Goal: Information Seeking & Learning: Check status

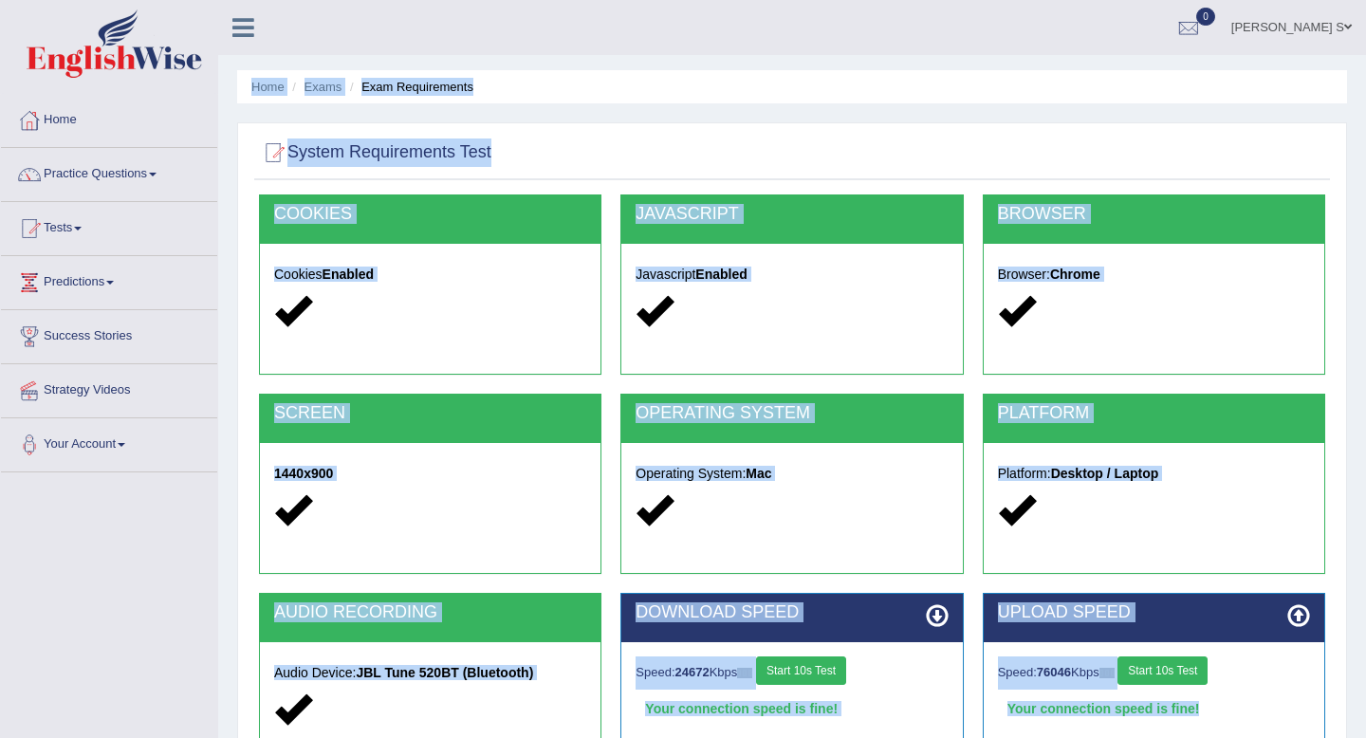
drag, startPoint x: 709, startPoint y: 654, endPoint x: 768, endPoint y: -116, distance: 772.2
click at [768, 0] on html "Toggle navigation Home Practice Questions Speaking Practice Read Aloud Repeat S…" at bounding box center [683, 369] width 1366 height 738
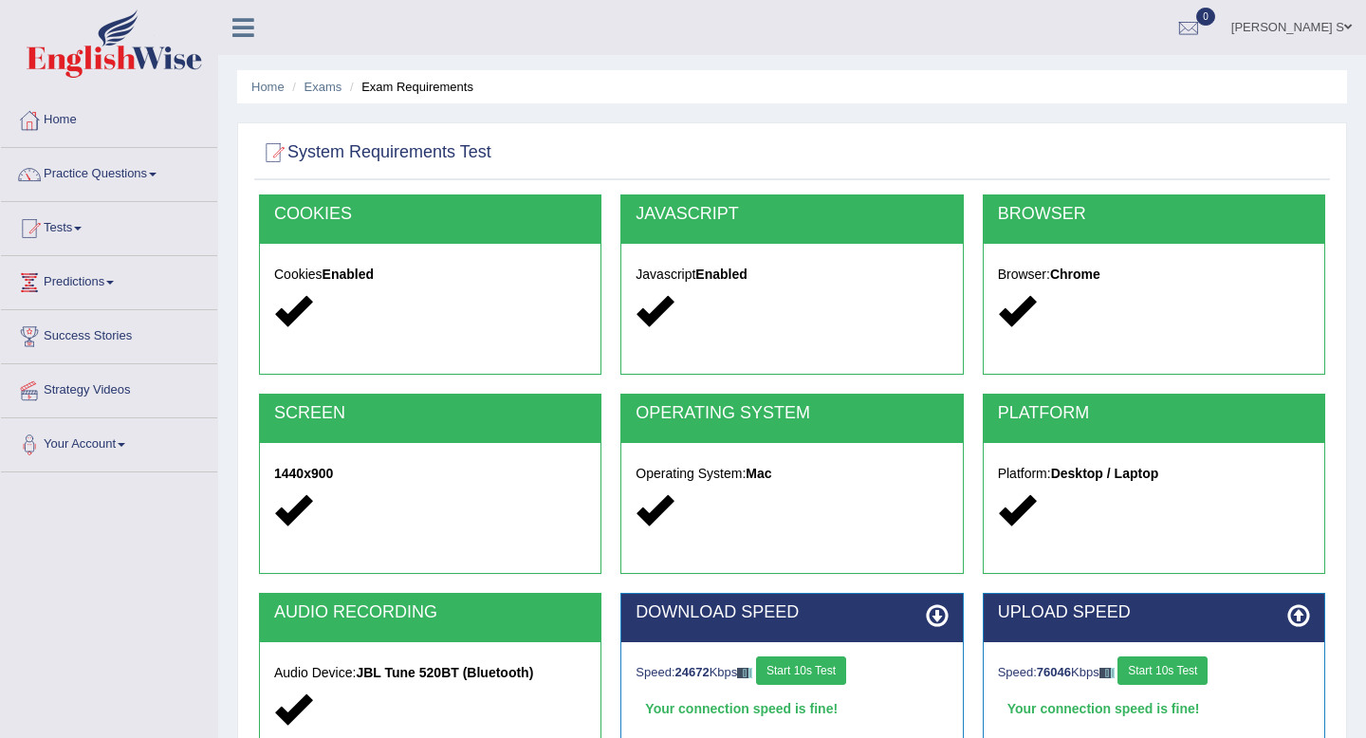
click at [586, 104] on div "Home Exams Exam Requirements System Requirements Test COOKIES Cookies Enabled J…" at bounding box center [791, 474] width 1147 height 948
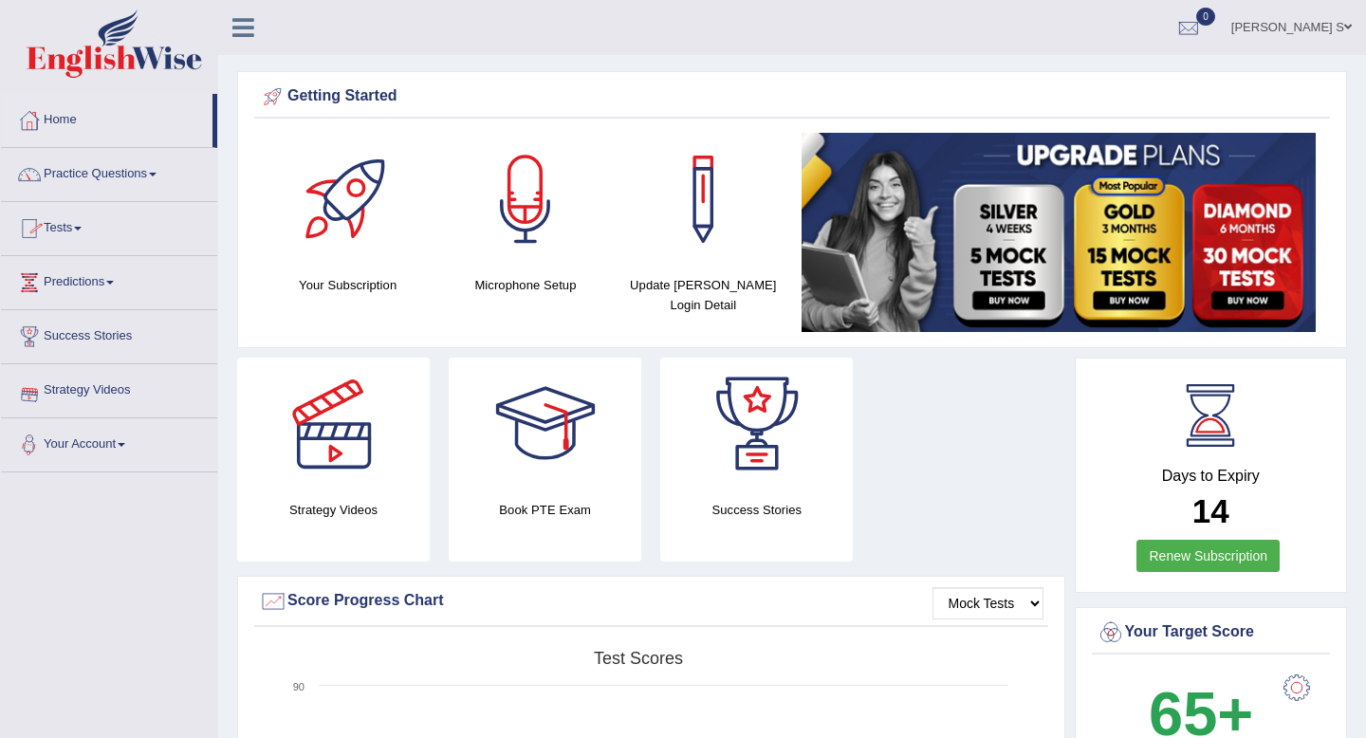
drag, startPoint x: 676, startPoint y: 584, endPoint x: 556, endPoint y: 706, distance: 171.7
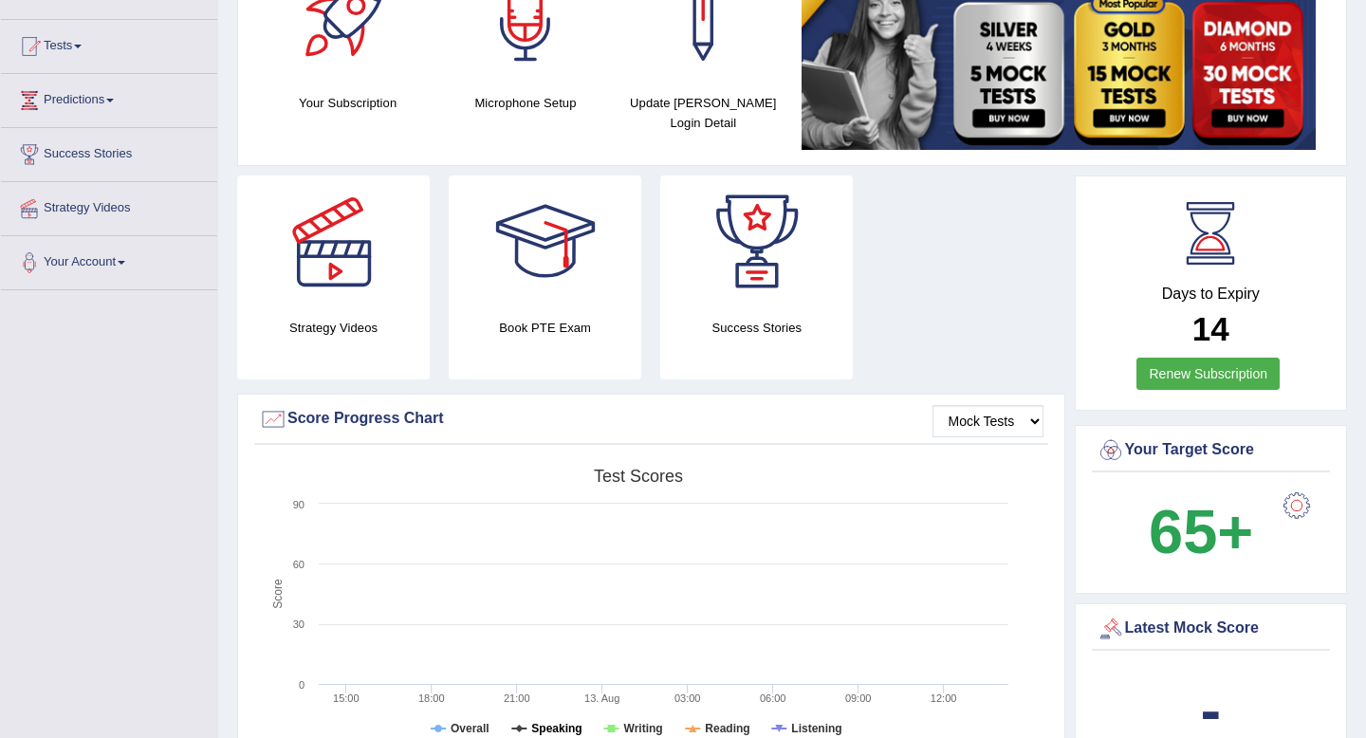
scroll to position [152, 0]
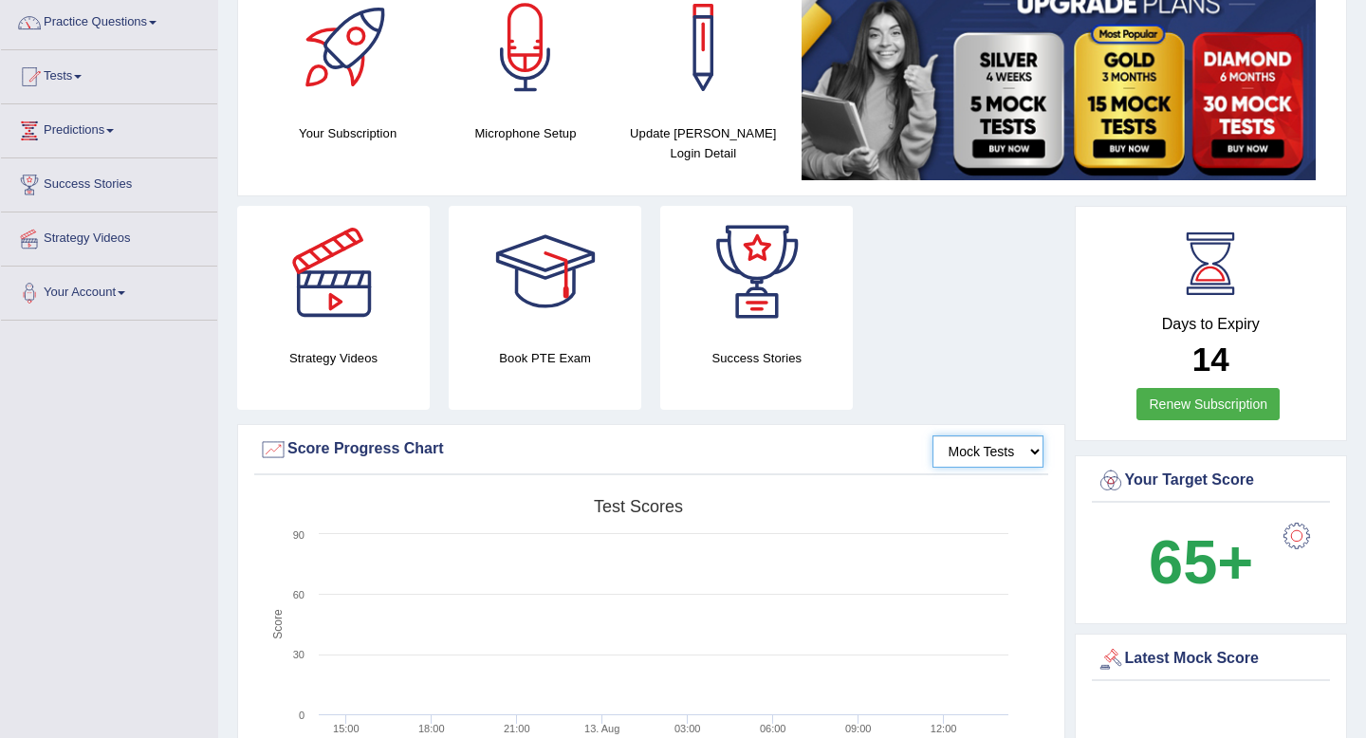
click at [999, 444] on select "Mock Tests" at bounding box center [987, 451] width 111 height 32
click at [64, 74] on link "Tests" at bounding box center [109, 73] width 216 height 47
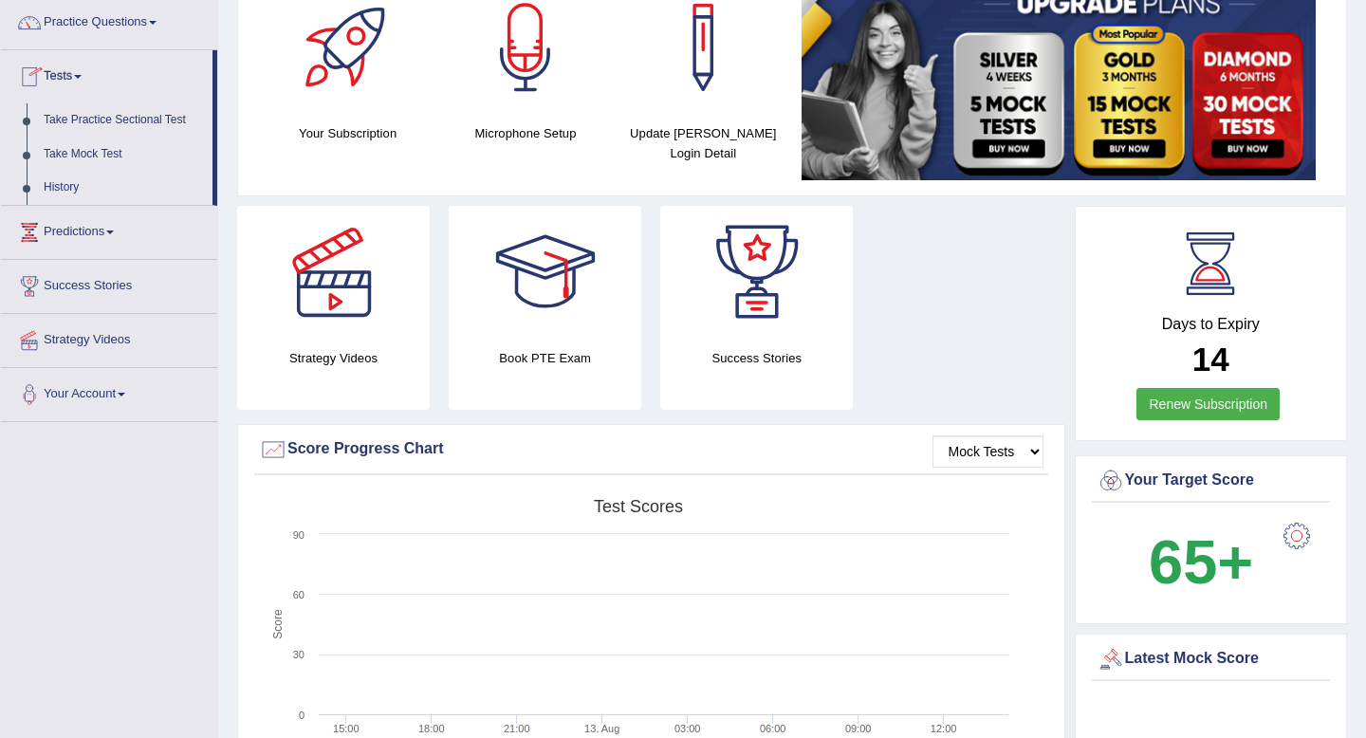
click at [93, 153] on link "Take Mock Test" at bounding box center [123, 155] width 177 height 34
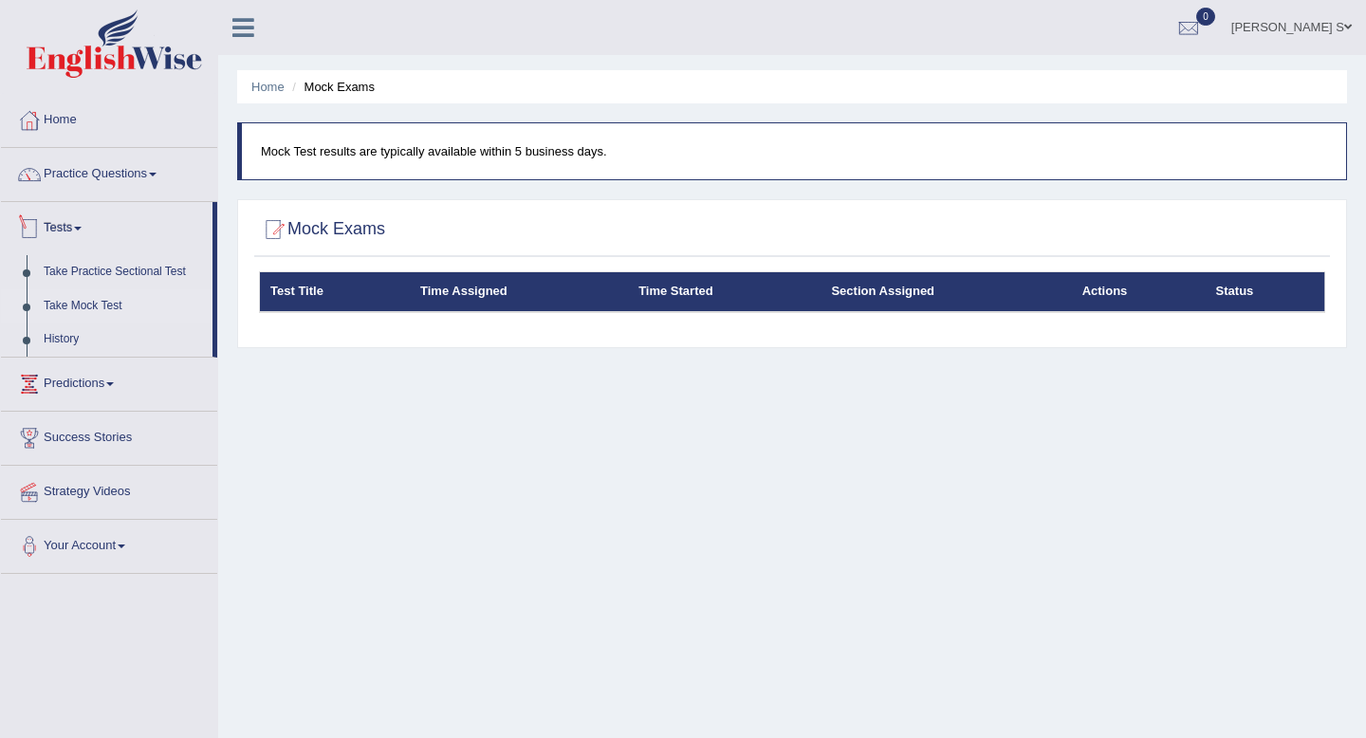
click at [463, 327] on div "Test Title Time Assigned Time Started Section Assigned Actions Status" at bounding box center [791, 304] width 1075 height 66
drag, startPoint x: 463, startPoint y: 303, endPoint x: 447, endPoint y: 437, distance: 134.7
click at [447, 437] on div "Home Mock Exams Mock Test results are typically available within 5 business day…" at bounding box center [791, 474] width 1147 height 948
click at [456, 301] on th "Time Assigned" at bounding box center [519, 292] width 218 height 40
drag, startPoint x: 464, startPoint y: 282, endPoint x: 444, endPoint y: 445, distance: 164.3
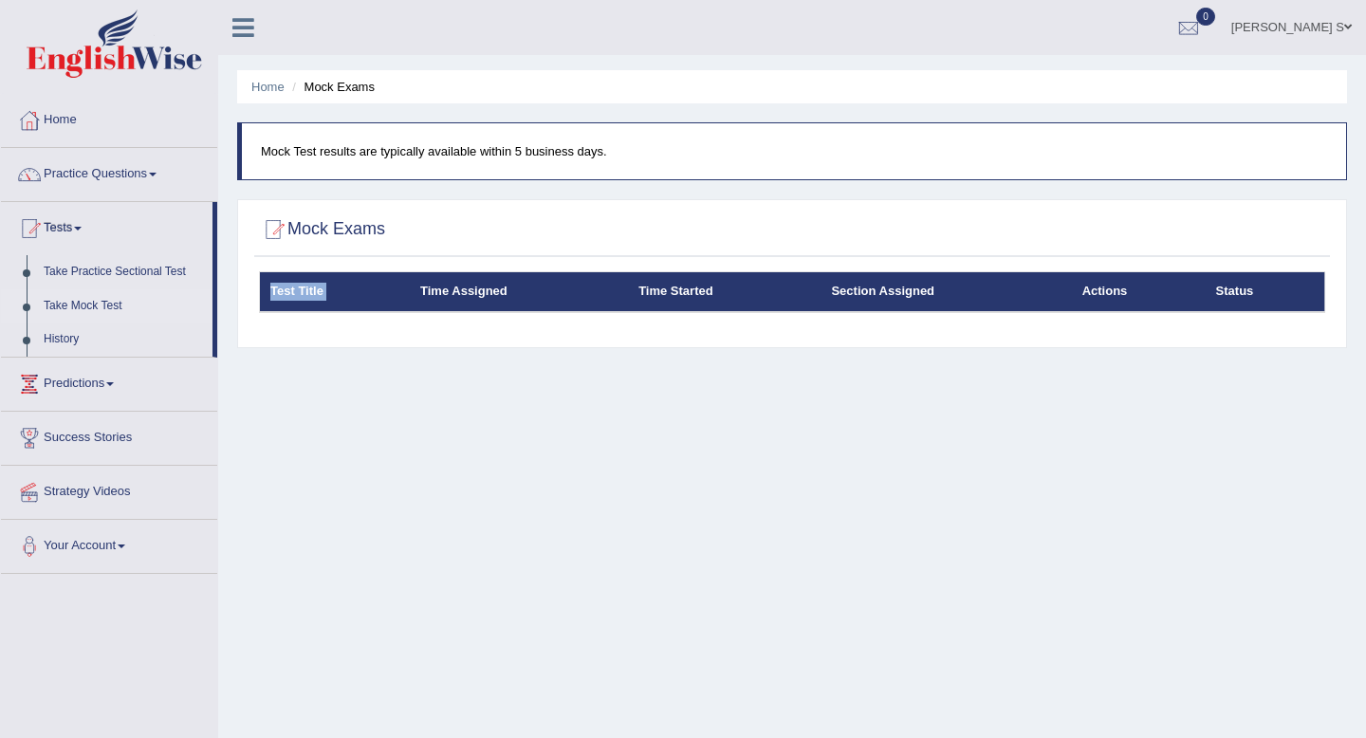
click at [444, 442] on div "Home Mock Exams Mock Test results are typically available within 5 business day…" at bounding box center [791, 474] width 1147 height 948
click at [444, 445] on div "Home Mock Exams Mock Test results are typically available within 5 business day…" at bounding box center [791, 474] width 1147 height 948
click at [112, 299] on link "Take Mock Test" at bounding box center [123, 306] width 177 height 34
click at [118, 160] on link "Practice Questions" at bounding box center [109, 171] width 216 height 47
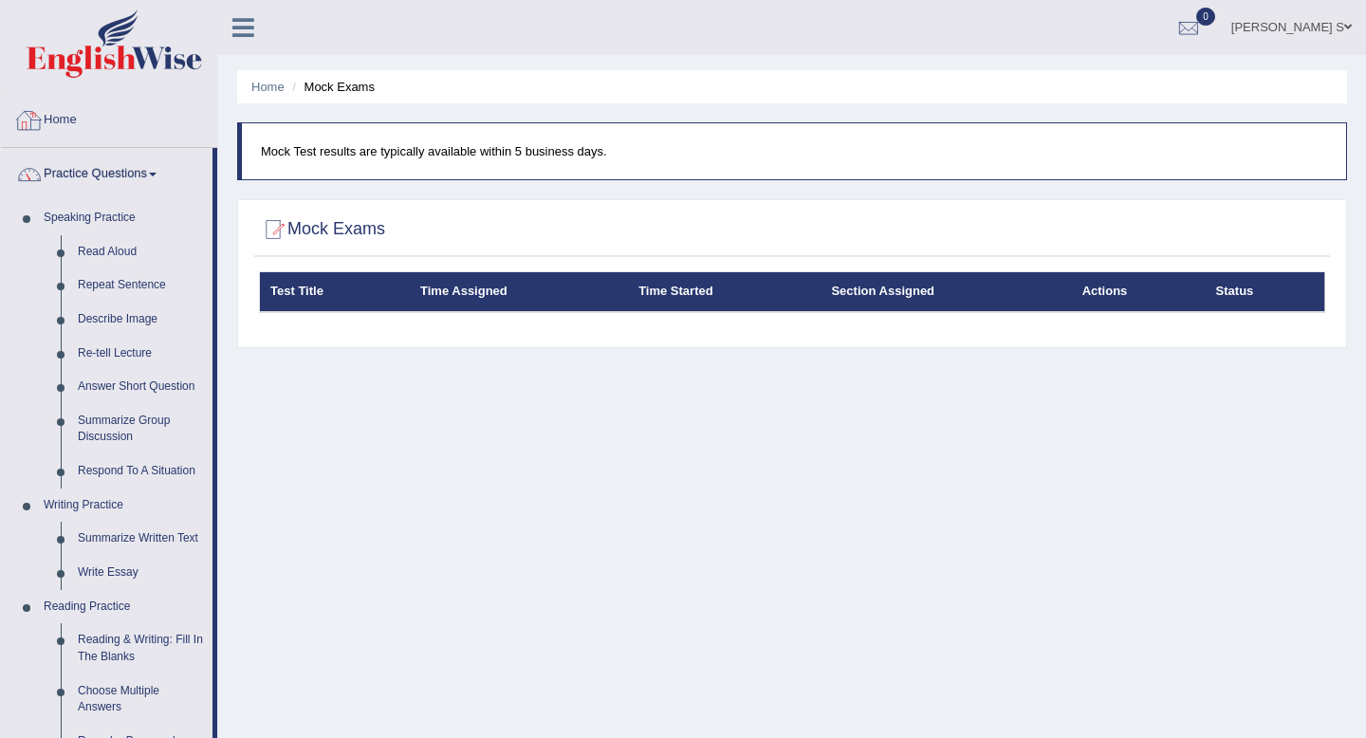
click at [126, 168] on link "Practice Questions" at bounding box center [106, 171] width 211 height 47
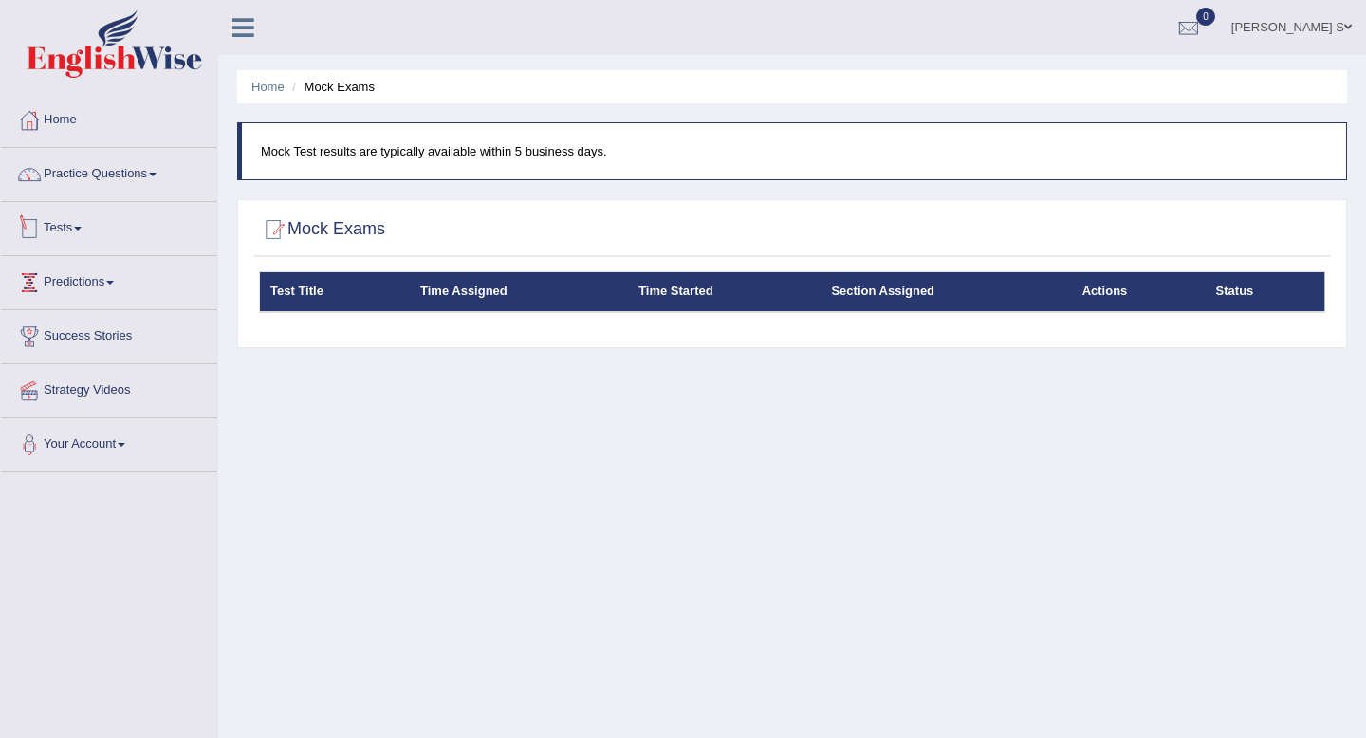
click at [103, 284] on link "Predictions" at bounding box center [109, 279] width 216 height 47
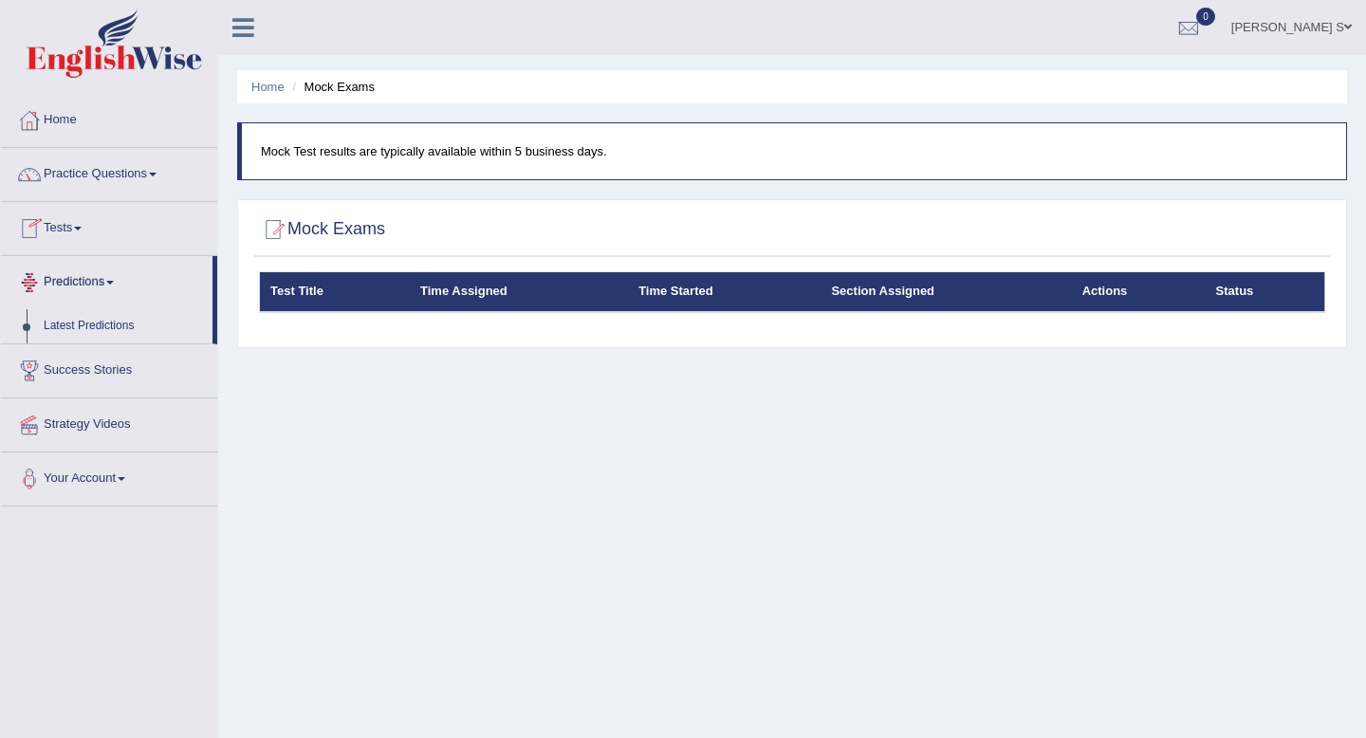
click at [103, 284] on link "Predictions" at bounding box center [106, 279] width 211 height 47
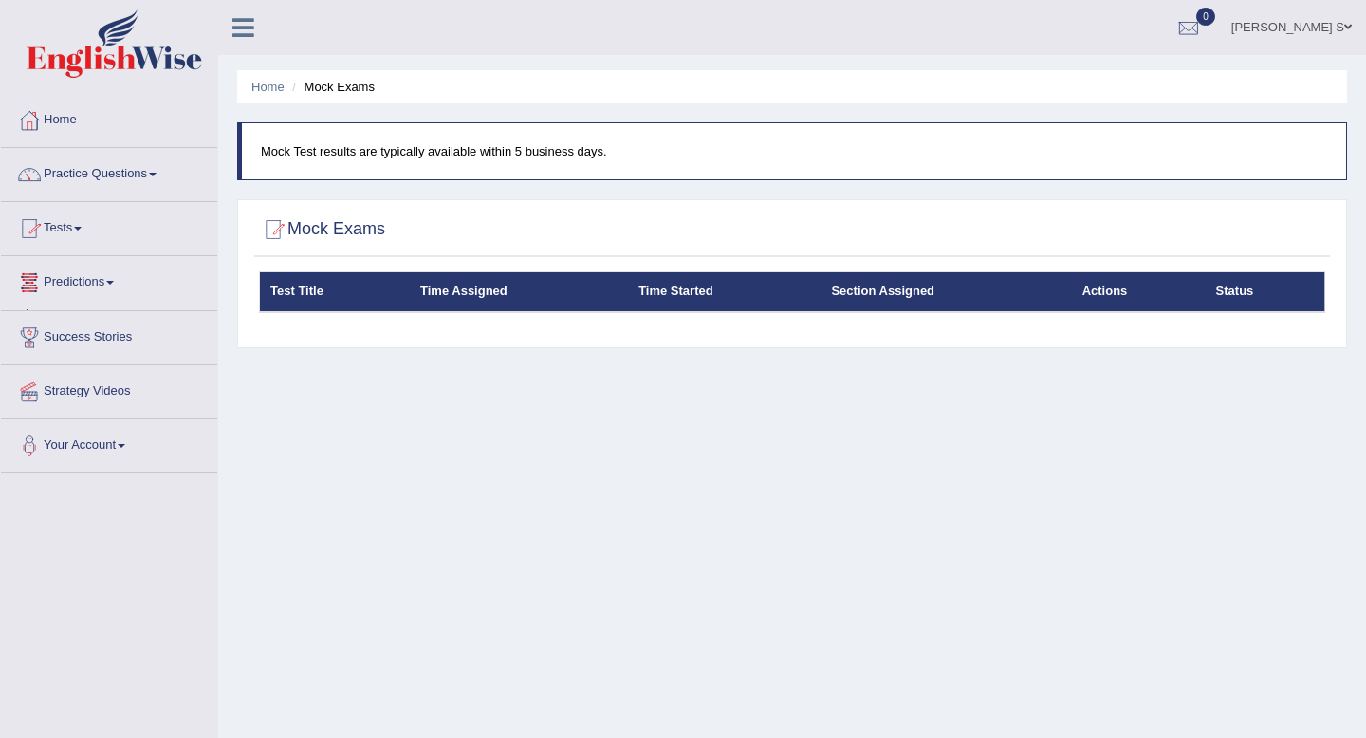
click at [101, 247] on link "Tests" at bounding box center [109, 225] width 216 height 47
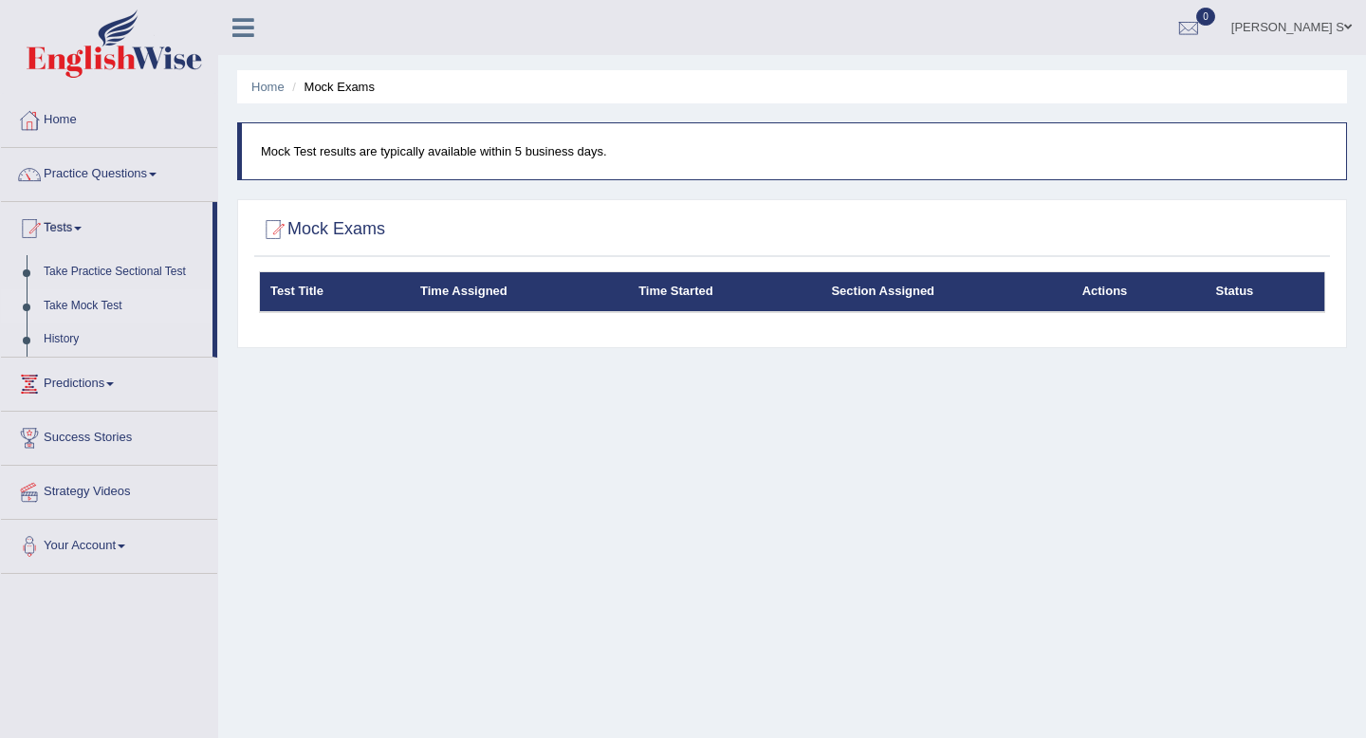
click at [94, 299] on link "Take Mock Test" at bounding box center [123, 306] width 177 height 34
click at [65, 343] on link "History" at bounding box center [123, 339] width 177 height 34
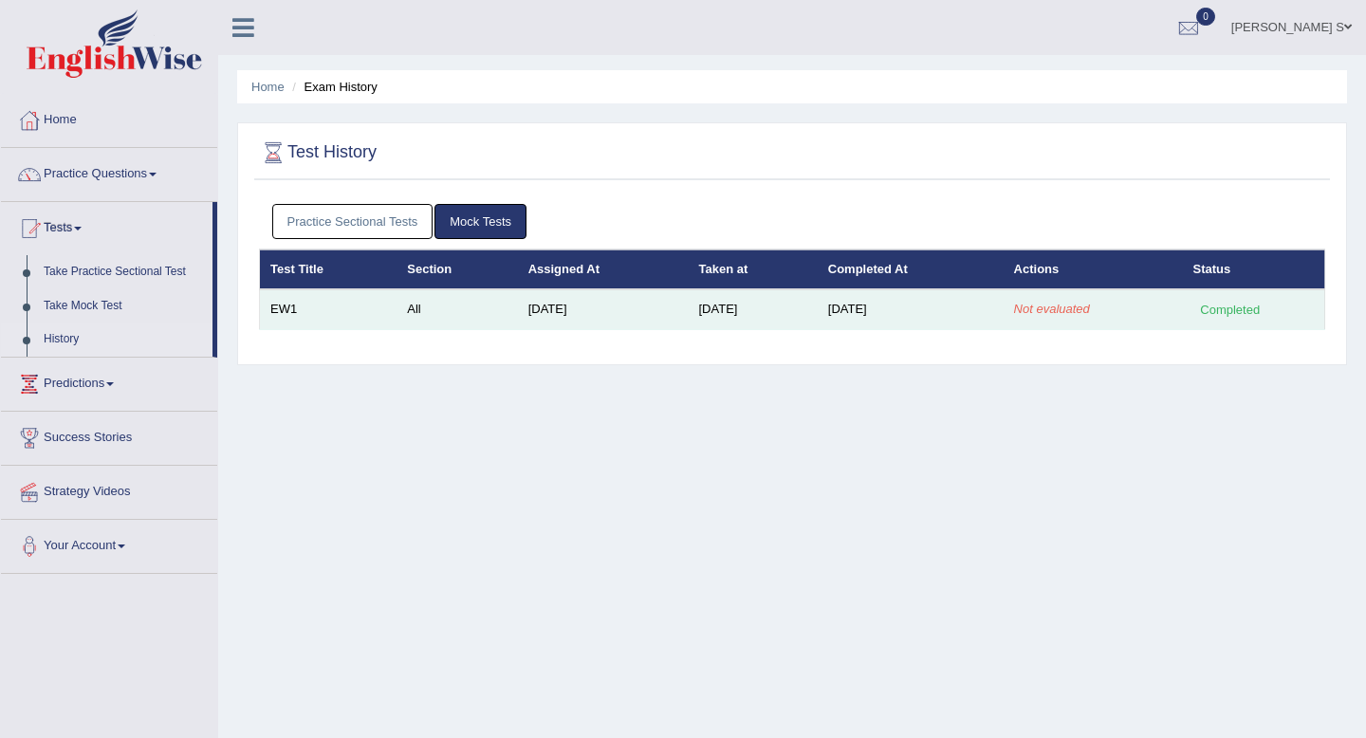
click at [967, 300] on td "Aug 14, 2025" at bounding box center [910, 309] width 186 height 40
click at [1036, 300] on td "Not evaluated" at bounding box center [1092, 309] width 179 height 40
click at [1041, 302] on em "Not evaluated" at bounding box center [1052, 309] width 76 height 14
click at [1041, 316] on em "Not evaluated" at bounding box center [1052, 309] width 76 height 14
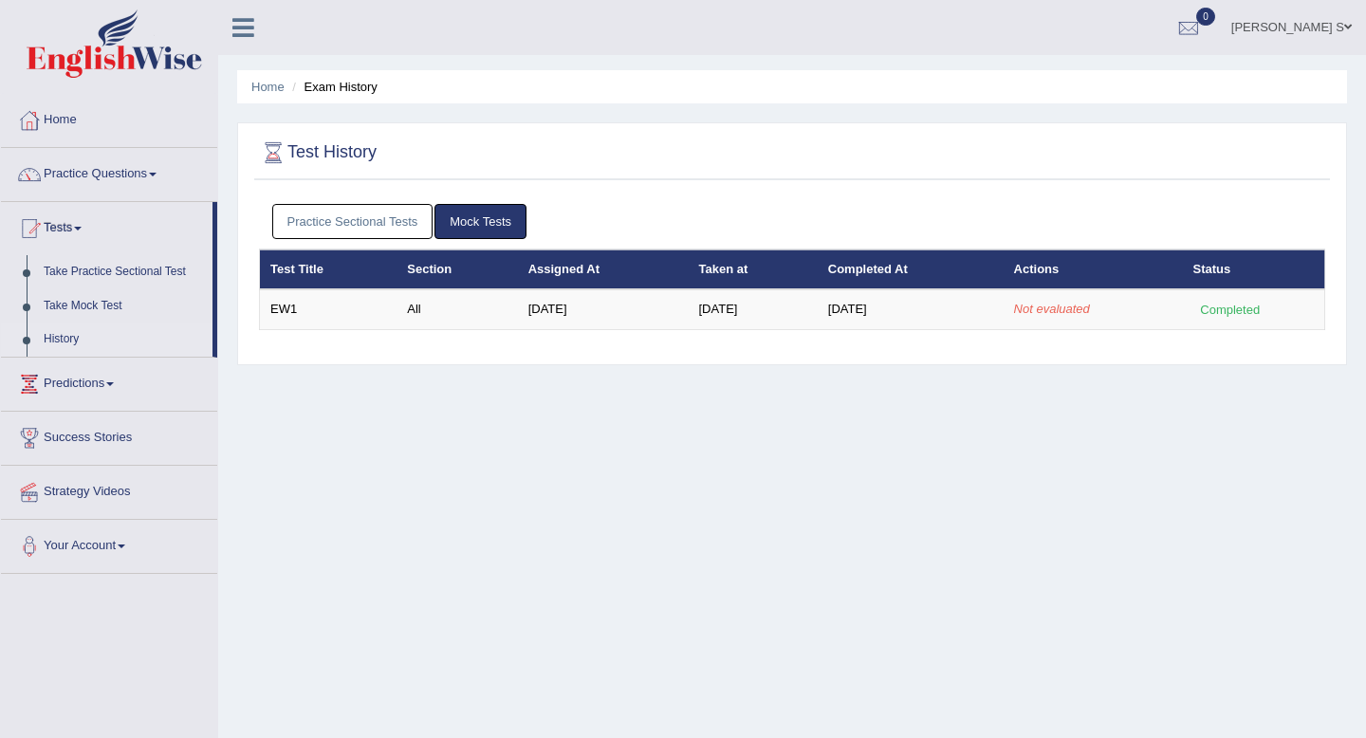
click at [499, 229] on link "Mock Tests" at bounding box center [480, 221] width 92 height 35
click at [413, 210] on link "Practice Sectional Tests" at bounding box center [352, 221] width 161 height 35
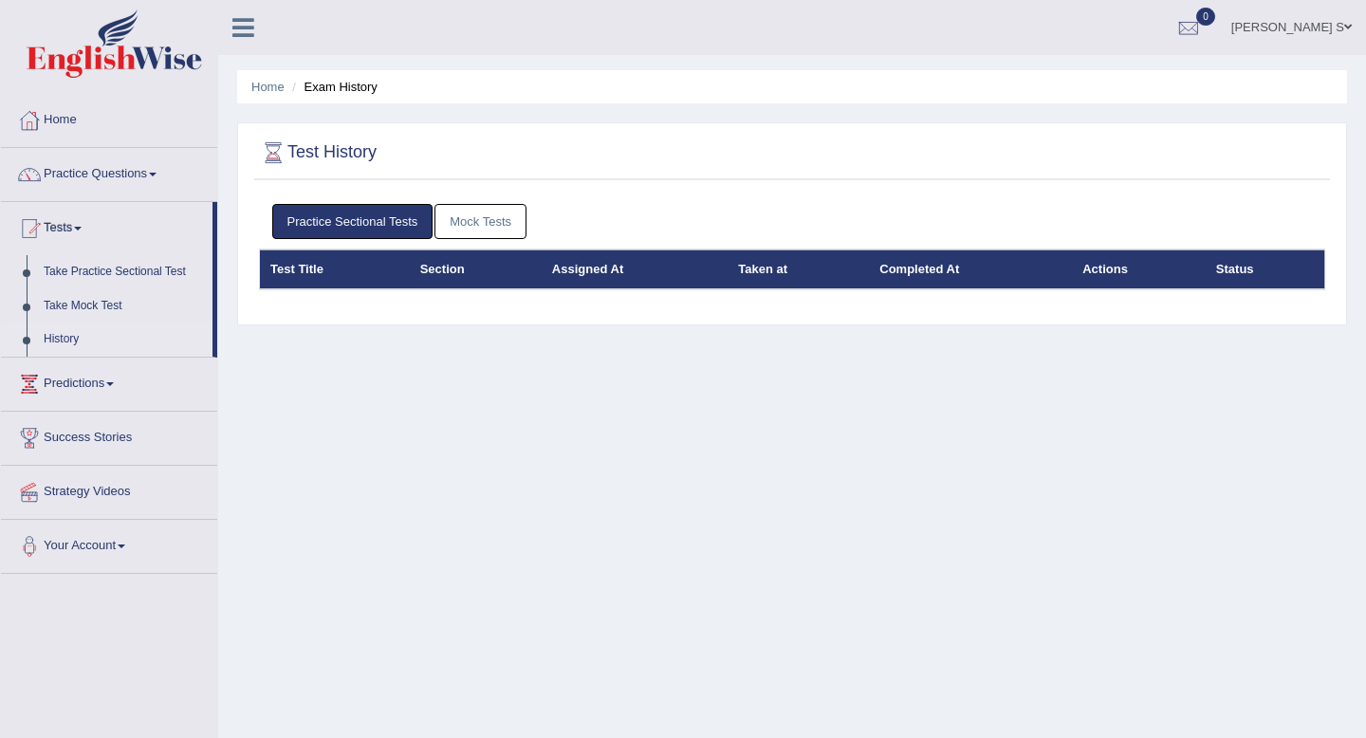
click at [479, 210] on link "Mock Tests" at bounding box center [480, 221] width 92 height 35
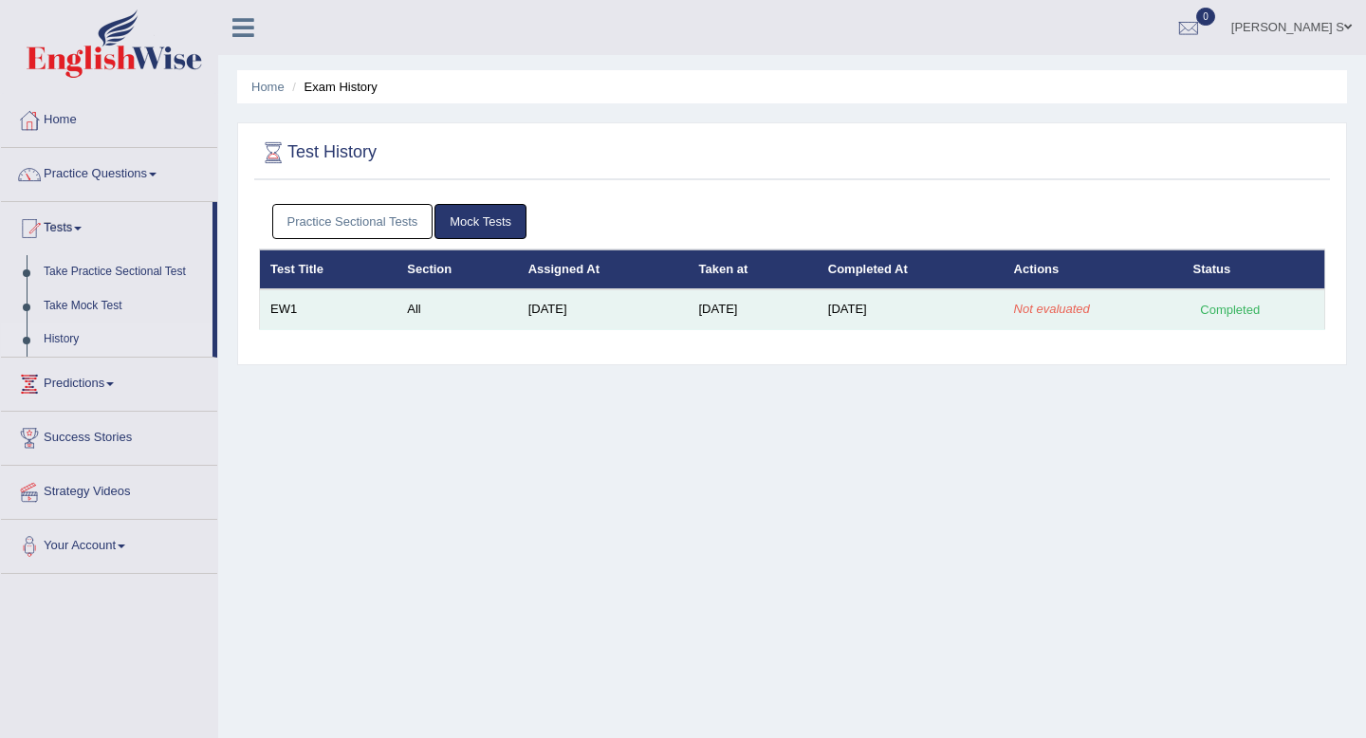
click at [627, 302] on td "Aug 13, 2025" at bounding box center [603, 309] width 171 height 40
drag, startPoint x: 627, startPoint y: 302, endPoint x: 897, endPoint y: 302, distance: 270.3
click at [651, 302] on td "Aug 13, 2025" at bounding box center [603, 309] width 171 height 40
click at [1054, 323] on td "Not evaluated" at bounding box center [1092, 309] width 179 height 40
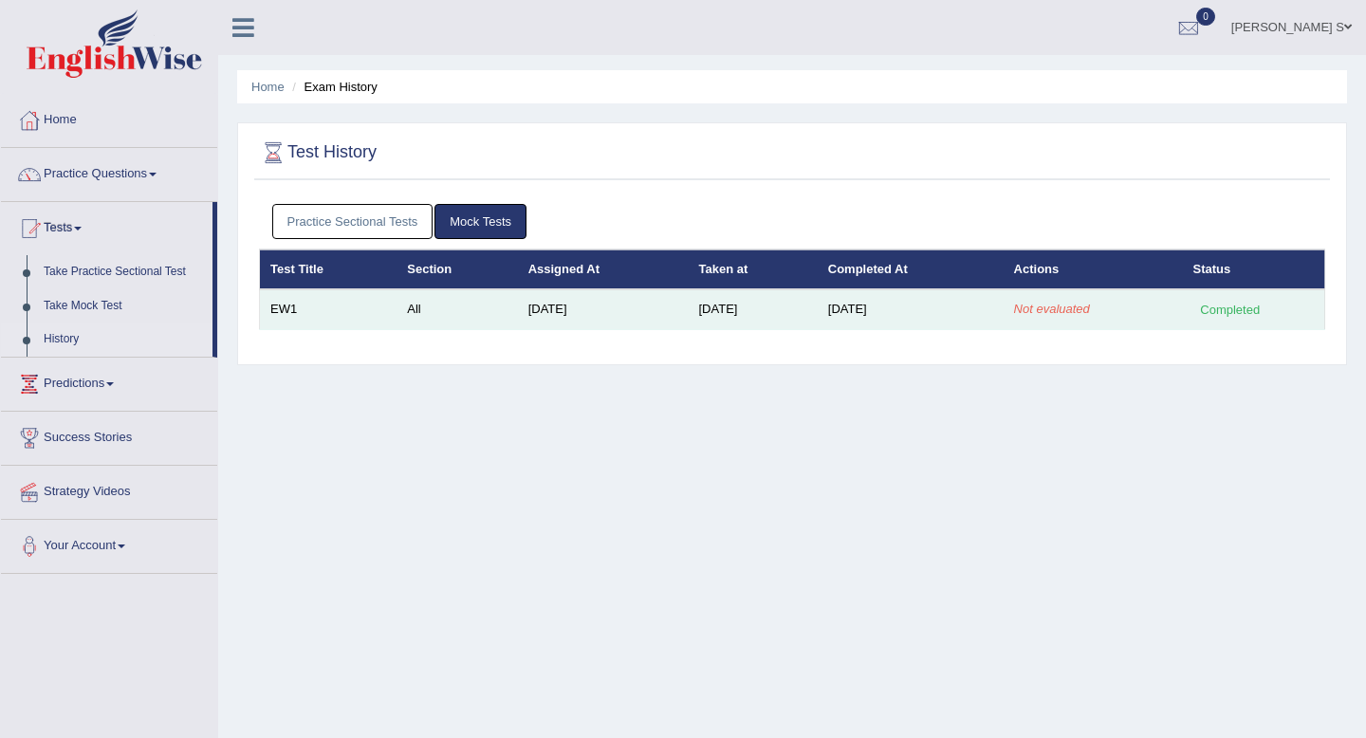
click at [1058, 317] on td "Not evaluated" at bounding box center [1092, 309] width 179 height 40
click at [1046, 307] on em "Not evaluated" at bounding box center [1052, 309] width 76 height 14
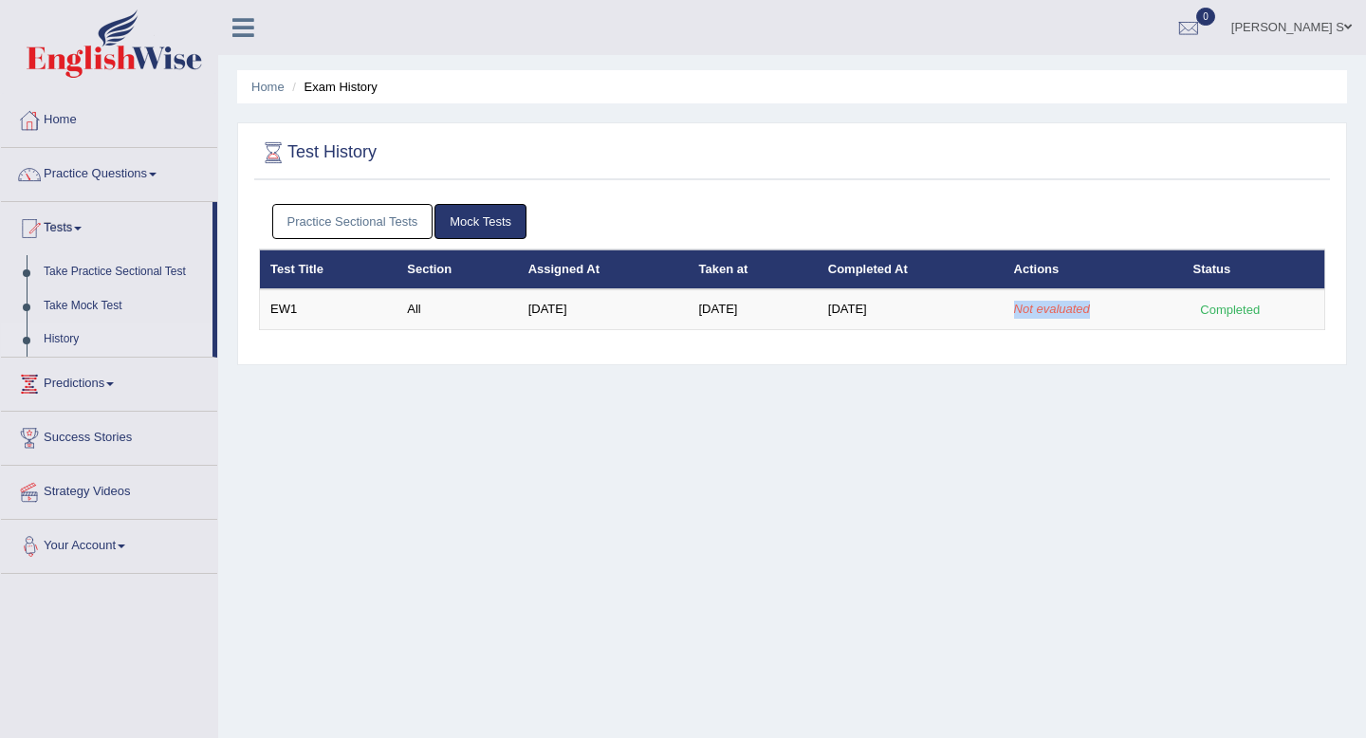
click at [98, 547] on link "Your Account" at bounding box center [109, 543] width 216 height 47
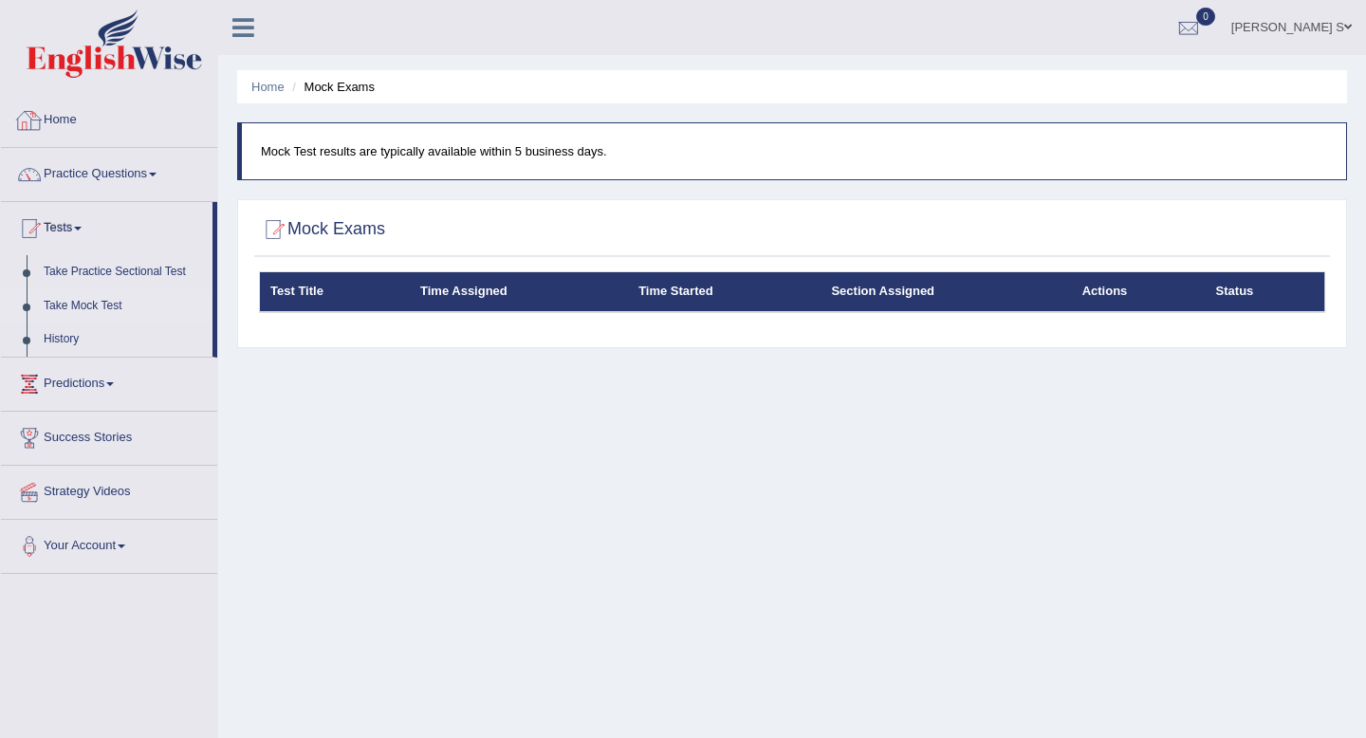
click at [302, 344] on div "Mock Exams Test Title Time Assigned Time Started Section Assigned Actions Status" at bounding box center [791, 273] width 1109 height 149
click at [122, 170] on link "Practice Questions" at bounding box center [109, 171] width 216 height 47
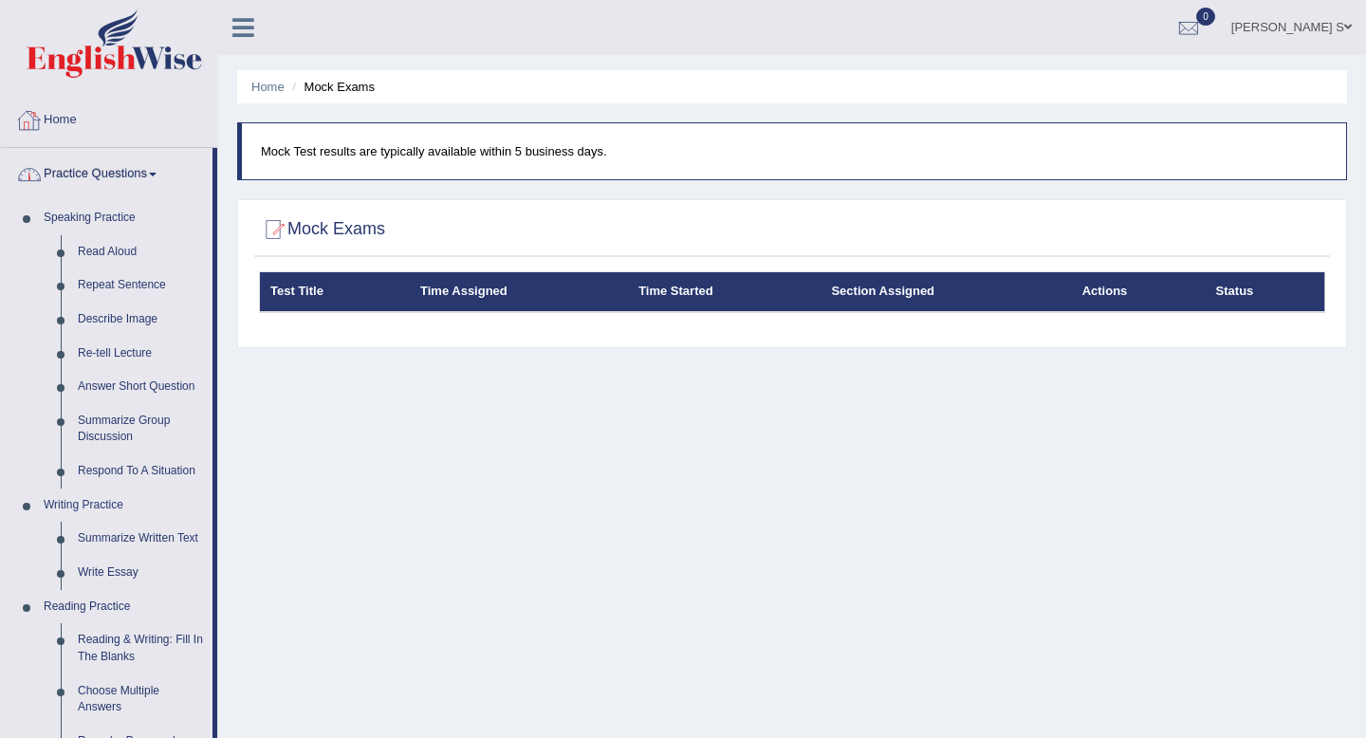
click at [94, 120] on link "Home" at bounding box center [109, 117] width 216 height 47
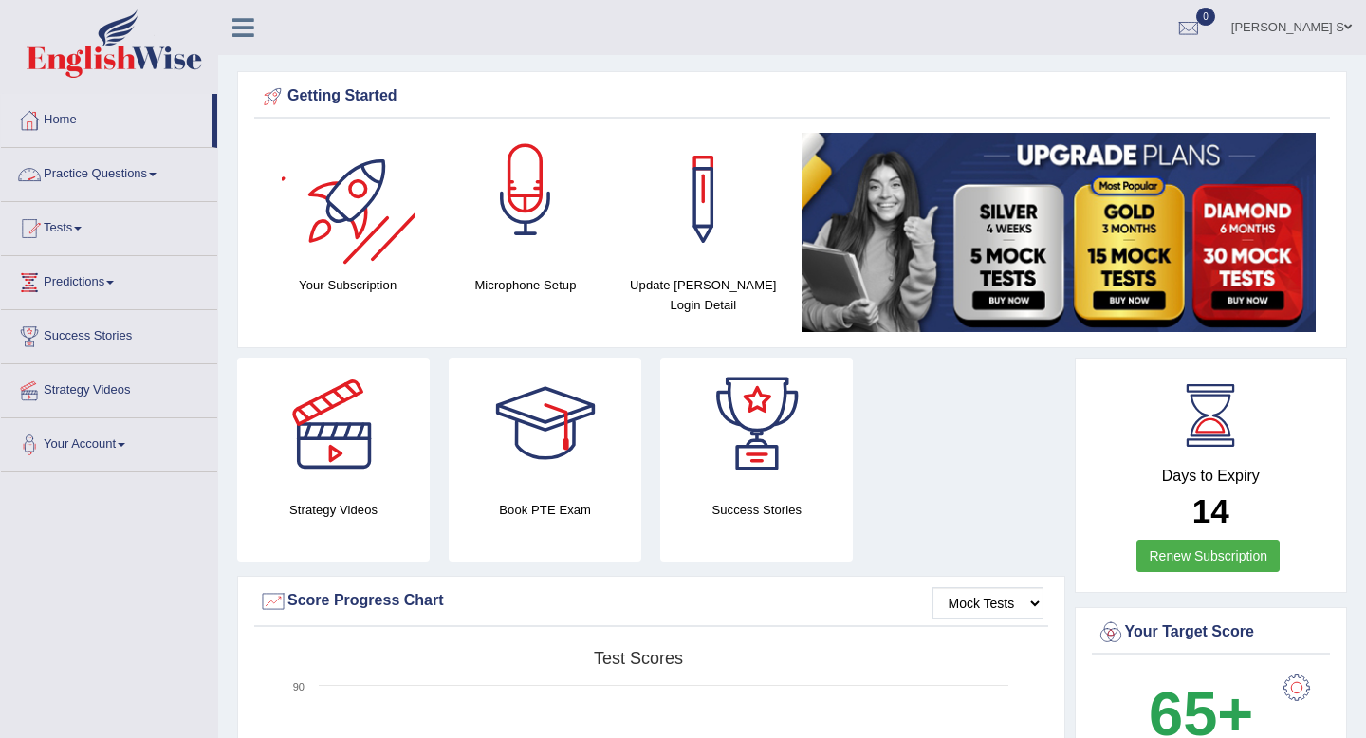
click at [587, 76] on div "Getting Started Your Subscription Microphone Setup Update [PERSON_NAME] Login D…" at bounding box center [791, 209] width 1109 height 277
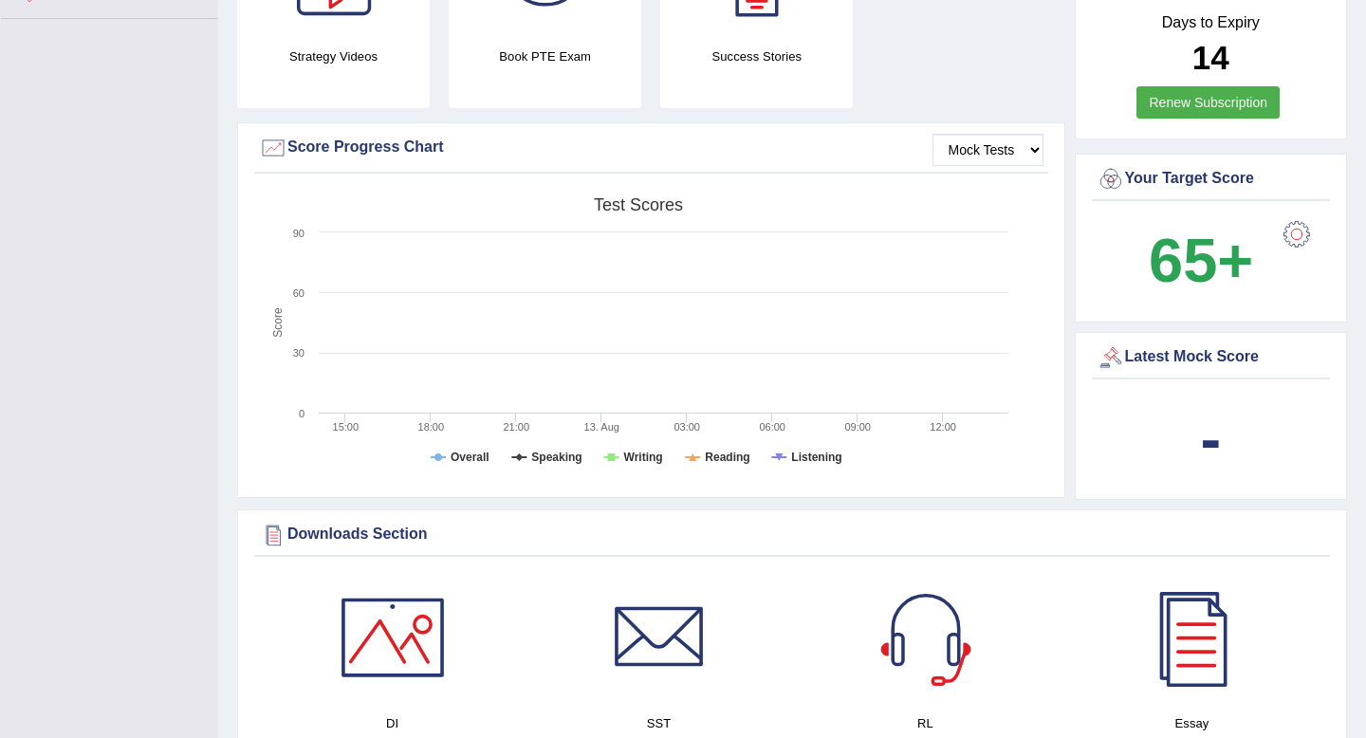
scroll to position [455, 0]
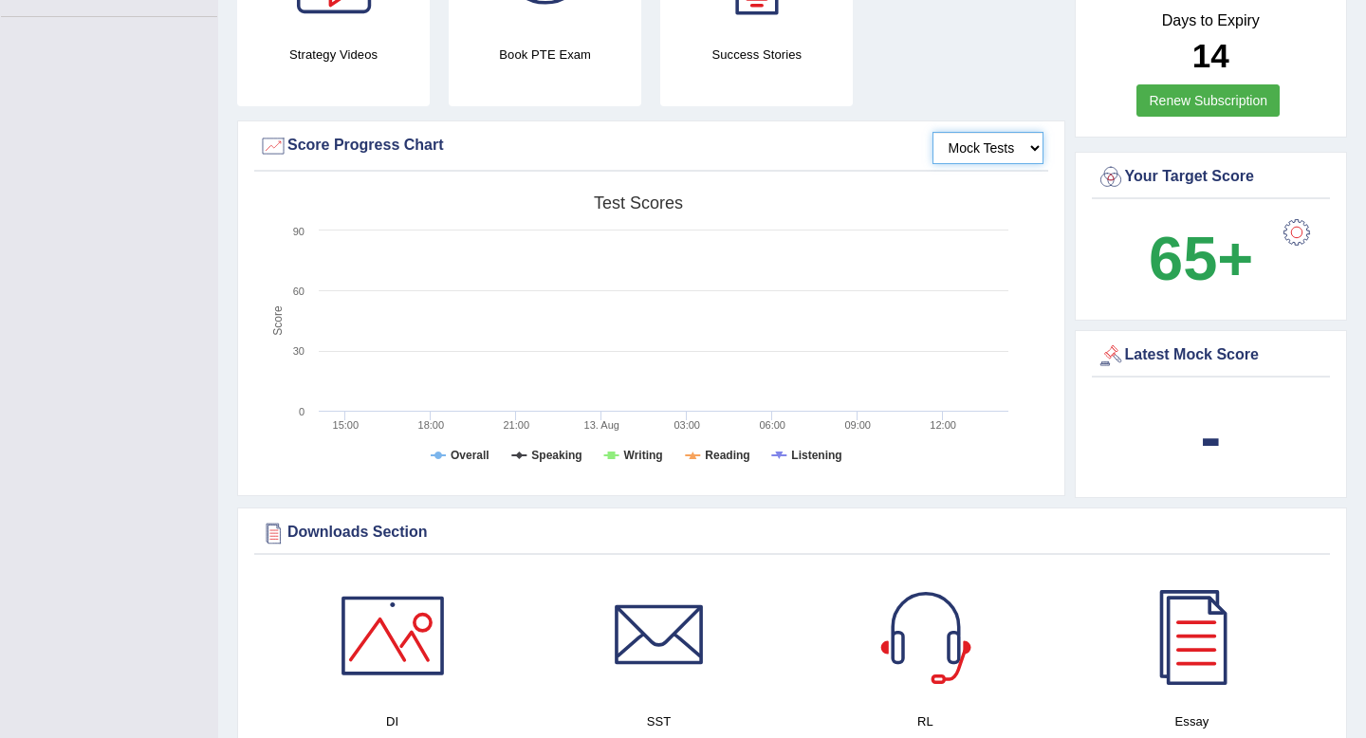
click at [994, 140] on select "Mock Tests" at bounding box center [987, 148] width 111 height 32
drag, startPoint x: 871, startPoint y: 388, endPoint x: 859, endPoint y: 690, distance: 302.8
drag, startPoint x: 119, startPoint y: 299, endPoint x: 294, endPoint y: 178, distance: 212.0
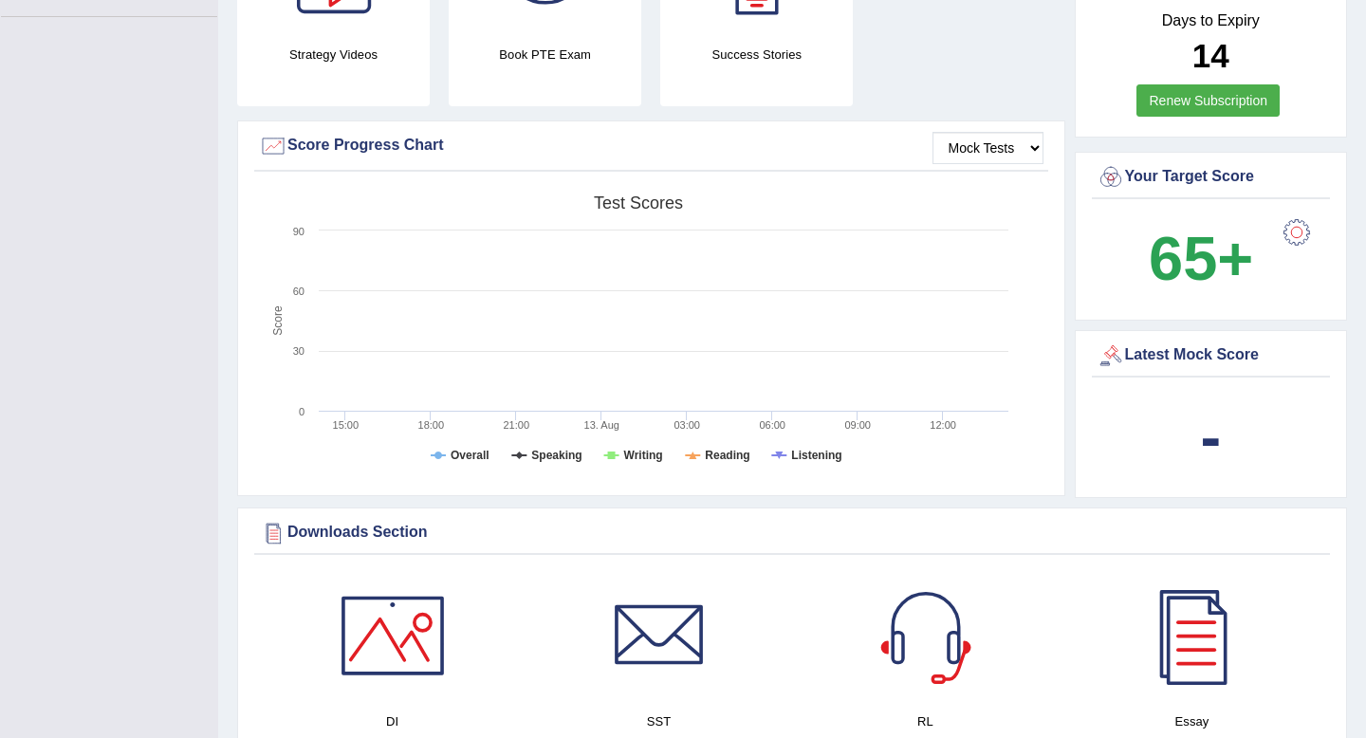
drag, startPoint x: 320, startPoint y: 186, endPoint x: 368, endPoint y: 128, distance: 75.4
click at [355, 88] on div "Strategy Videos Book PTE Exam Success Stories Mock Tests Score Progress Chart C…" at bounding box center [653, 203] width 833 height 603
click at [368, 131] on div "Mock Tests Score Progress Chart" at bounding box center [651, 151] width 794 height 41
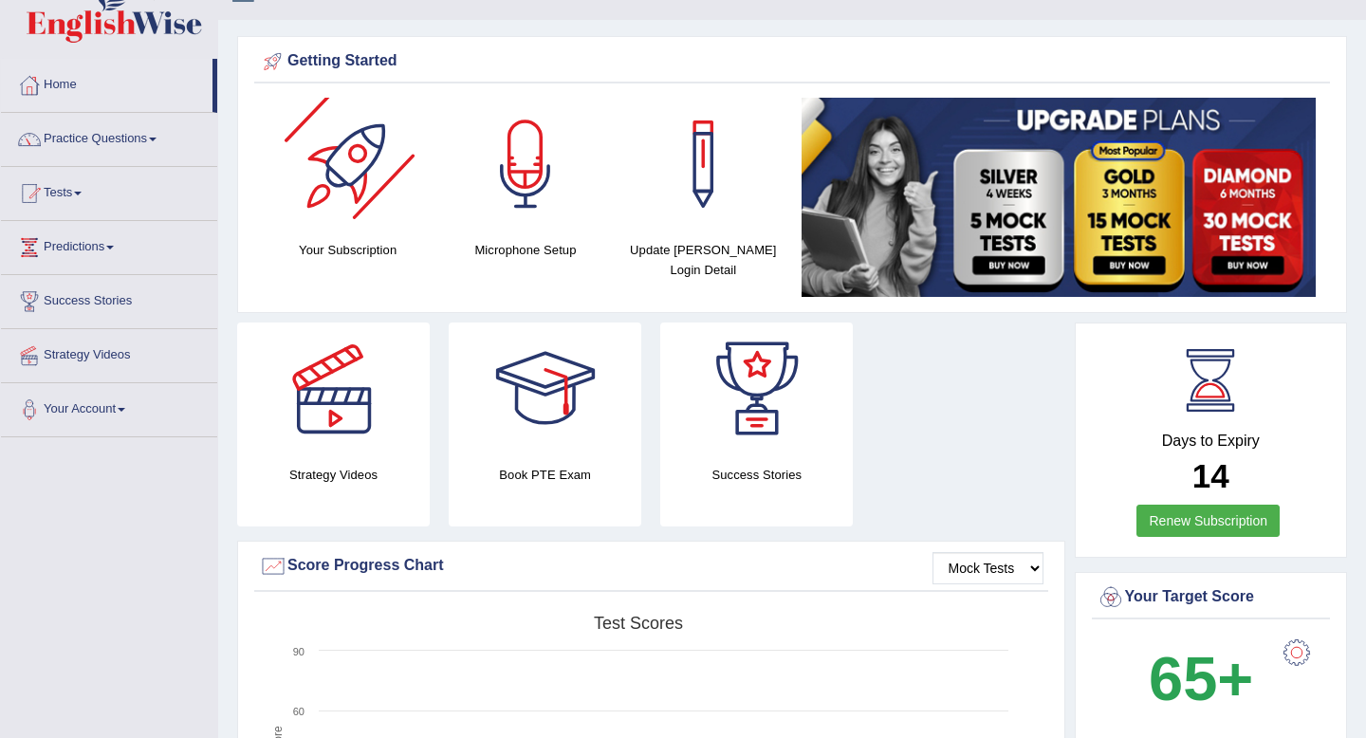
scroll to position [0, 0]
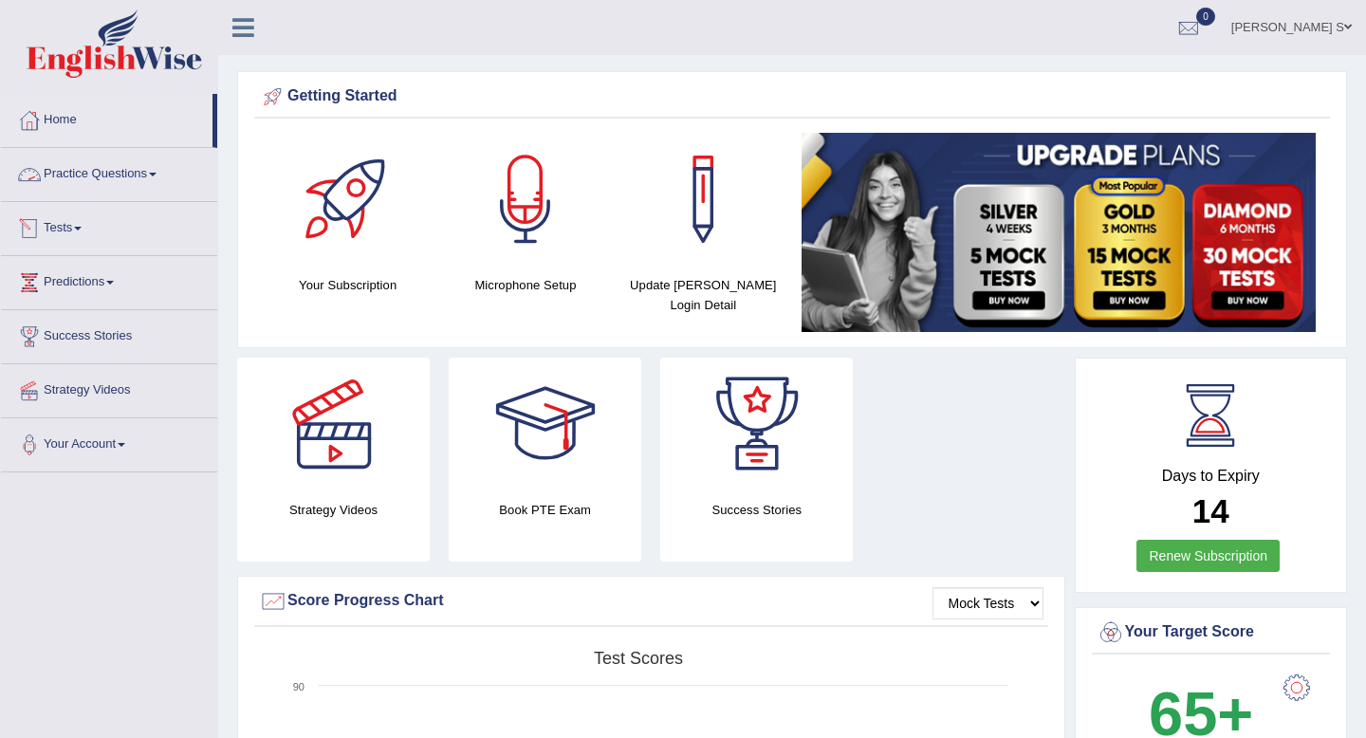
click at [156, 174] on span at bounding box center [153, 175] width 8 height 4
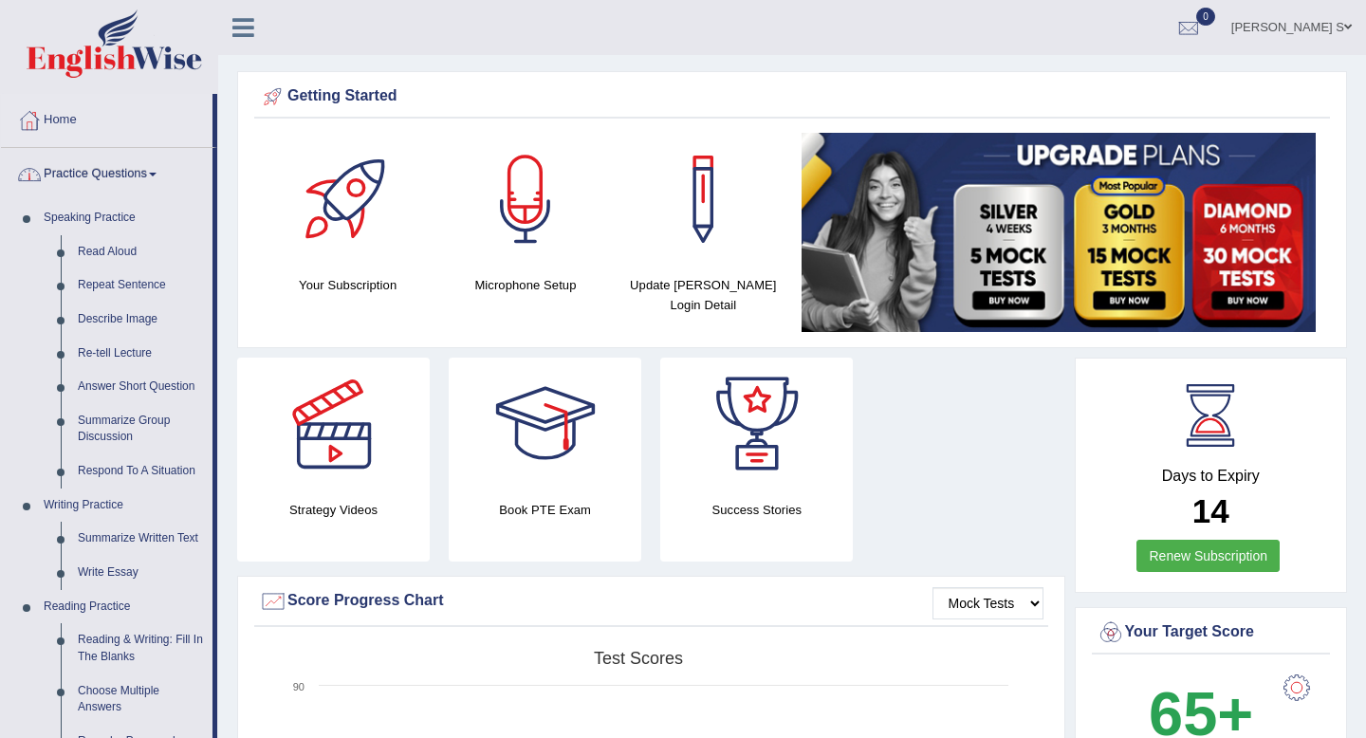
click at [156, 174] on span at bounding box center [153, 175] width 8 height 4
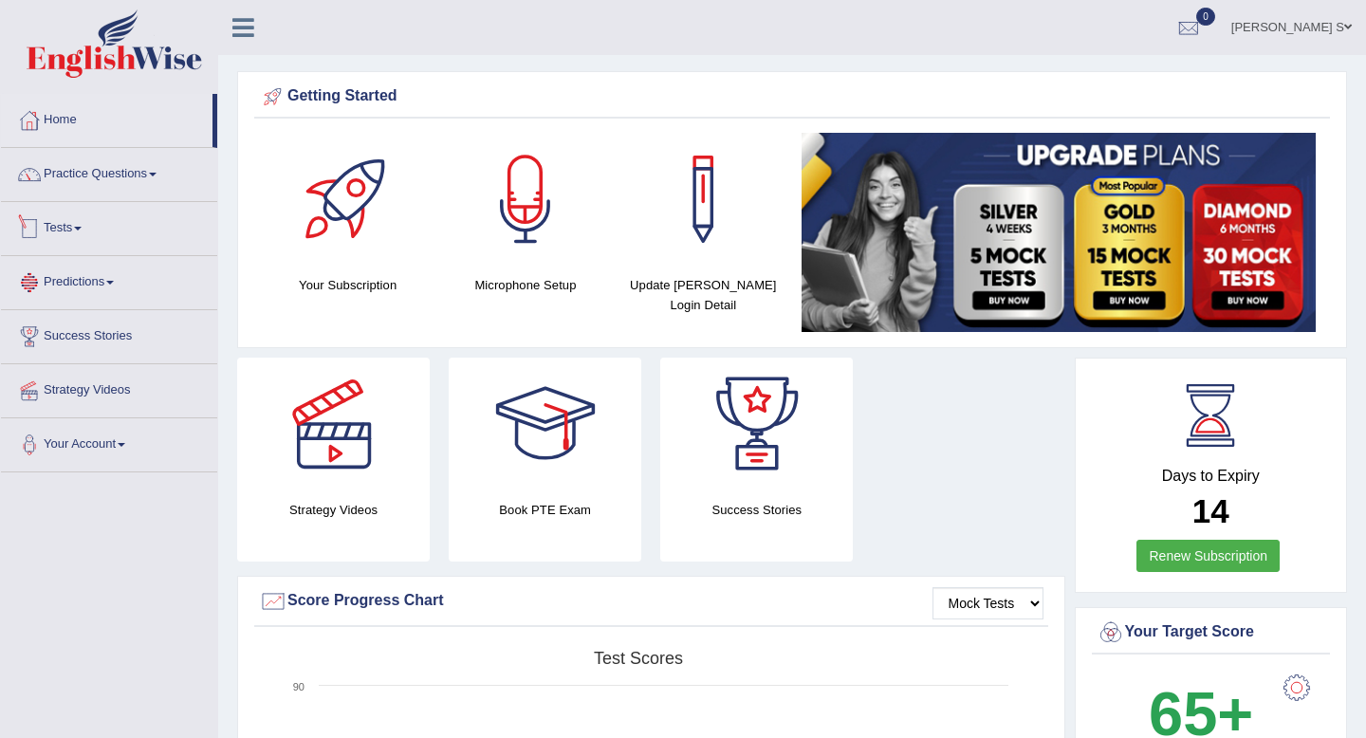
click at [109, 221] on link "Tests" at bounding box center [109, 225] width 216 height 47
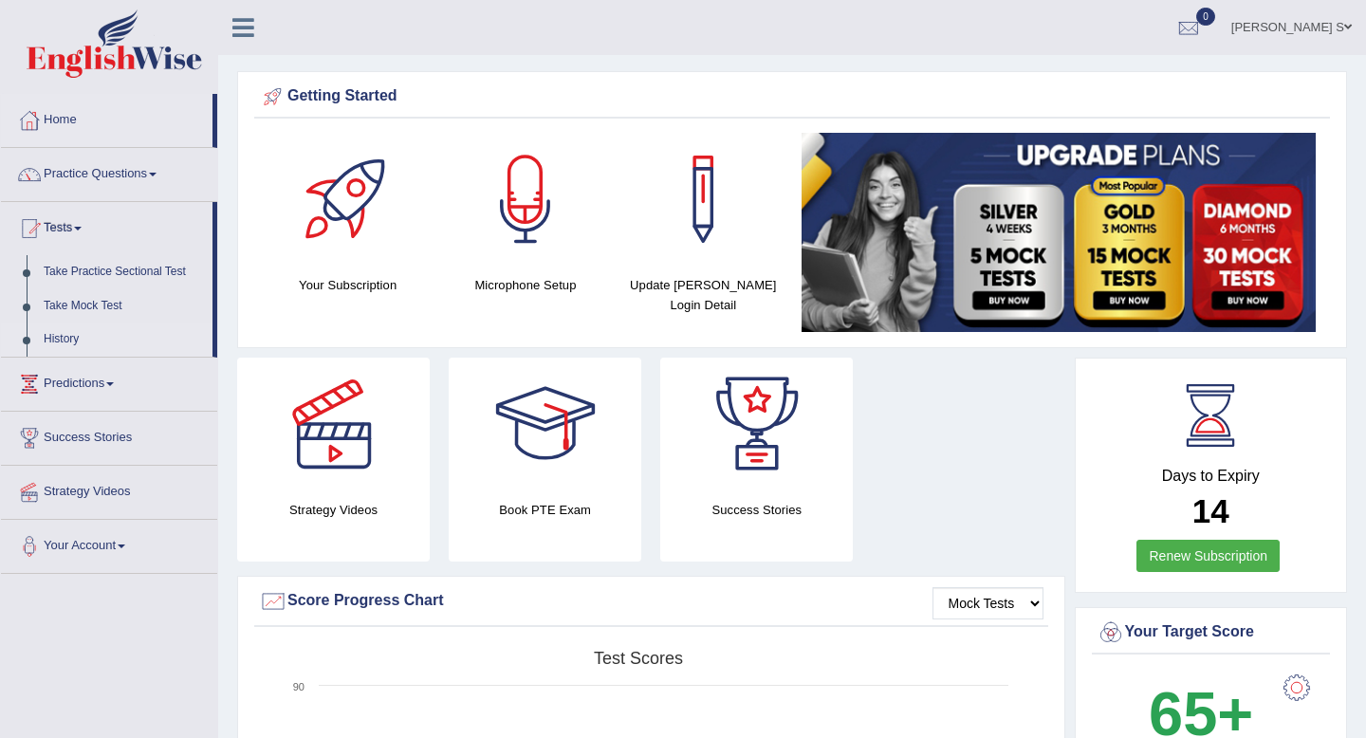
click at [64, 339] on link "History" at bounding box center [123, 339] width 177 height 34
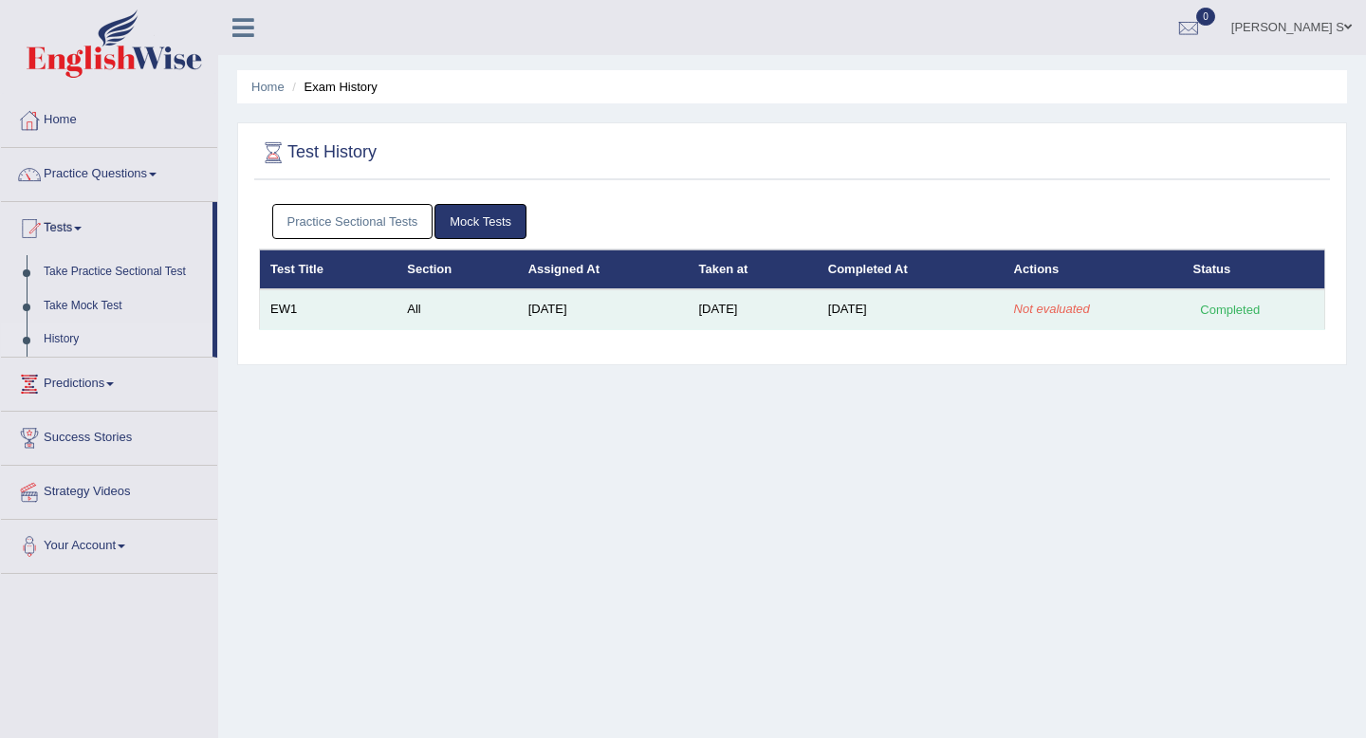
click at [903, 309] on td "[DATE]" at bounding box center [910, 309] width 186 height 40
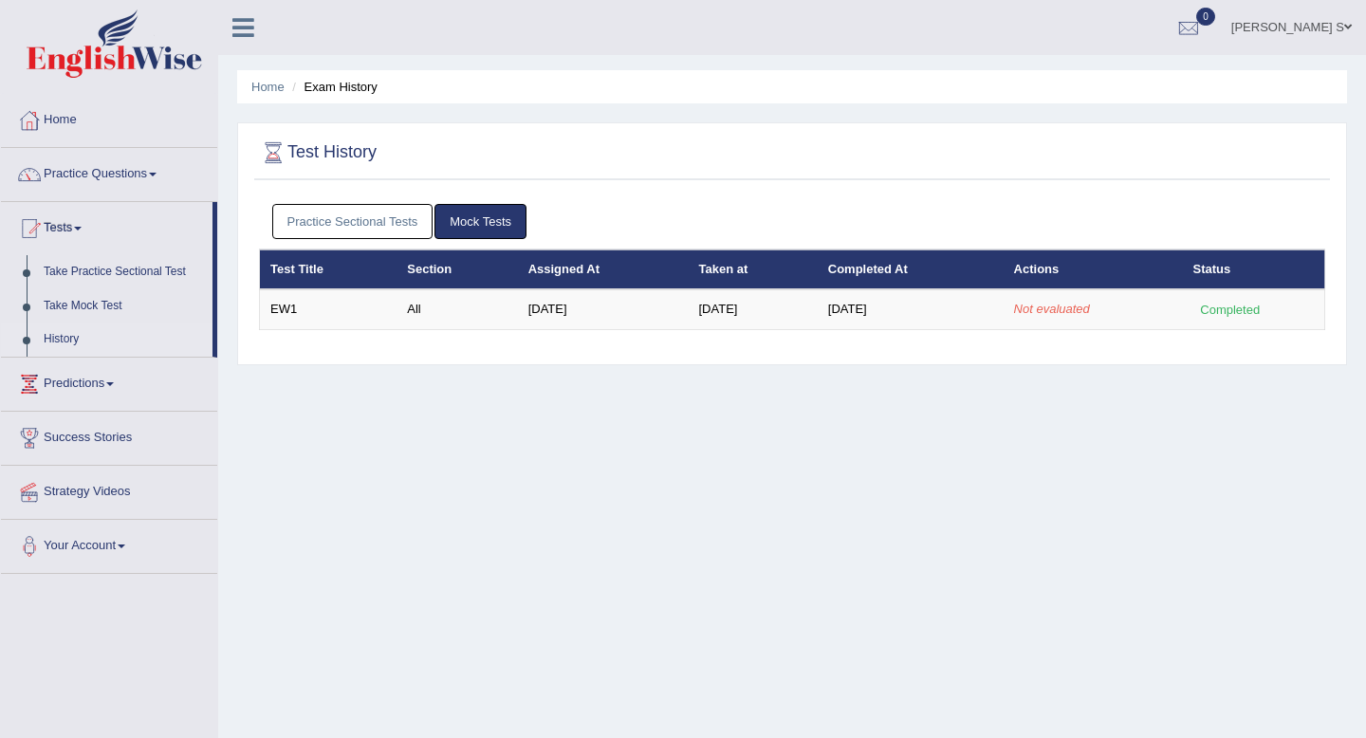
click at [355, 229] on link "Practice Sectional Tests" at bounding box center [352, 221] width 161 height 35
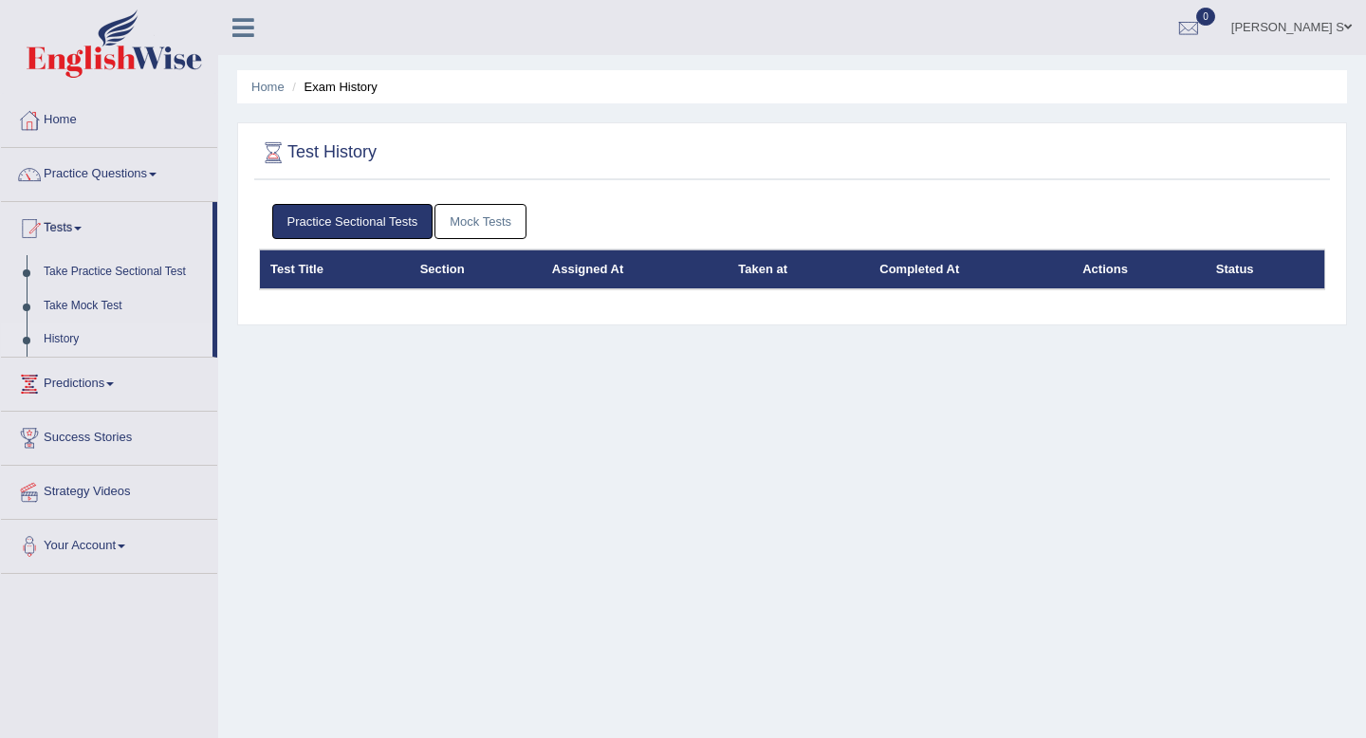
click at [486, 209] on link "Mock Tests" at bounding box center [480, 221] width 92 height 35
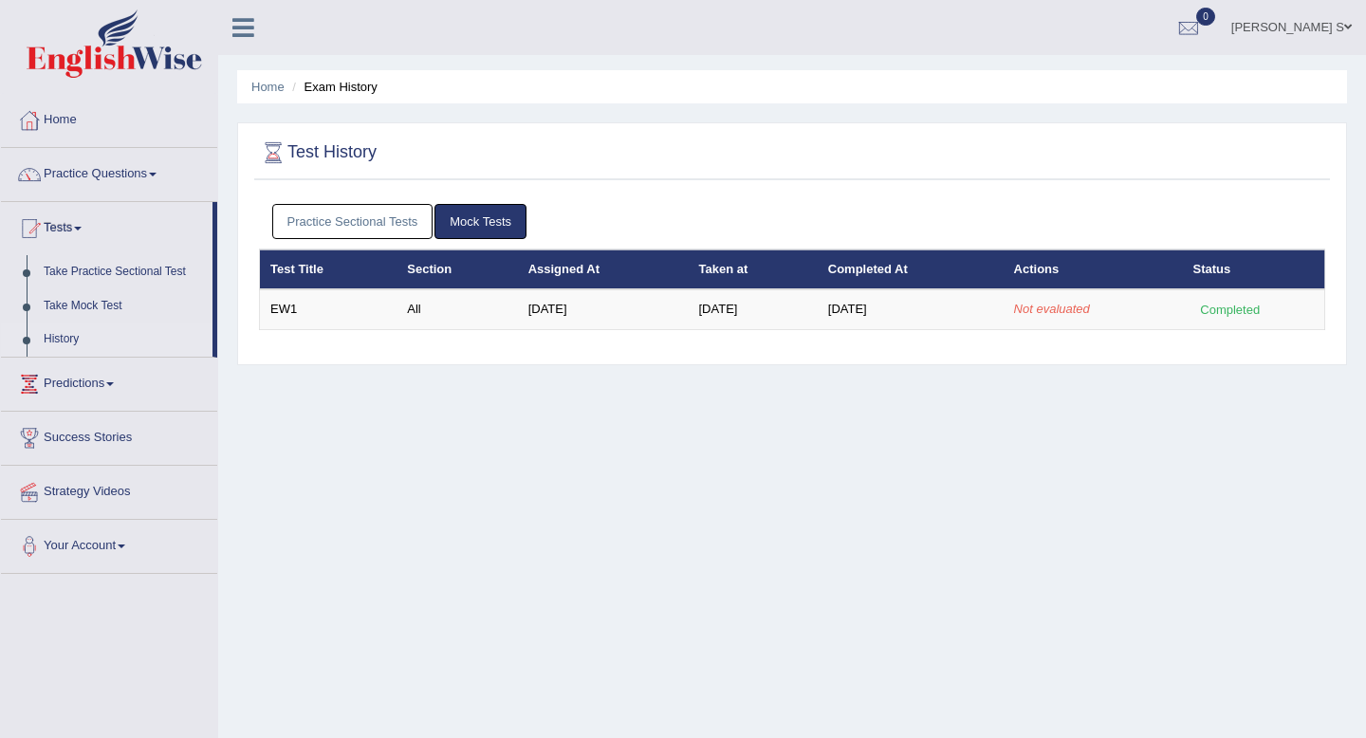
click at [356, 139] on h2 "Test History" at bounding box center [318, 152] width 118 height 28
click at [356, 140] on h2 "Test History" at bounding box center [318, 152] width 118 height 28
click at [1202, 19] on div at bounding box center [1188, 28] width 28 height 28
click at [1342, 16] on link "[PERSON_NAME] S" at bounding box center [1291, 24] width 149 height 49
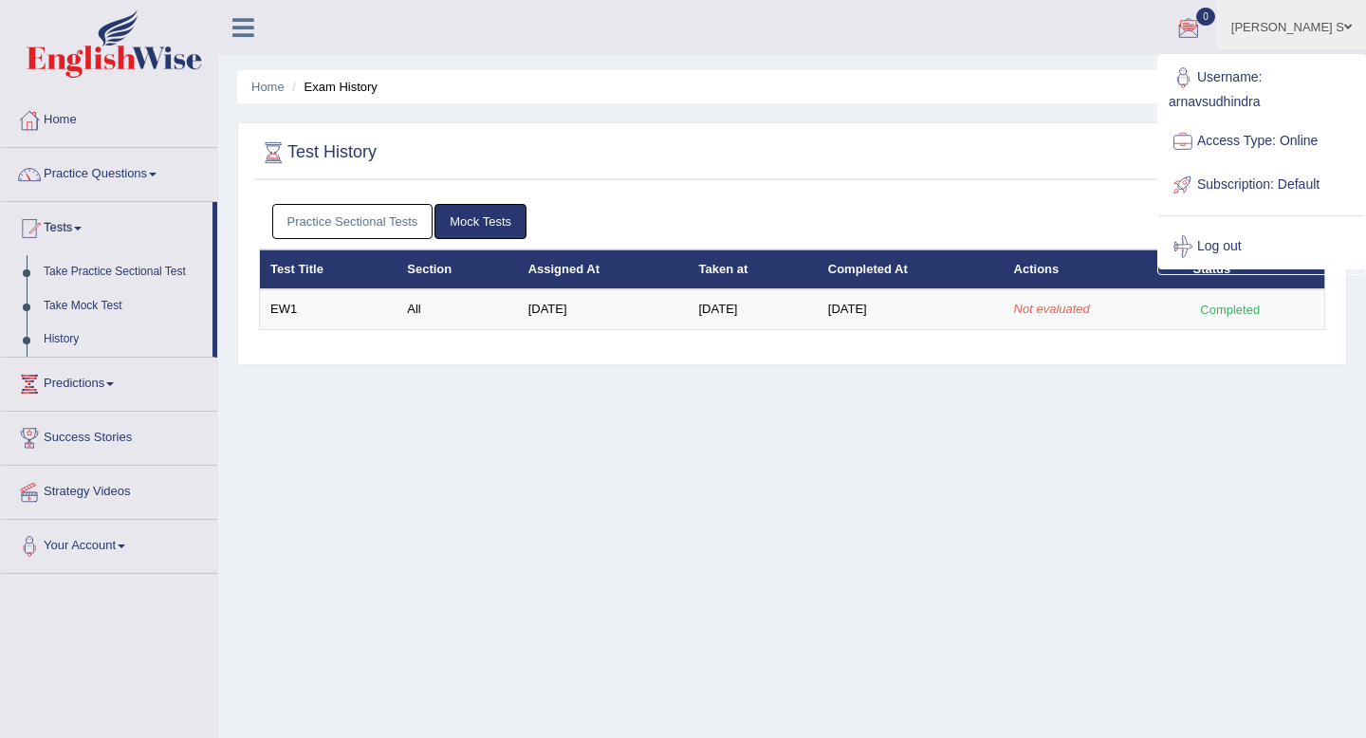
click at [1260, 148] on link "Access Type: Online" at bounding box center [1261, 141] width 205 height 44
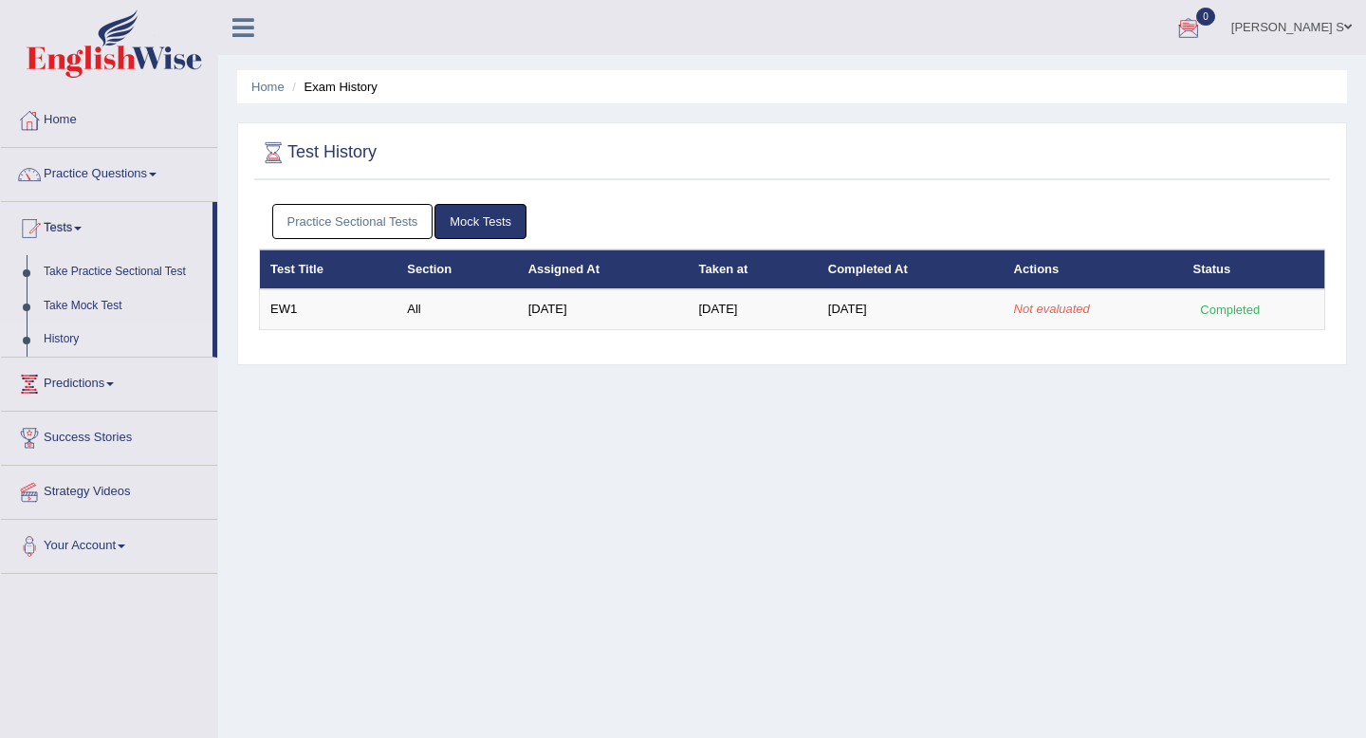
click at [1293, 26] on link "[PERSON_NAME] S" at bounding box center [1291, 24] width 149 height 49
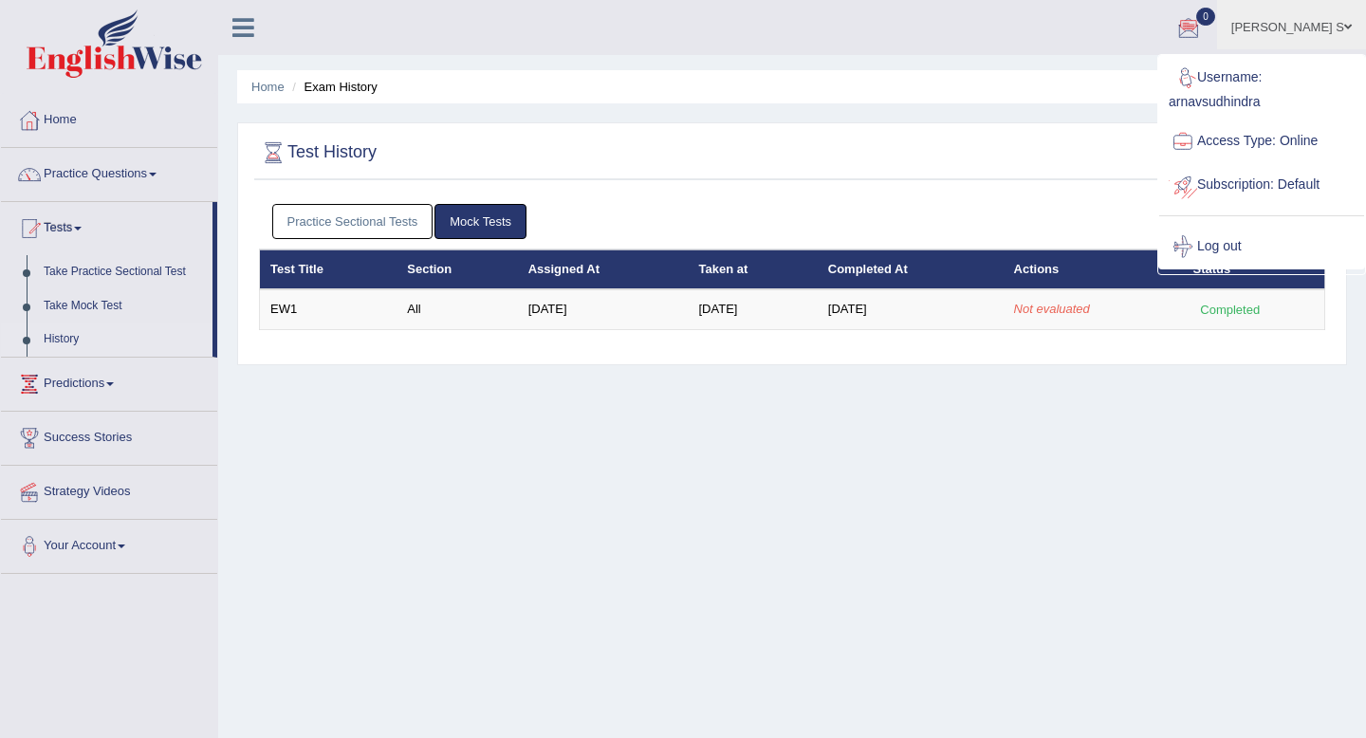
click at [1230, 171] on link "Subscription: Default" at bounding box center [1261, 185] width 205 height 44
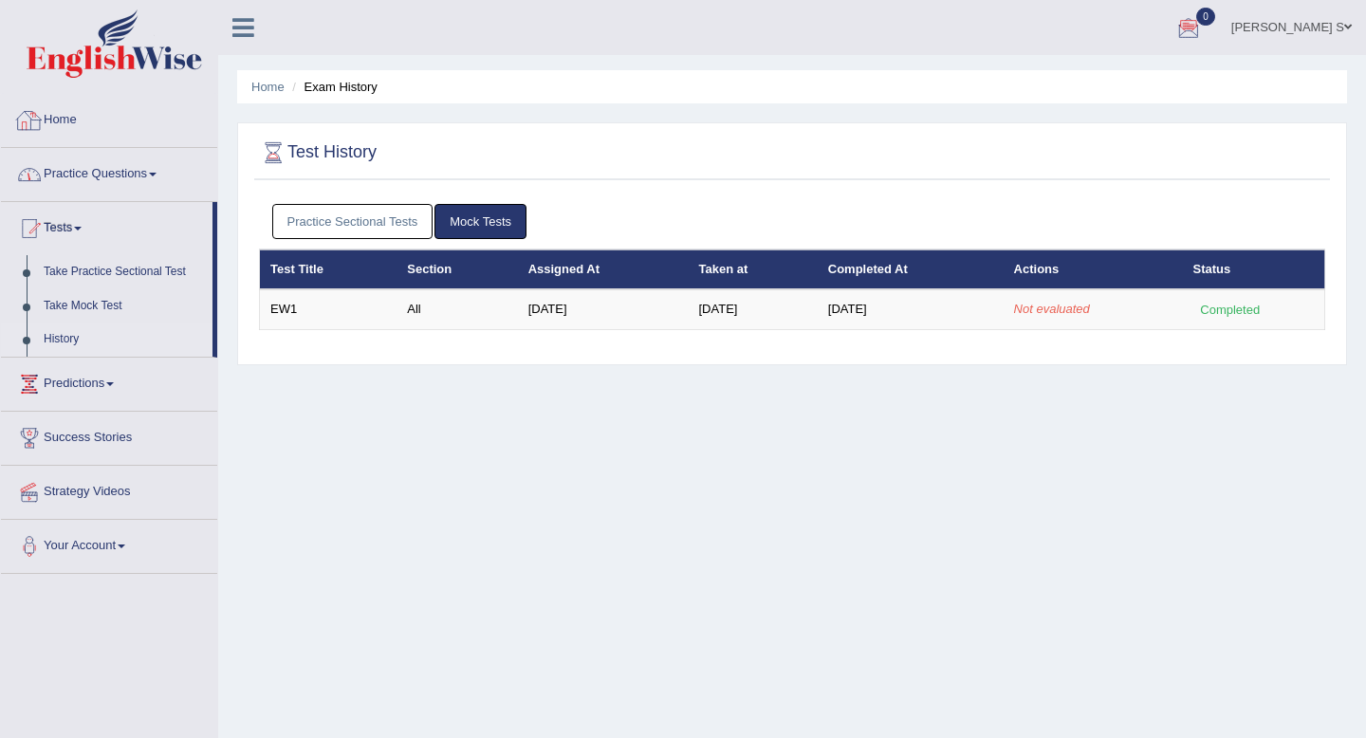
click at [149, 182] on link "Practice Questions" at bounding box center [109, 171] width 216 height 47
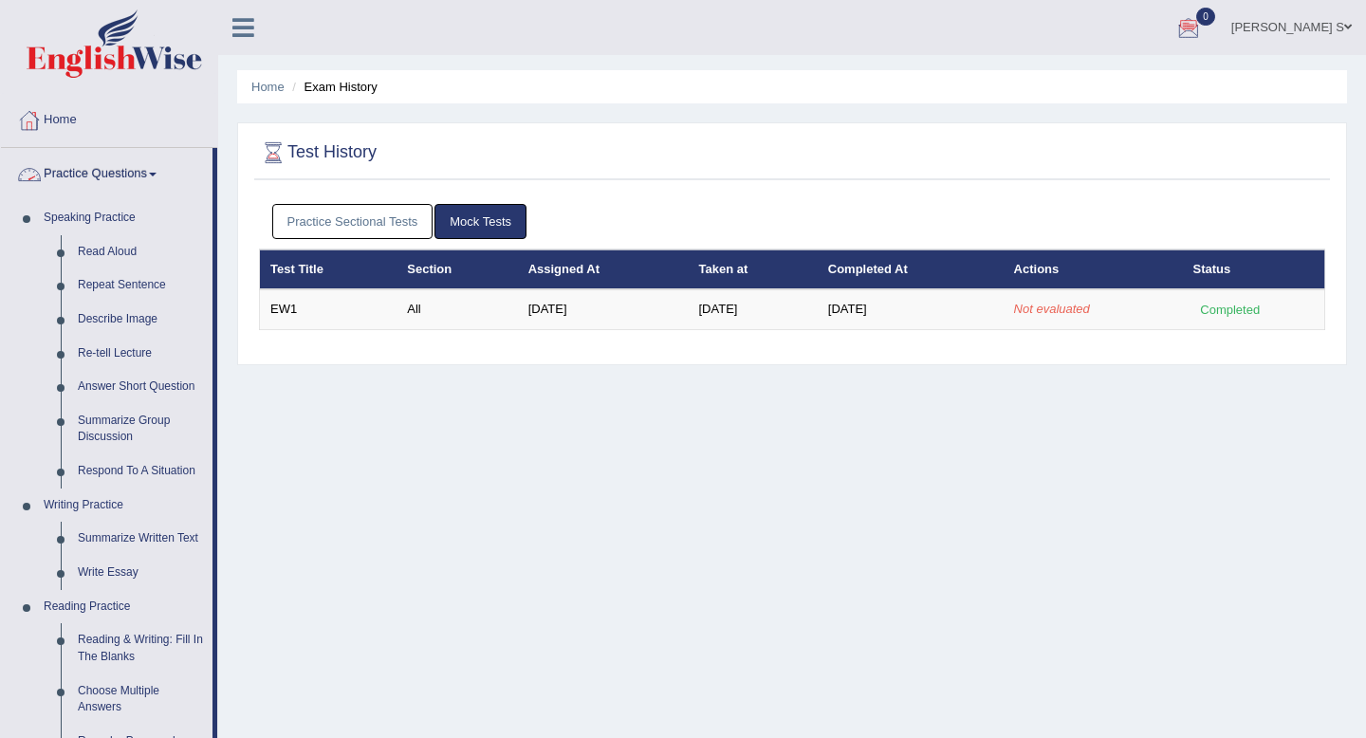
click at [150, 173] on link "Practice Questions" at bounding box center [106, 171] width 211 height 47
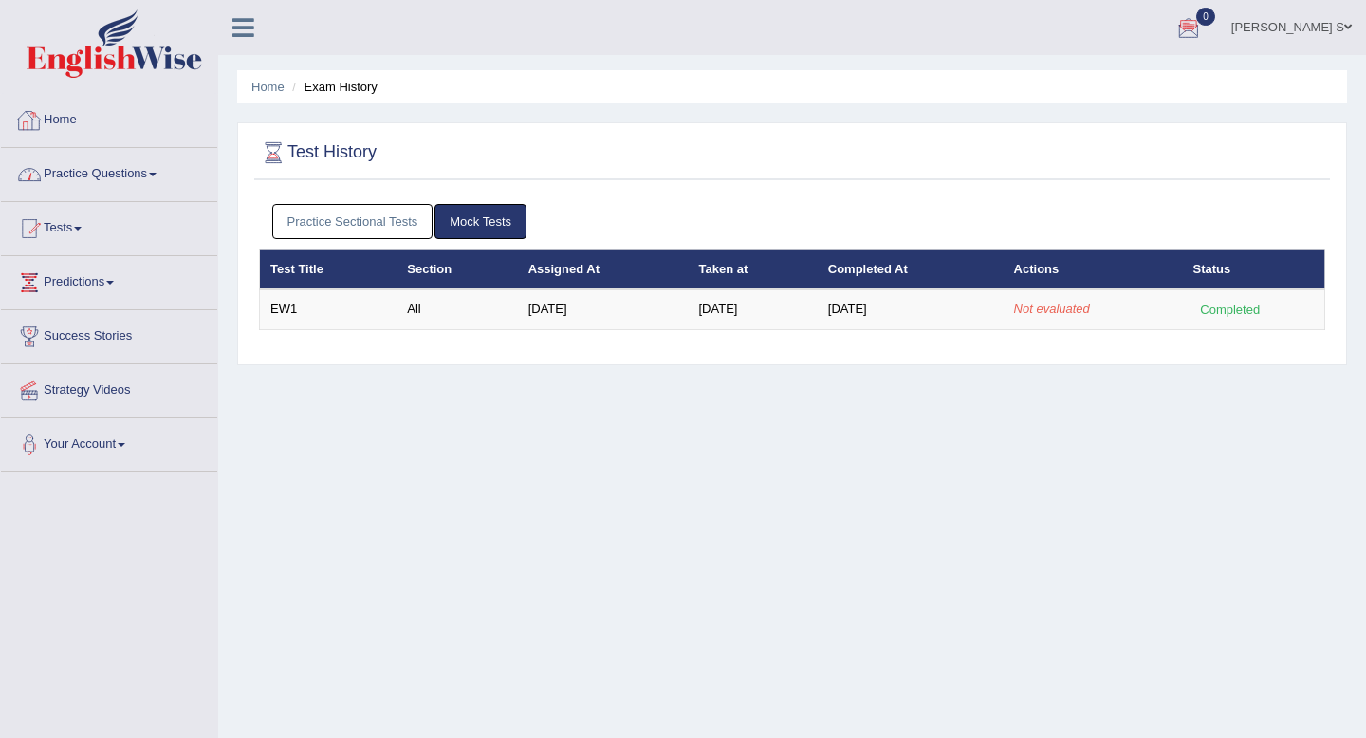
click at [84, 92] on div at bounding box center [109, 46] width 218 height 93
click at [73, 124] on link "Home" at bounding box center [109, 117] width 216 height 47
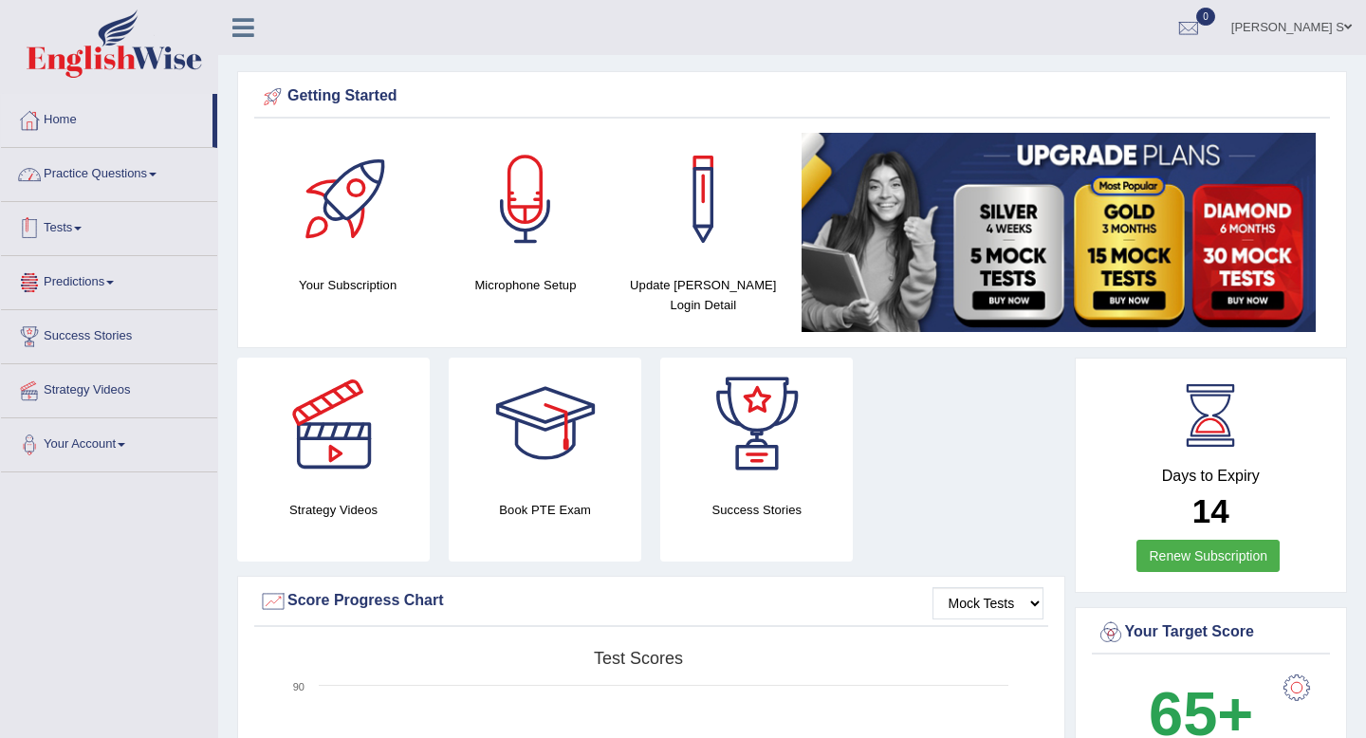
click at [112, 181] on link "Practice Questions" at bounding box center [109, 171] width 216 height 47
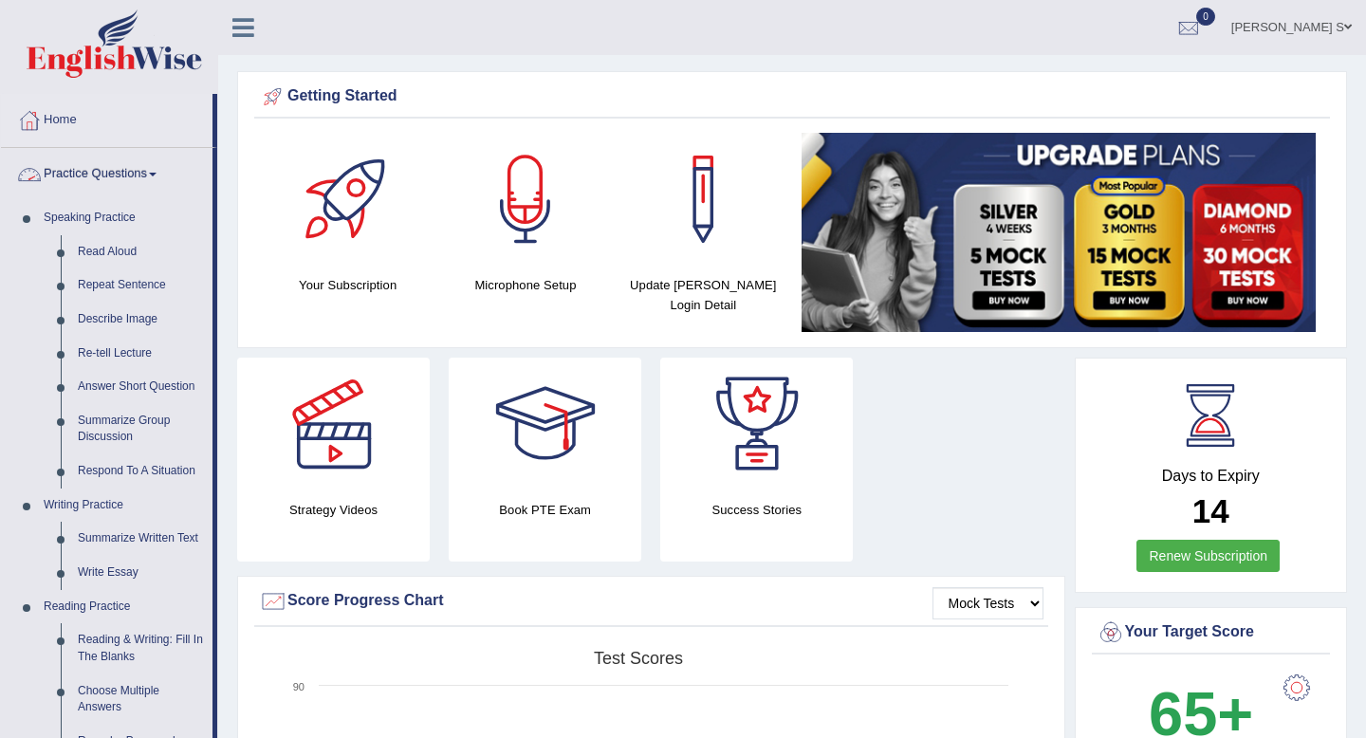
click at [110, 179] on link "Practice Questions" at bounding box center [106, 171] width 211 height 47
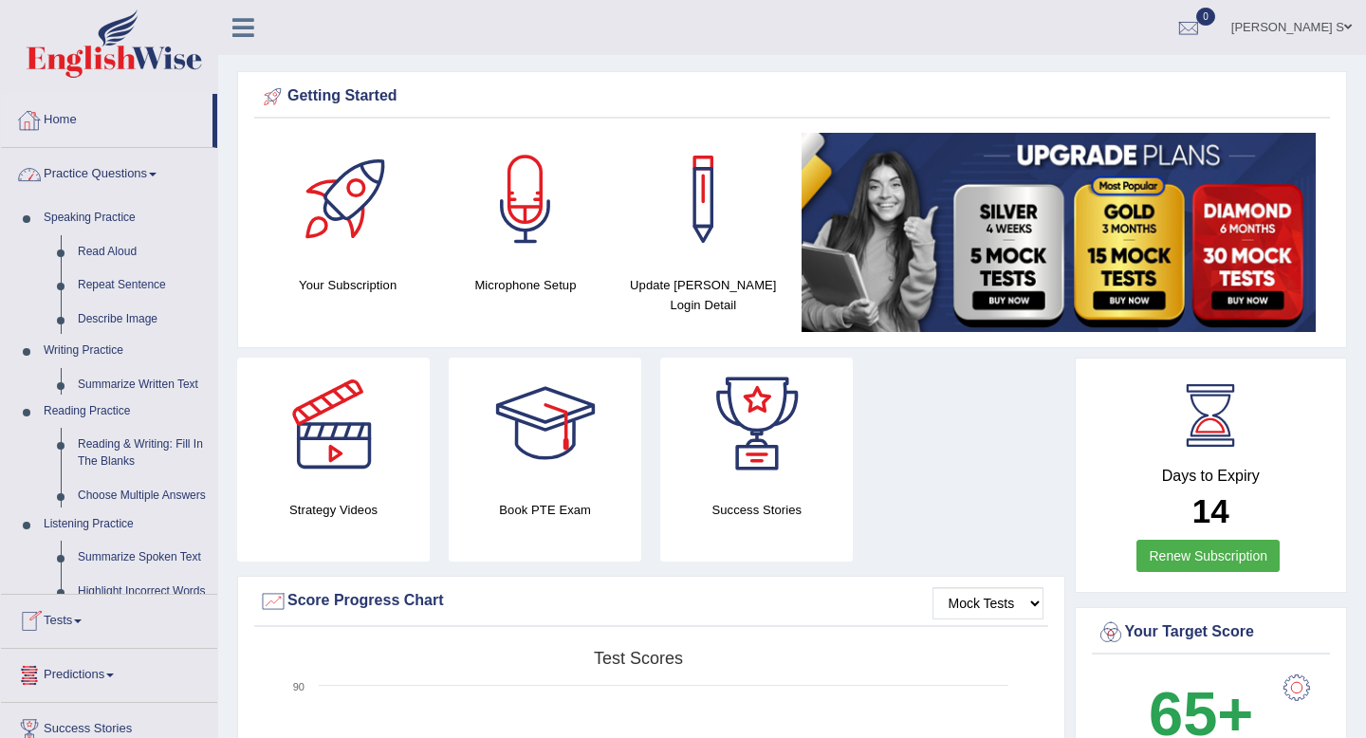
click at [91, 126] on link "Home" at bounding box center [106, 117] width 211 height 47
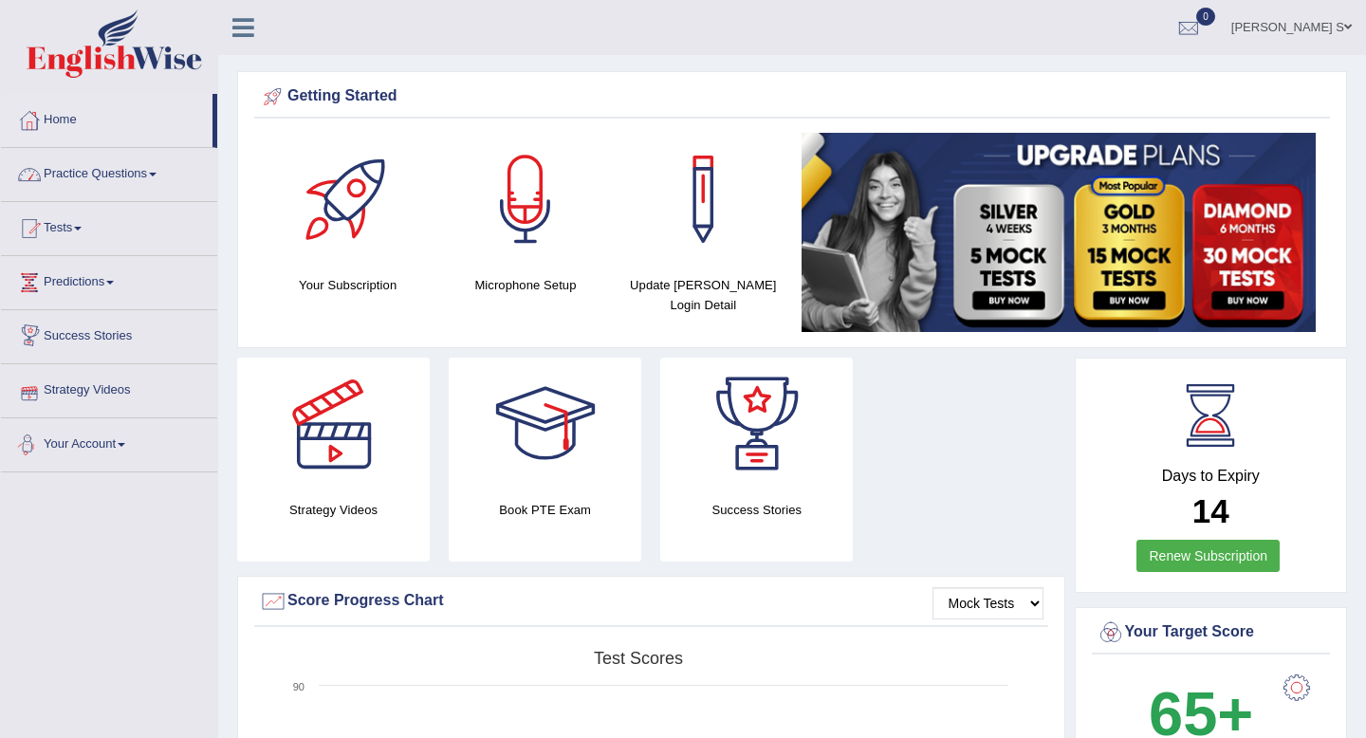
click at [94, 436] on link "Your Account" at bounding box center [109, 441] width 216 height 47
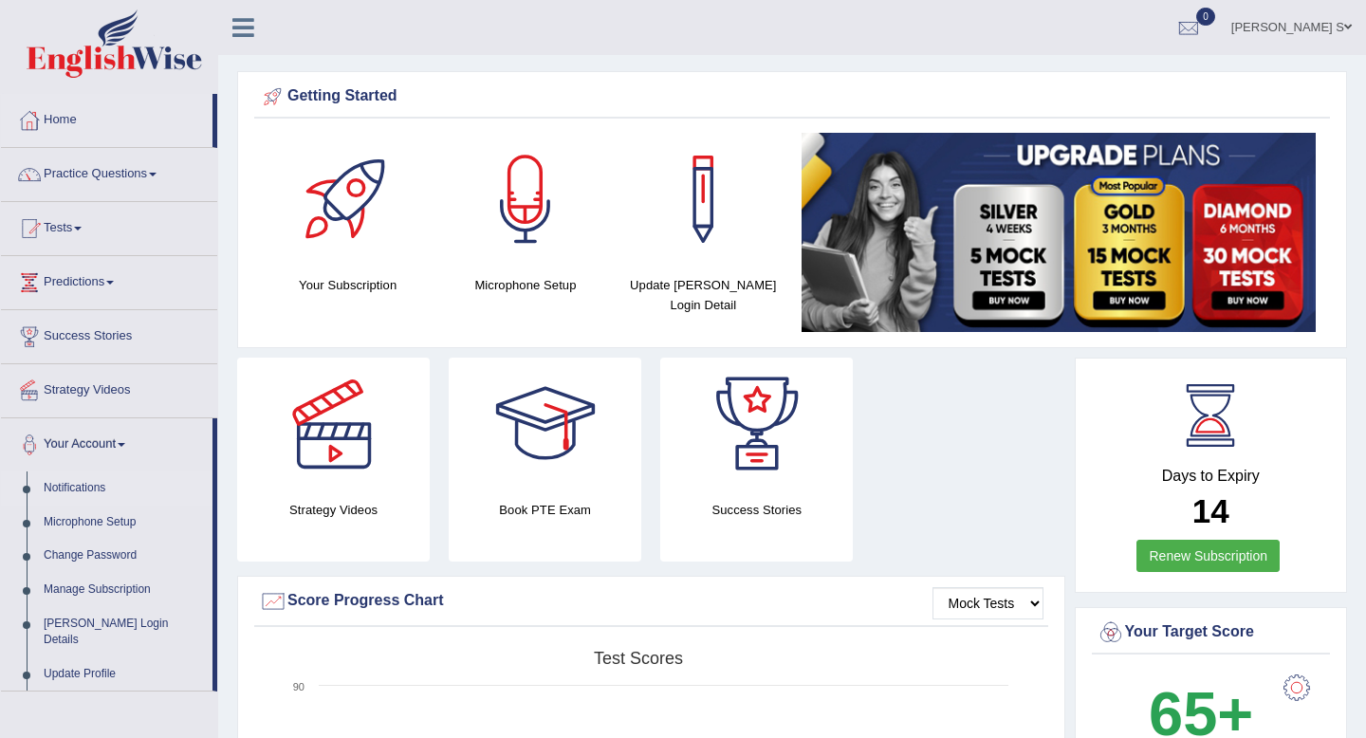
click at [97, 487] on link "Notifications" at bounding box center [123, 488] width 177 height 34
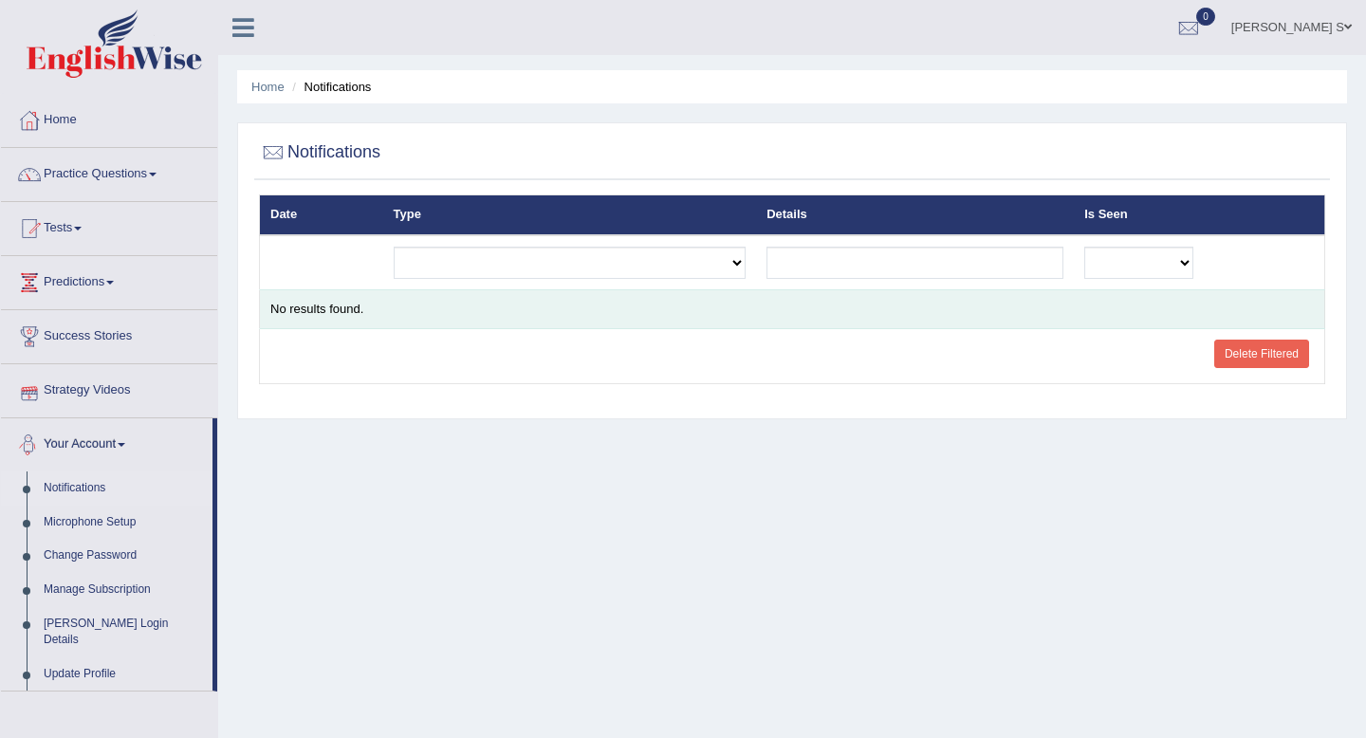
click at [527, 326] on td "No results found." at bounding box center [792, 309] width 1065 height 40
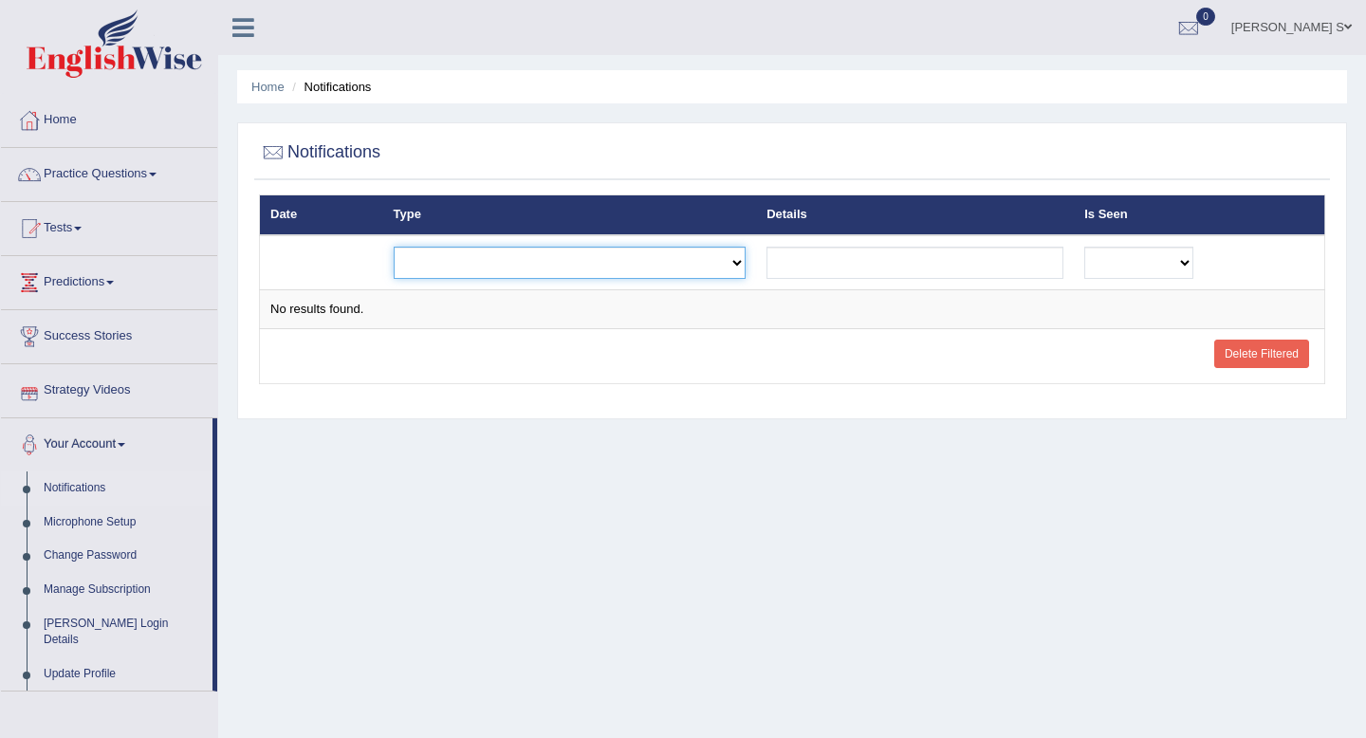
click at [586, 247] on select "Exam evaluated Question report replied Practice question report replied Test as…" at bounding box center [570, 263] width 353 height 32
select select "exam_evaluated"
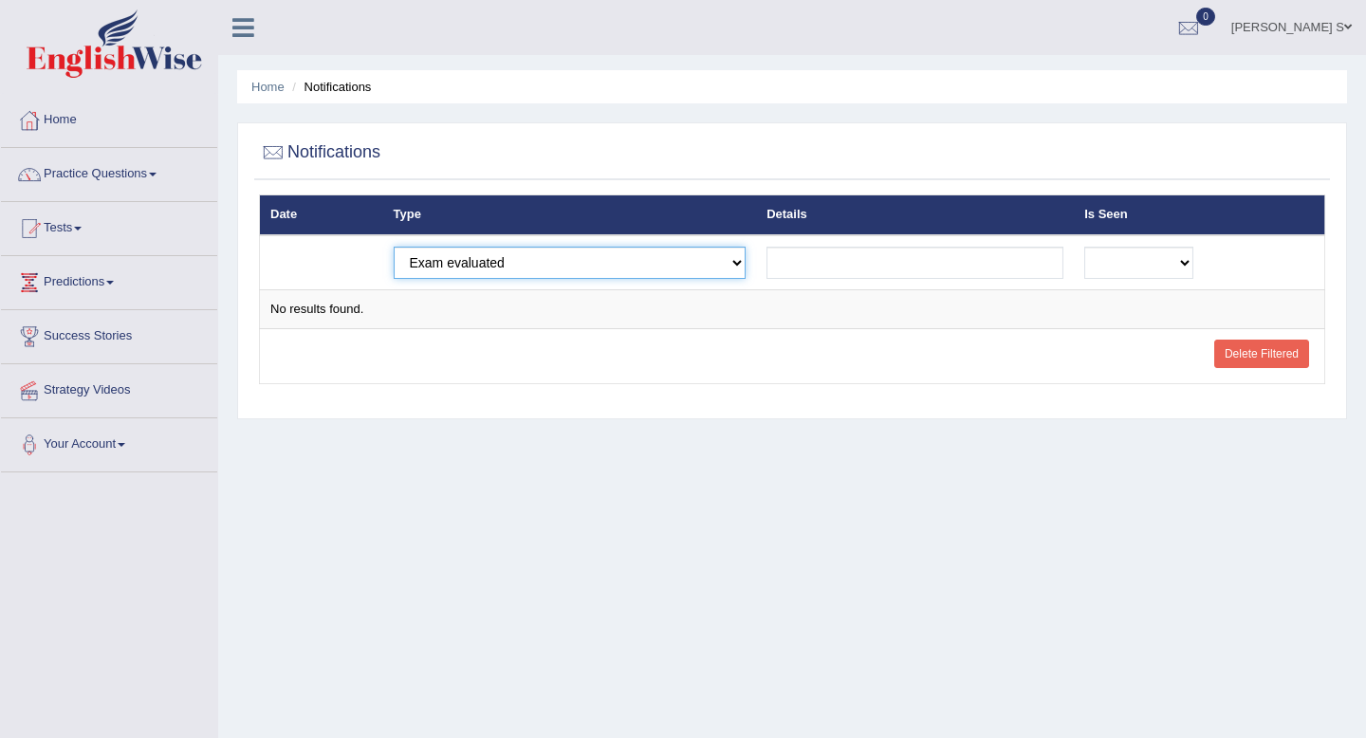
click at [567, 260] on select "Exam evaluated Question report replied Practice question report replied Test as…" at bounding box center [570, 263] width 353 height 32
select select "test_assigned"
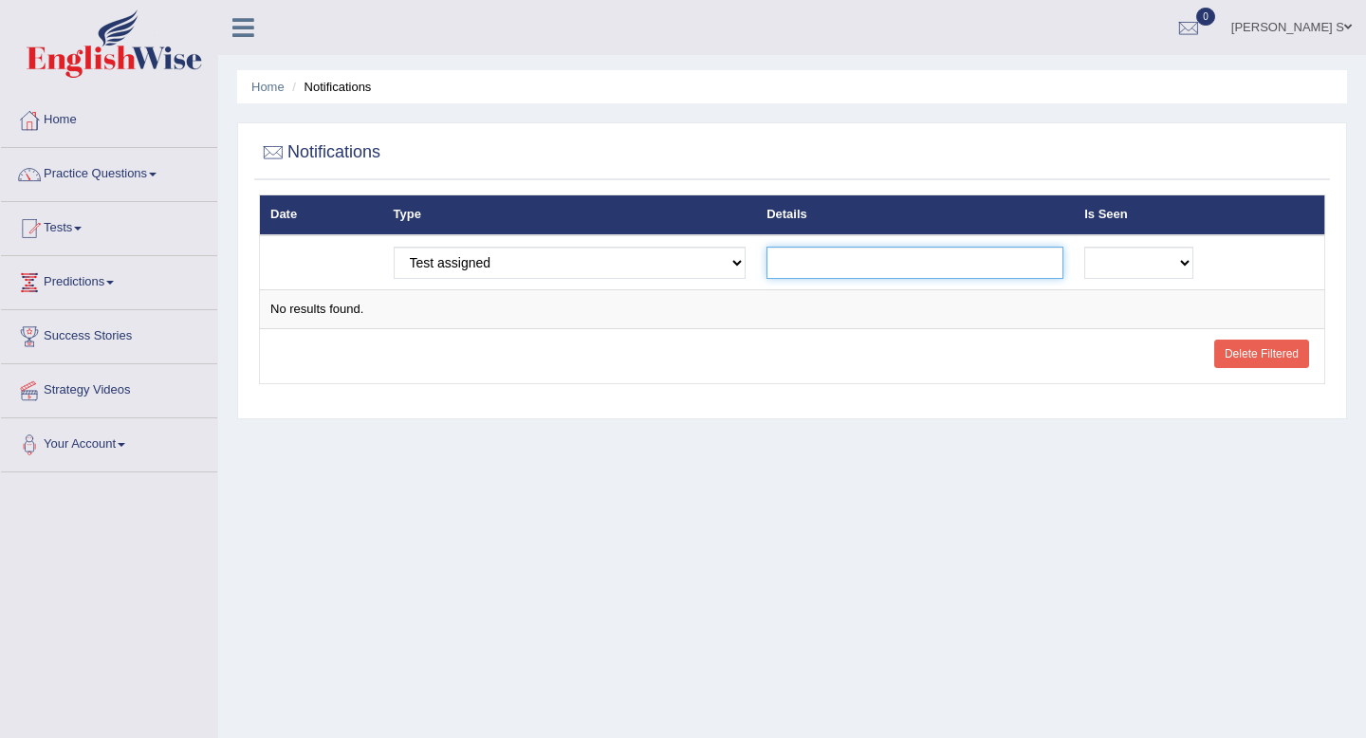
click at [875, 277] on input "text" at bounding box center [914, 263] width 297 height 32
click at [140, 457] on link "Your Account" at bounding box center [109, 441] width 216 height 47
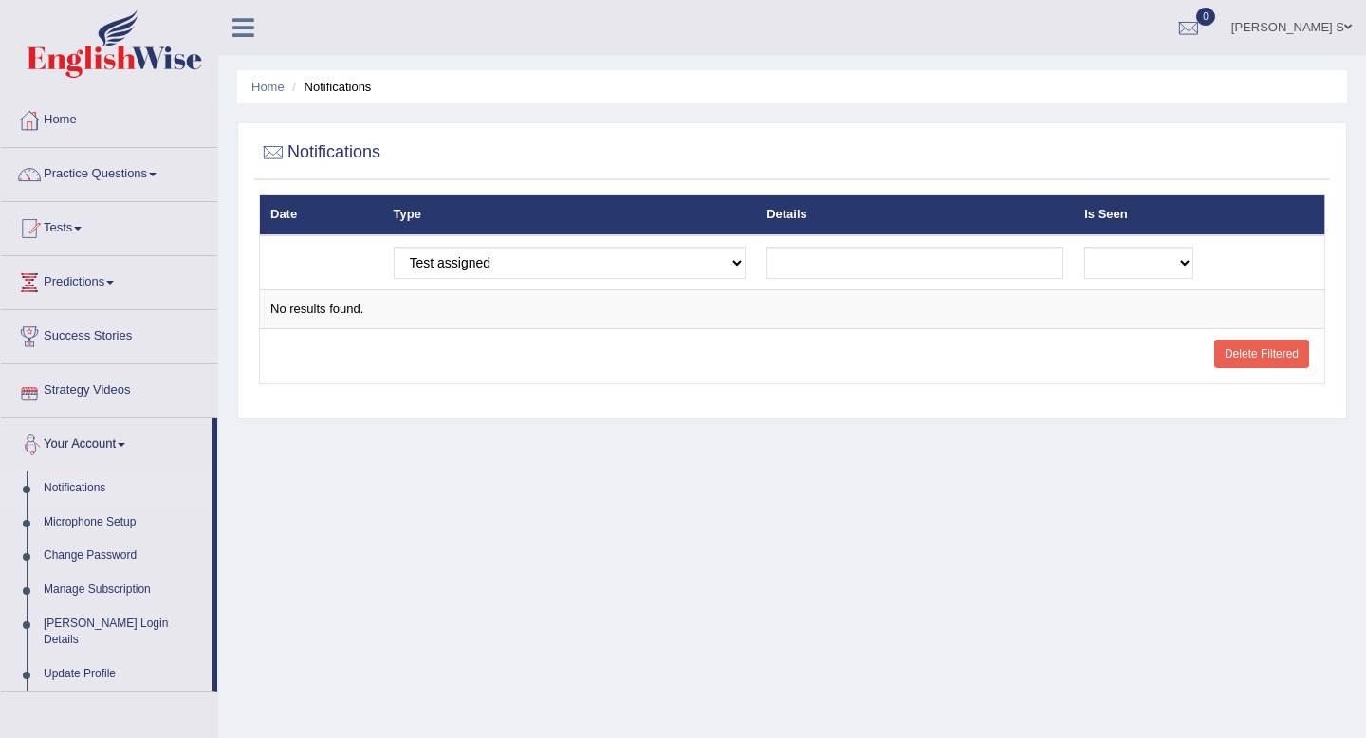
click at [100, 482] on link "Notifications" at bounding box center [123, 488] width 177 height 34
click at [107, 225] on link "Tests" at bounding box center [109, 225] width 216 height 47
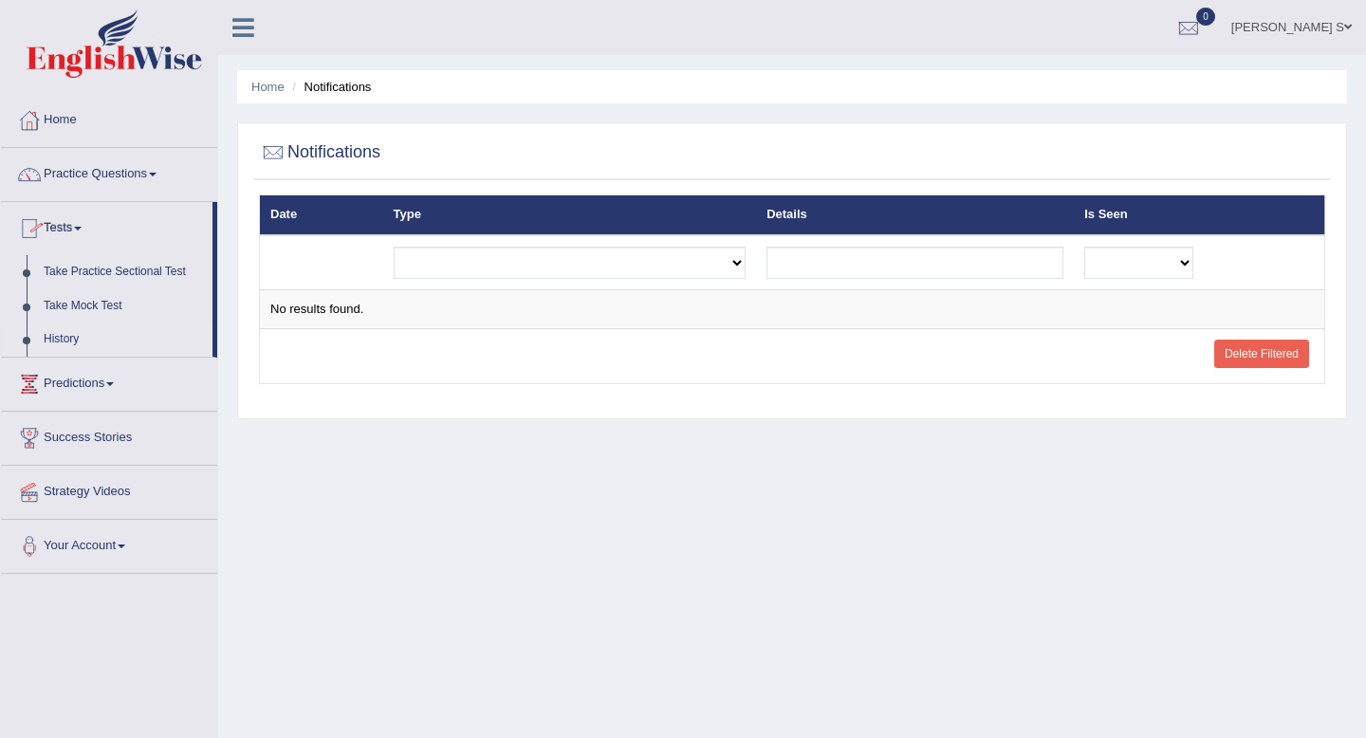
click at [62, 340] on link "History" at bounding box center [123, 339] width 177 height 34
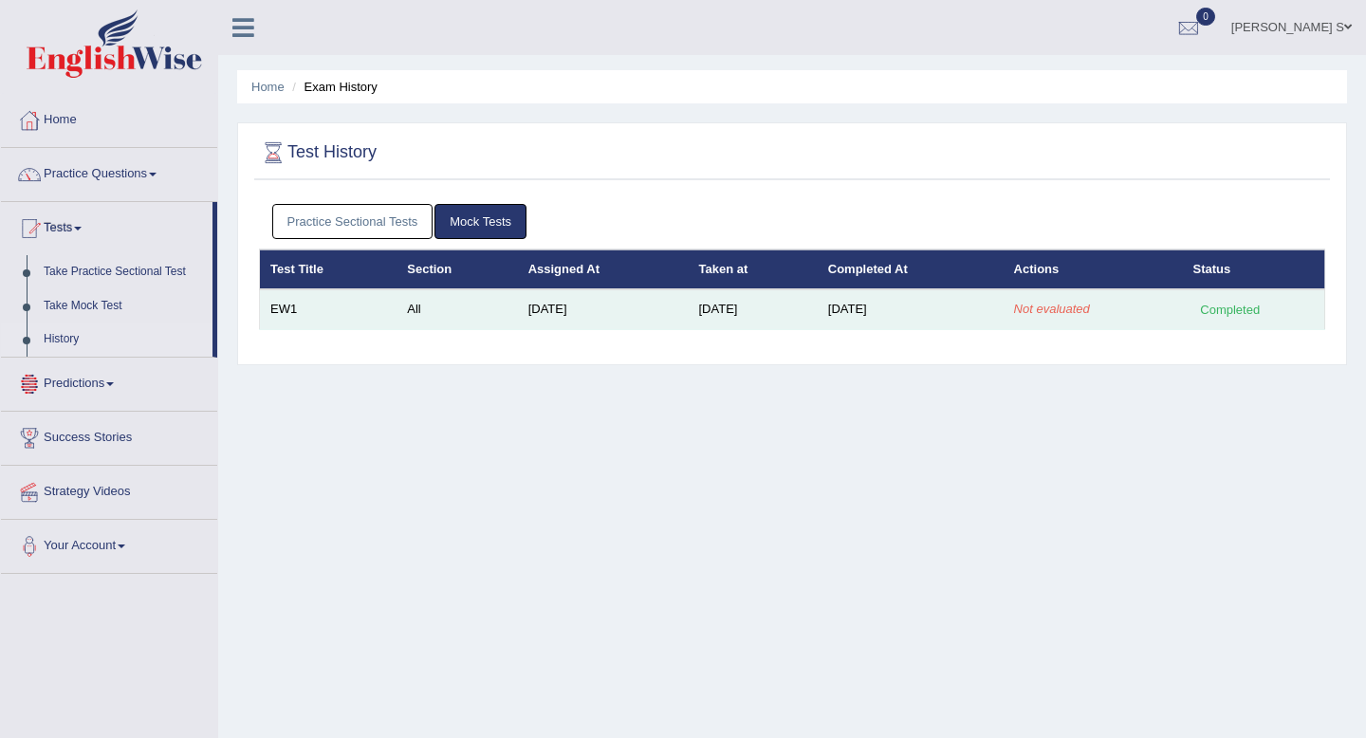
click at [1003, 310] on td "[DATE]" at bounding box center [910, 309] width 186 height 40
click at [1037, 311] on em "Not evaluated" at bounding box center [1052, 309] width 76 height 14
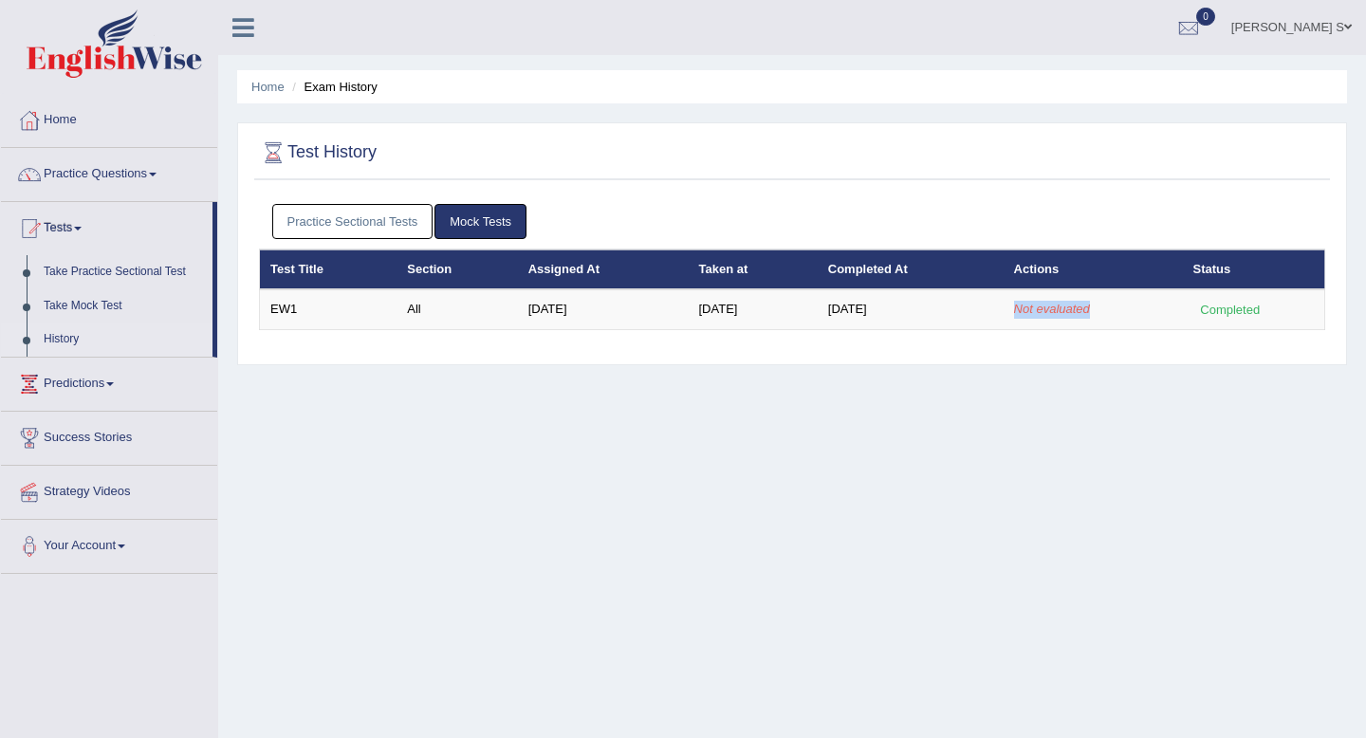
click at [472, 217] on link "Mock Tests" at bounding box center [480, 221] width 92 height 35
click at [475, 222] on link "Mock Tests" at bounding box center [480, 221] width 92 height 35
click at [93, 303] on link "Take Mock Test" at bounding box center [123, 306] width 177 height 34
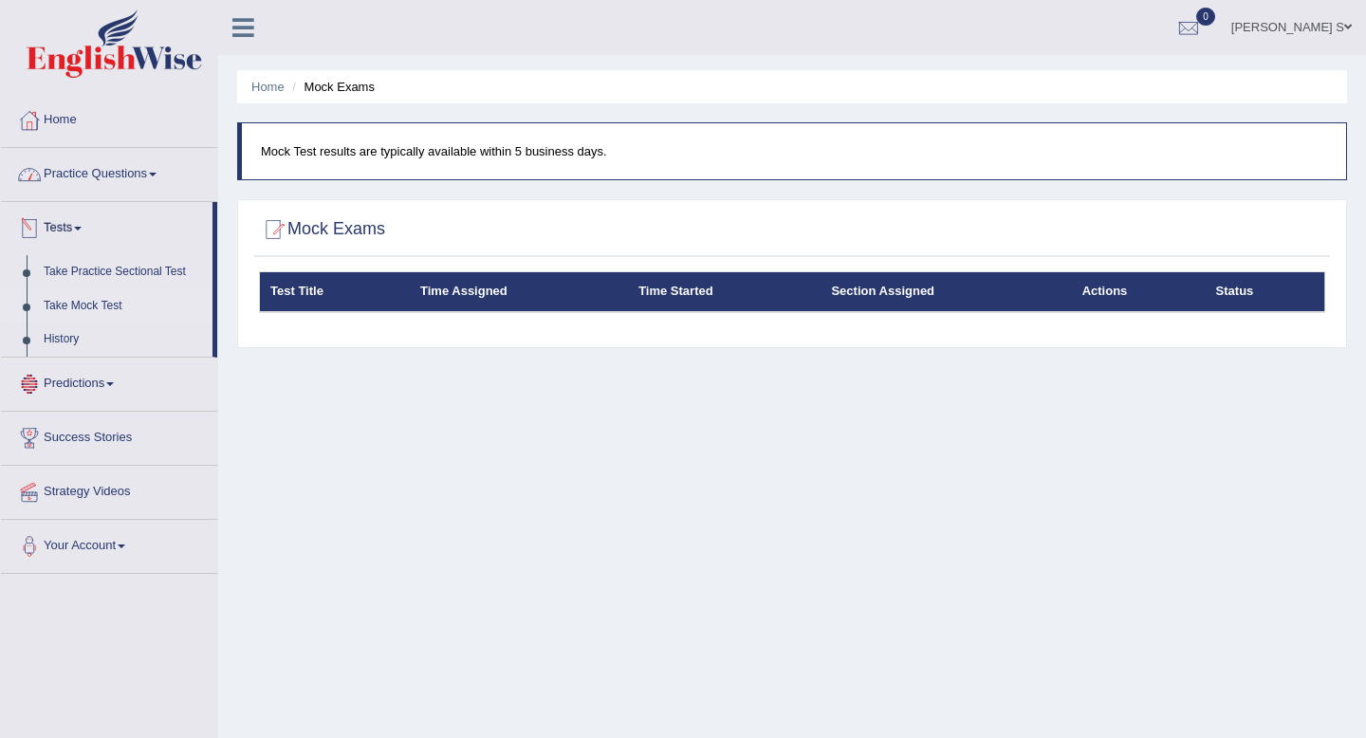
click at [108, 186] on link "Practice Questions" at bounding box center [109, 171] width 216 height 47
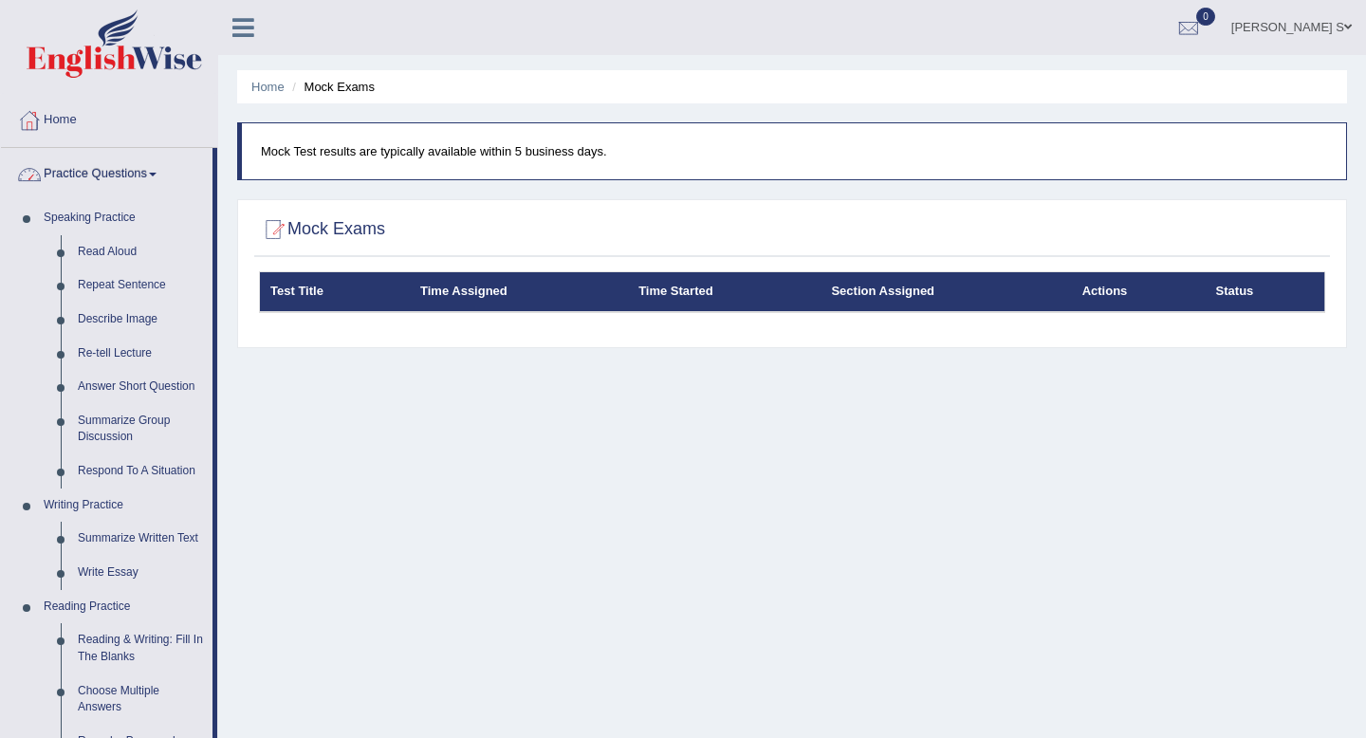
click at [108, 186] on link "Practice Questions" at bounding box center [106, 171] width 211 height 47
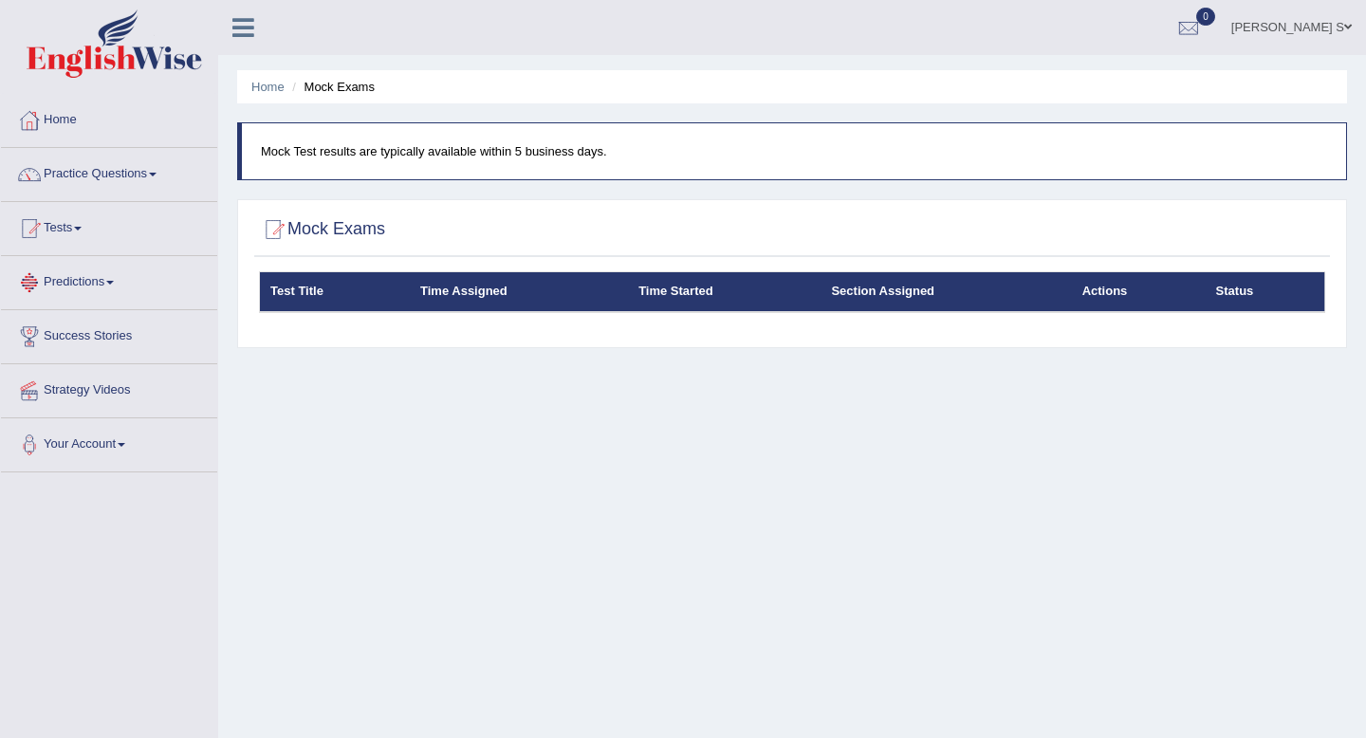
click at [110, 291] on link "Predictions" at bounding box center [109, 279] width 216 height 47
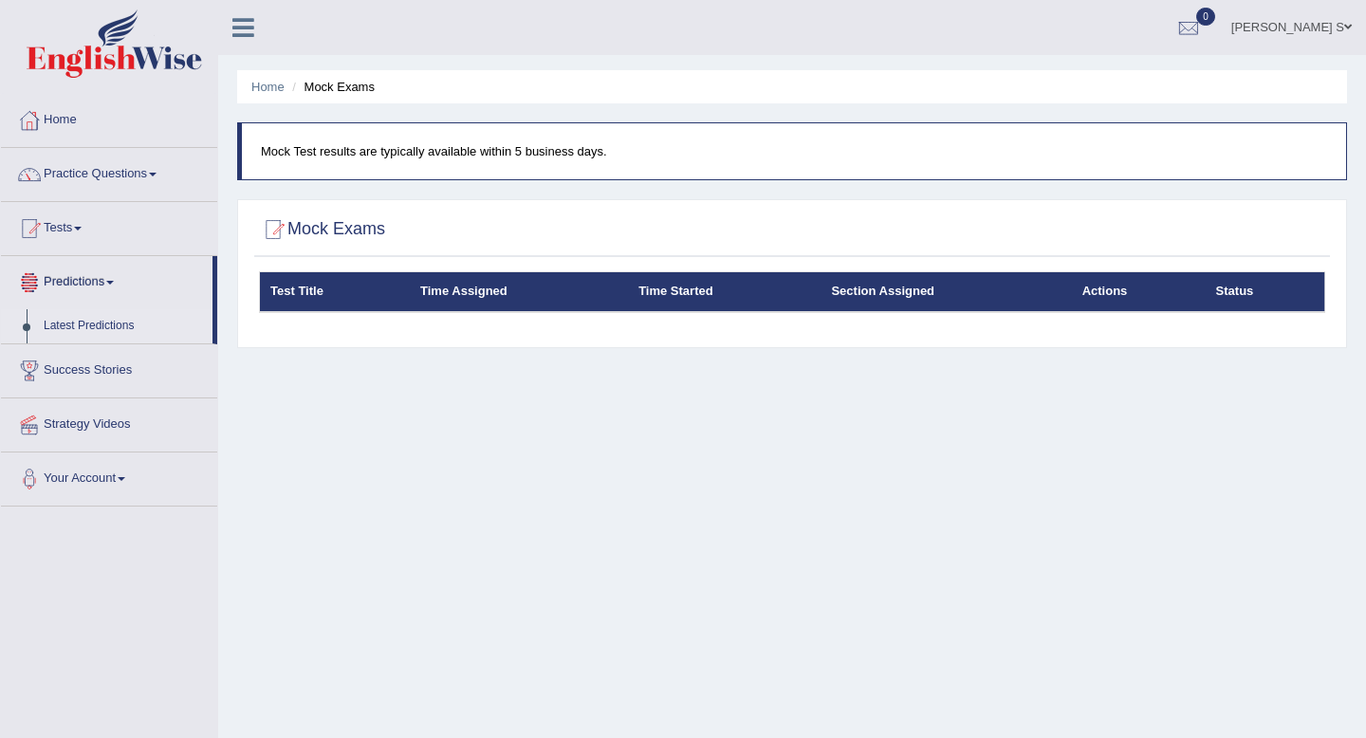
click at [90, 322] on link "Latest Predictions" at bounding box center [123, 326] width 177 height 34
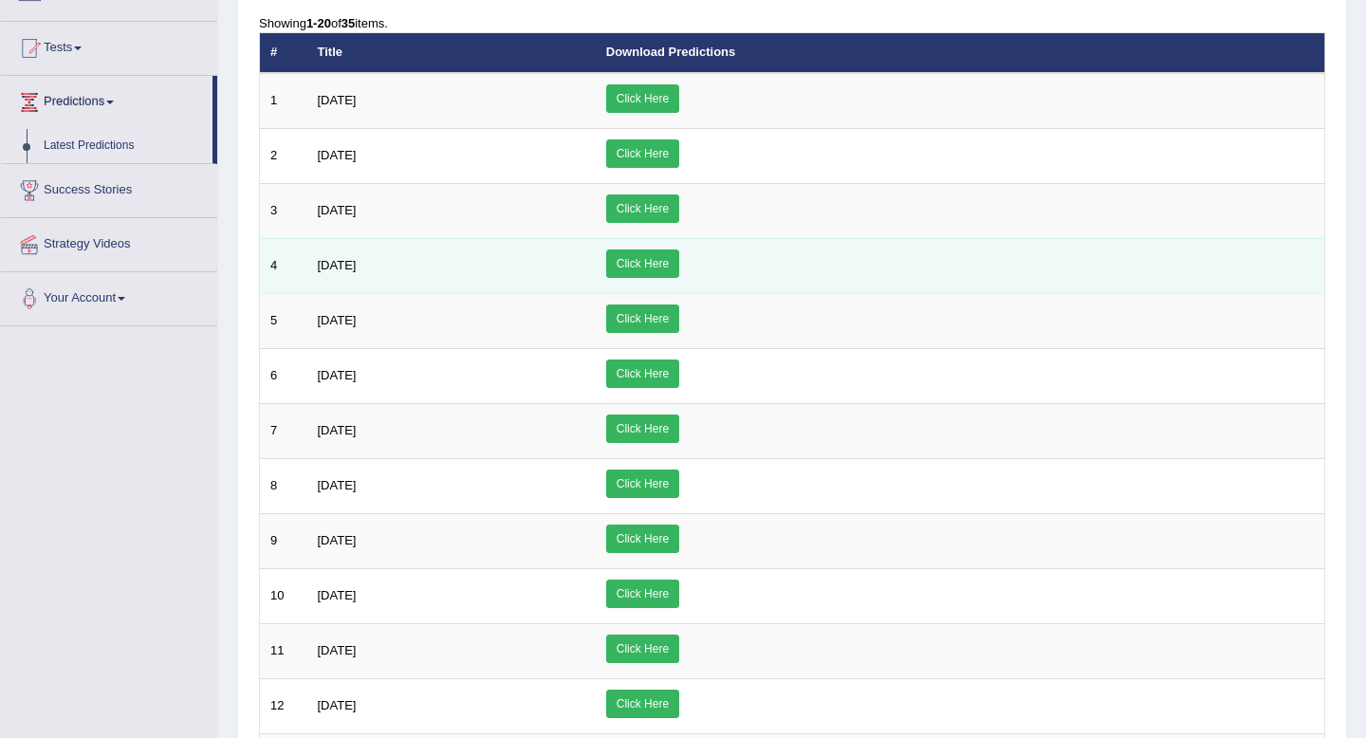
scroll to position [179, 0]
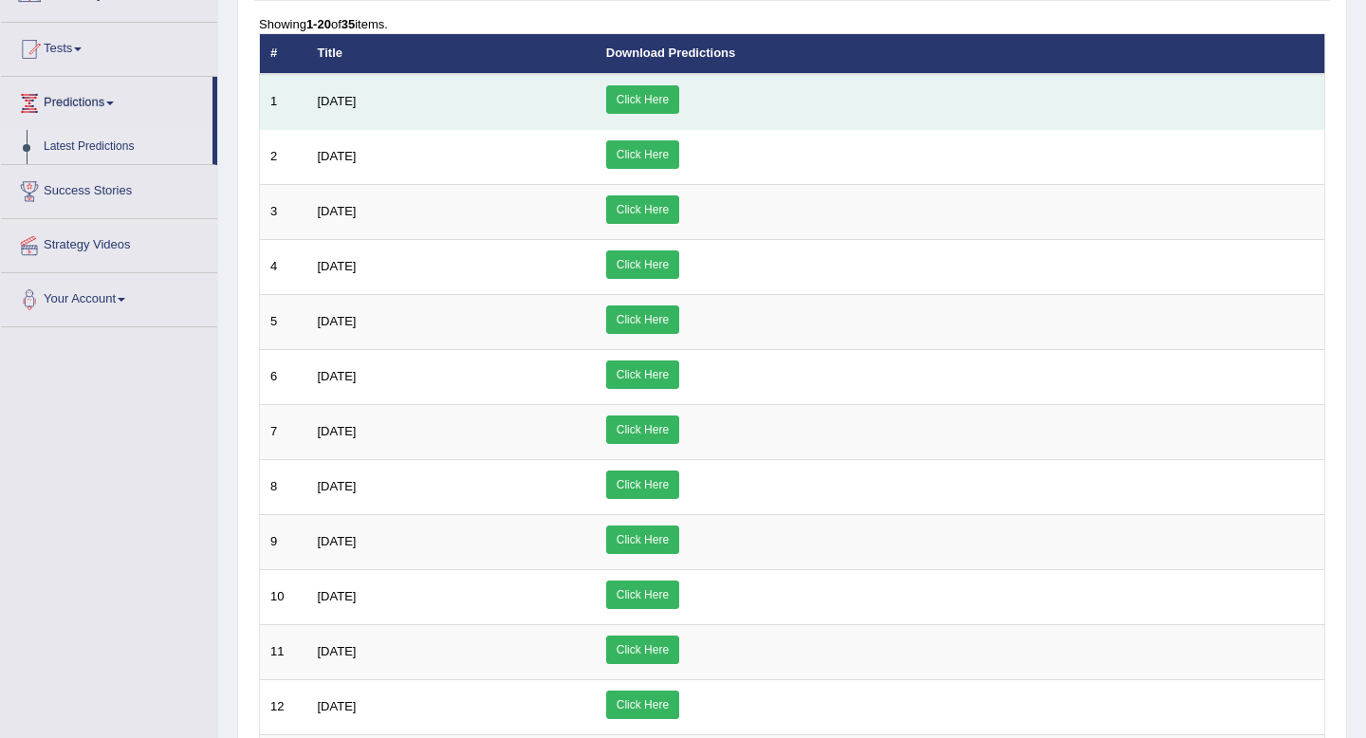
click at [679, 93] on link "Click Here" at bounding box center [642, 99] width 73 height 28
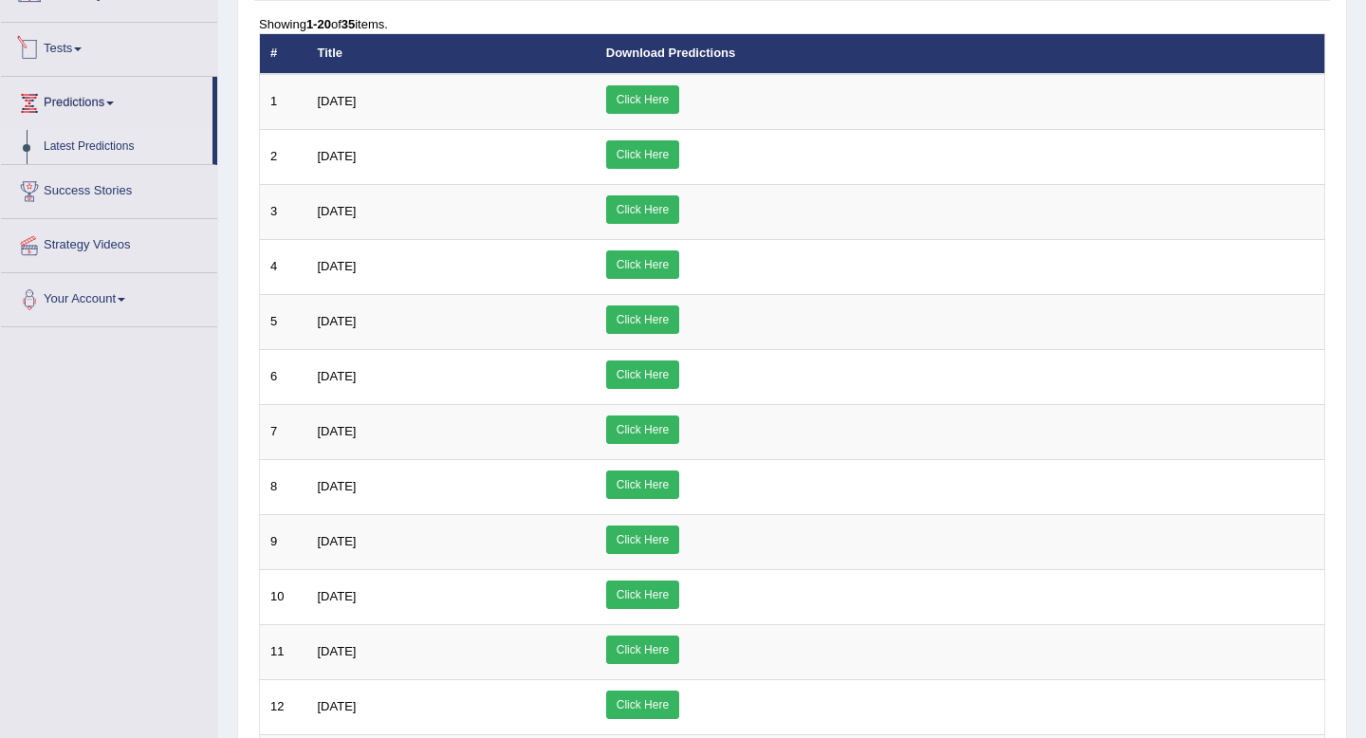
click at [106, 56] on link "Tests" at bounding box center [109, 46] width 216 height 47
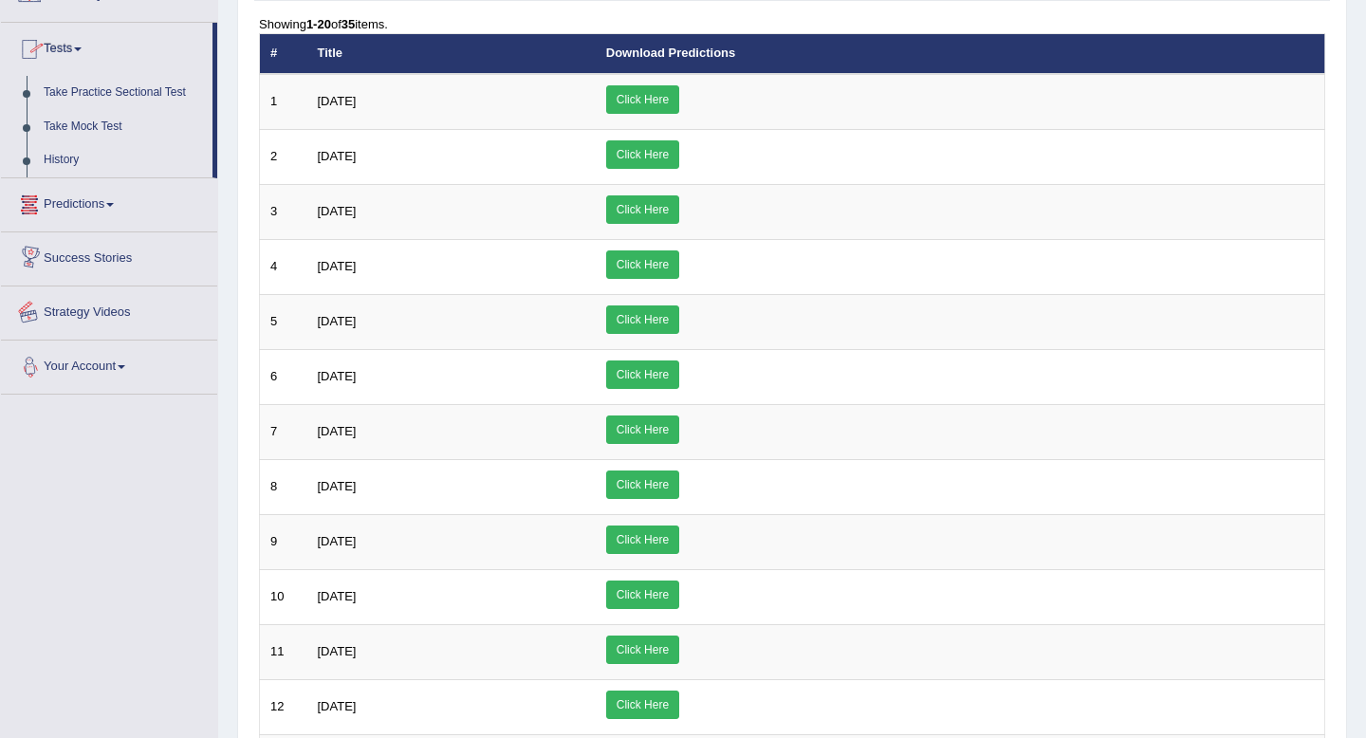
click at [83, 420] on div "Toggle navigation Home Practice Questions Speaking Practice Read Aloud Repeat S…" at bounding box center [683, 578] width 1366 height 1515
click at [60, 152] on link "History" at bounding box center [123, 160] width 177 height 34
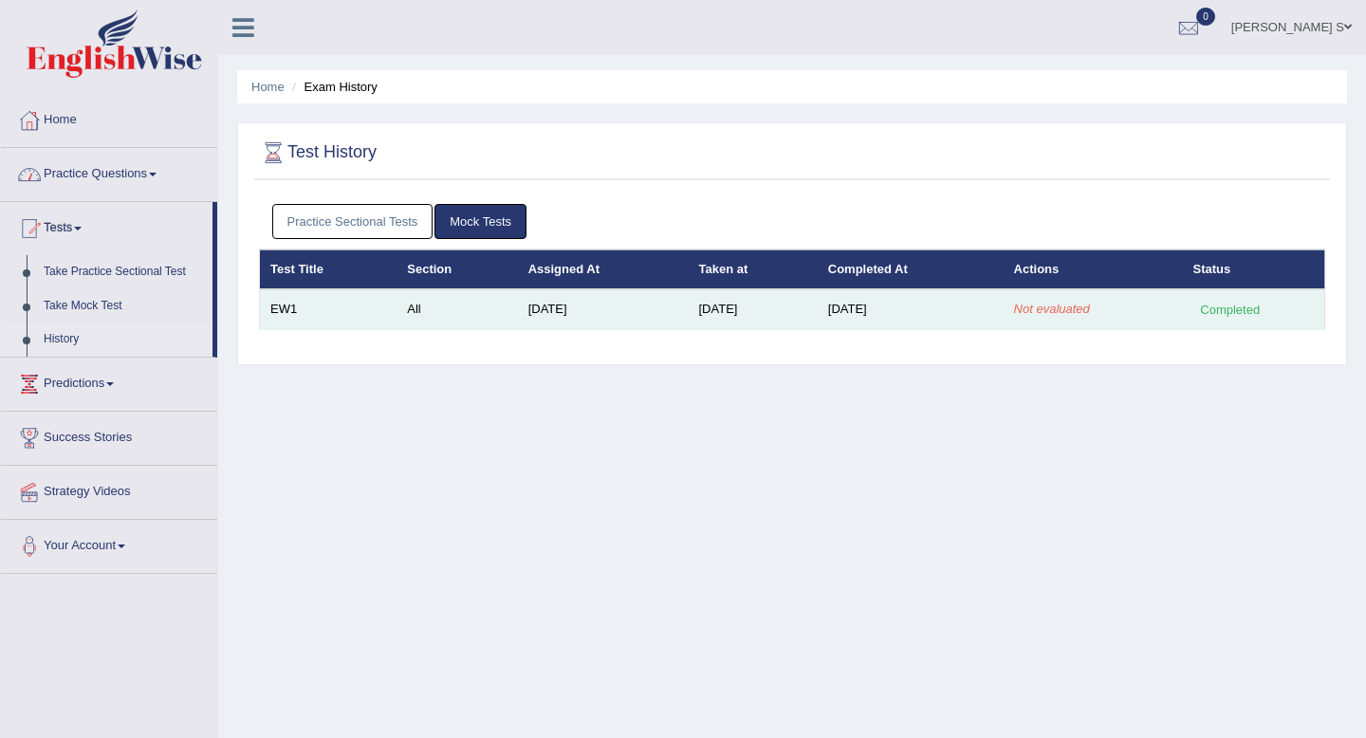
click at [1062, 309] on em "Not evaluated" at bounding box center [1052, 309] width 76 height 14
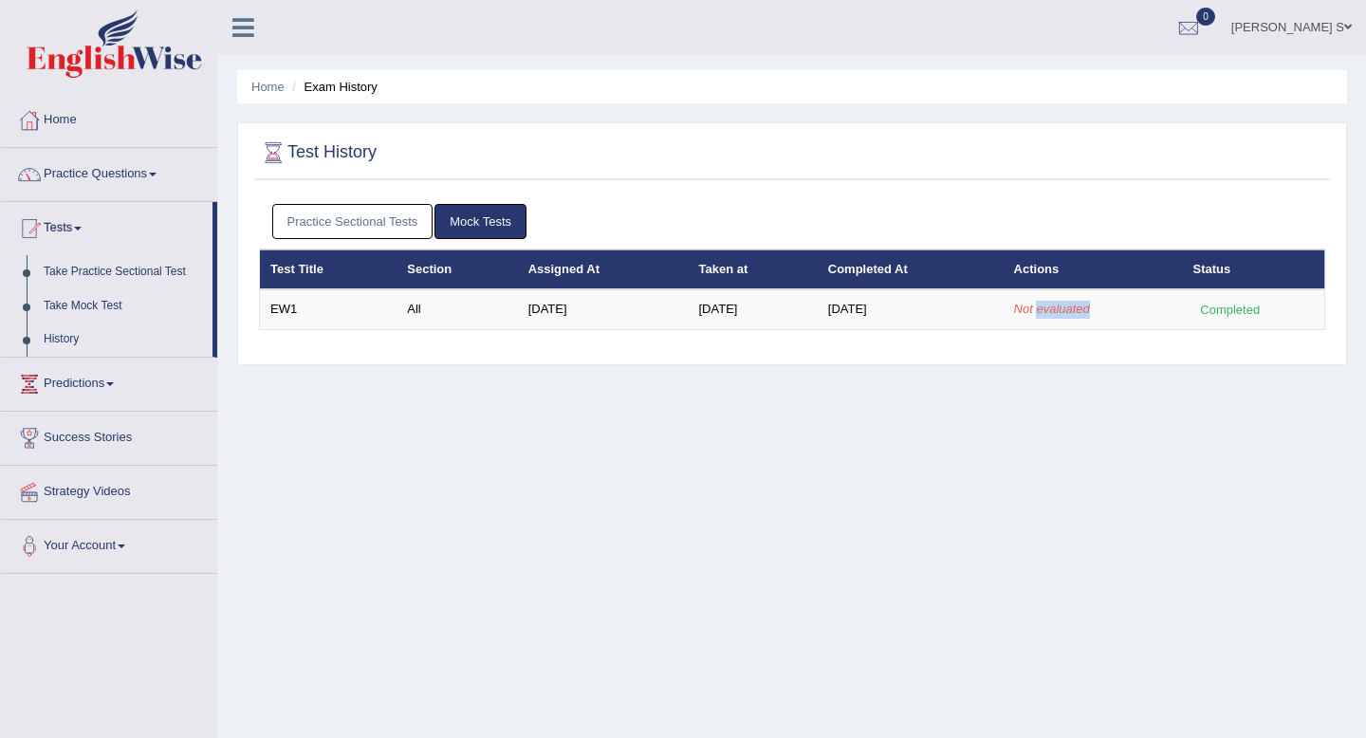
click at [477, 206] on link "Mock Tests" at bounding box center [480, 221] width 92 height 35
click at [456, 211] on link "Mock Tests" at bounding box center [480, 221] width 92 height 35
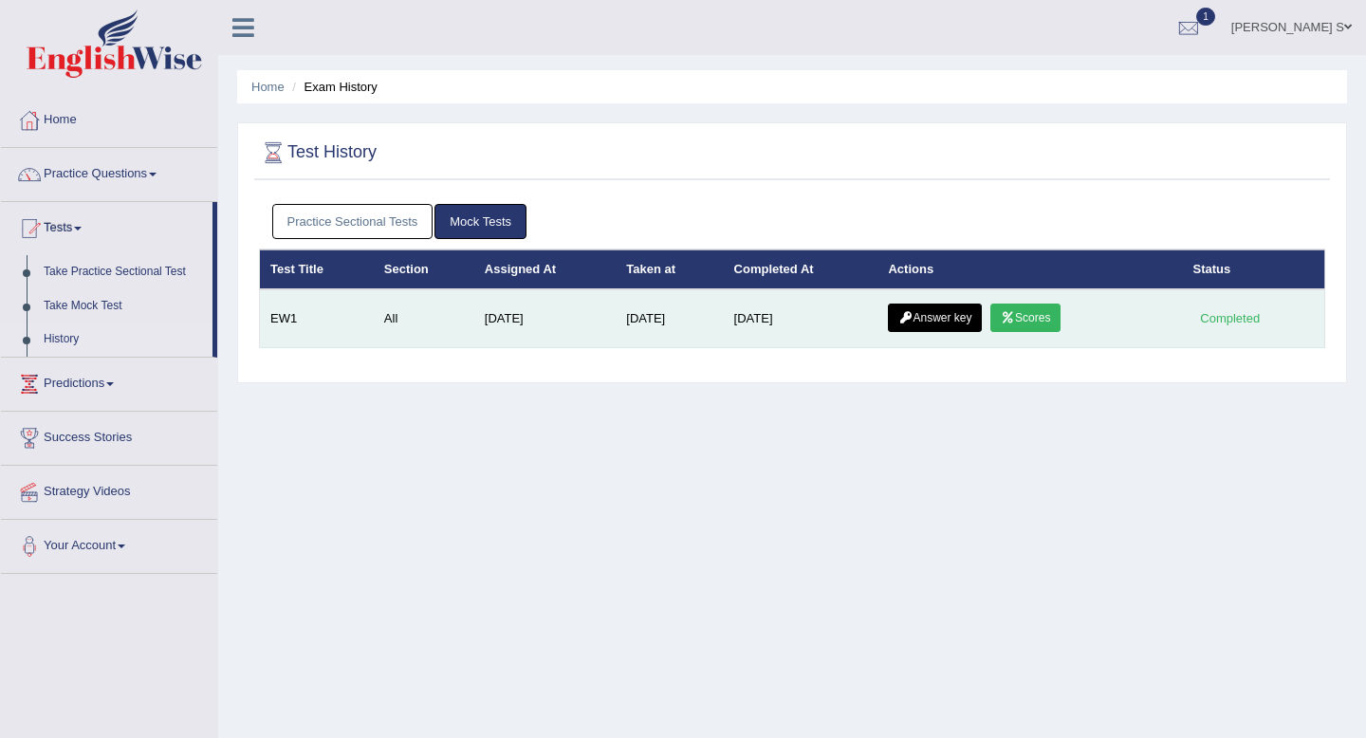
click at [939, 308] on link "Answer key" at bounding box center [935, 317] width 94 height 28
click at [1024, 307] on link "Scores" at bounding box center [1025, 317] width 70 height 28
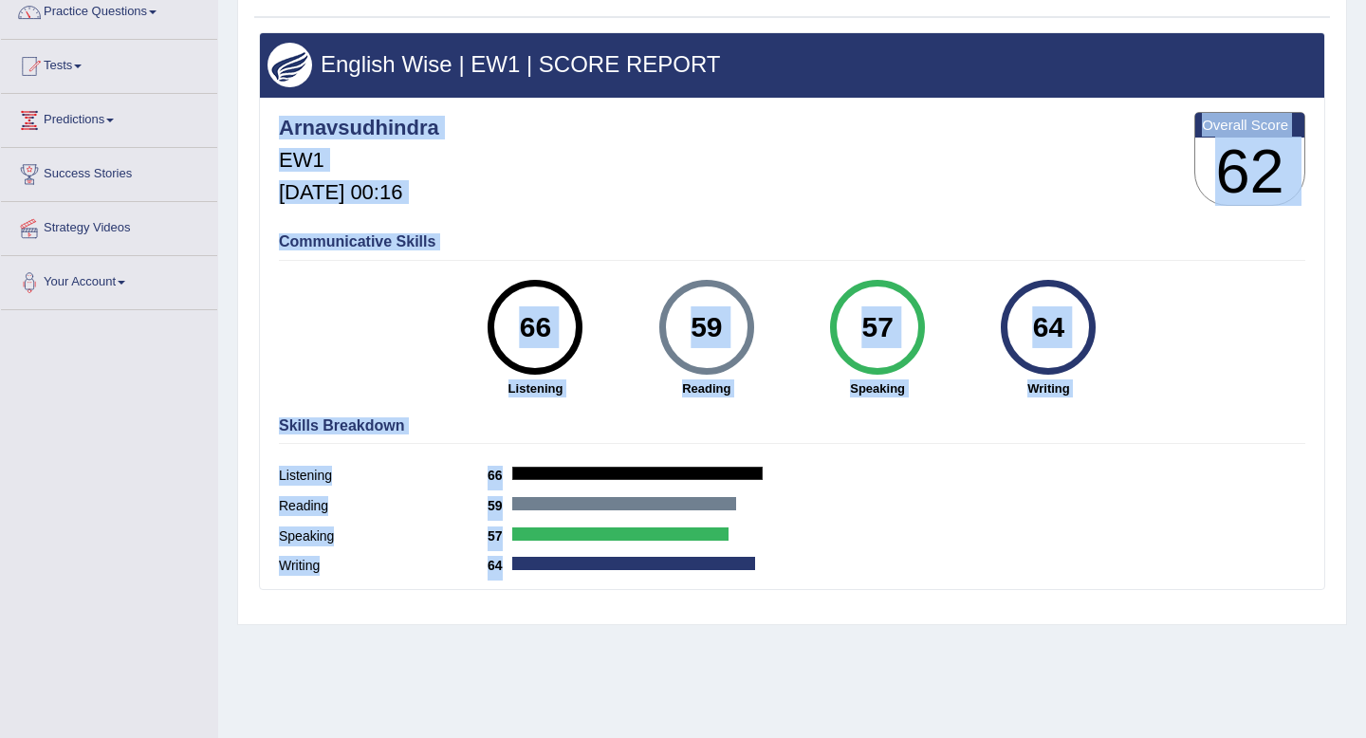
scroll to position [171, 0]
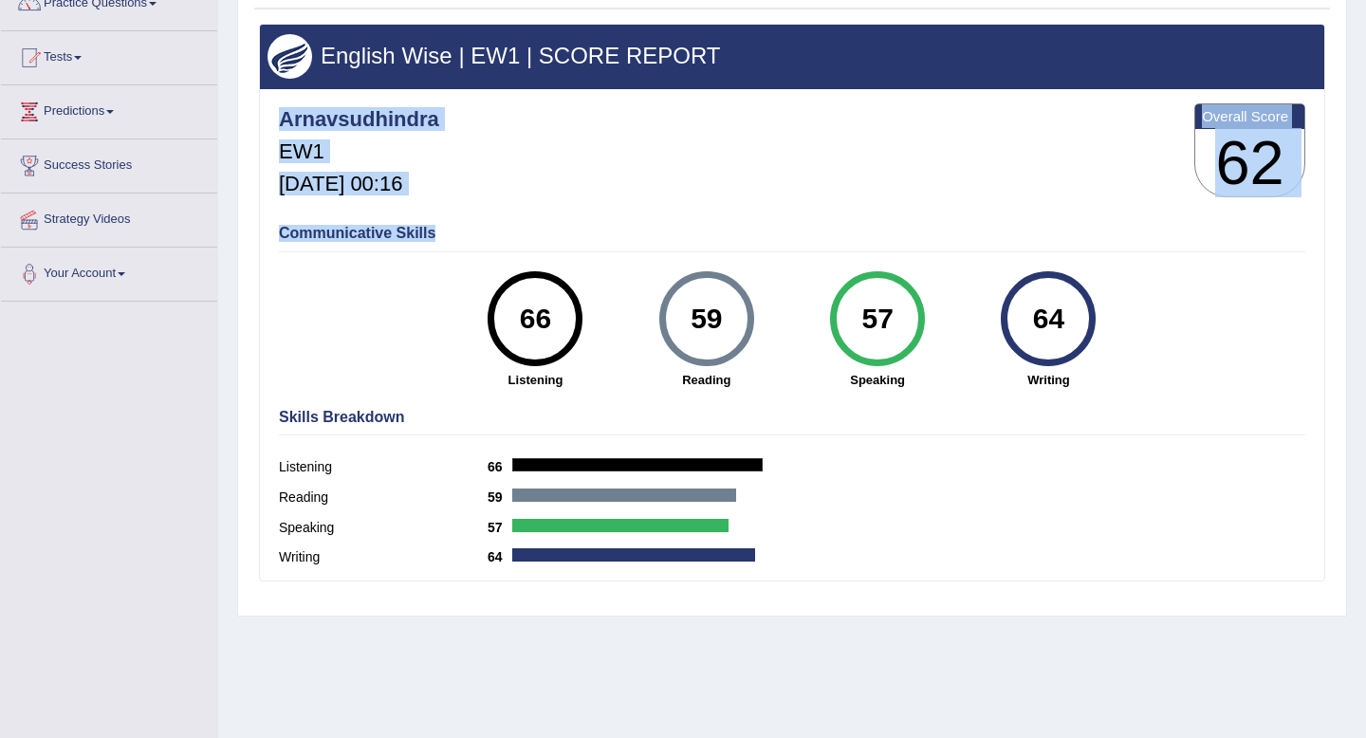
drag, startPoint x: 0, startPoint y: 0, endPoint x: 786, endPoint y: 374, distance: 870.4
click at [774, 99] on div "Arnavsudhindra EW1 [DATE] 00:16 Overall Score 62 Communicative Skills 66 Listen…" at bounding box center [792, 93] width 1064 height 9
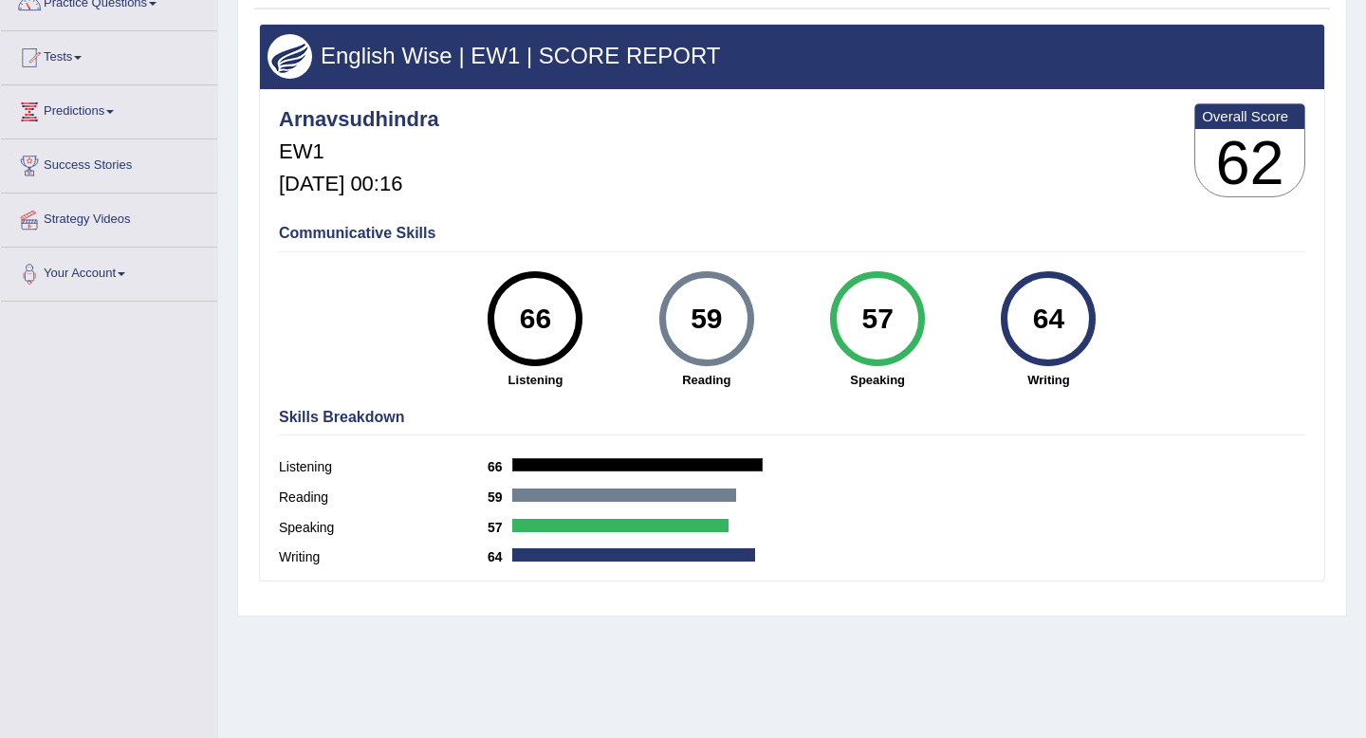
click at [786, 374] on div "59 [GEOGRAPHIC_DATA]" at bounding box center [706, 330] width 171 height 118
click at [101, 122] on link "Predictions" at bounding box center [109, 108] width 216 height 47
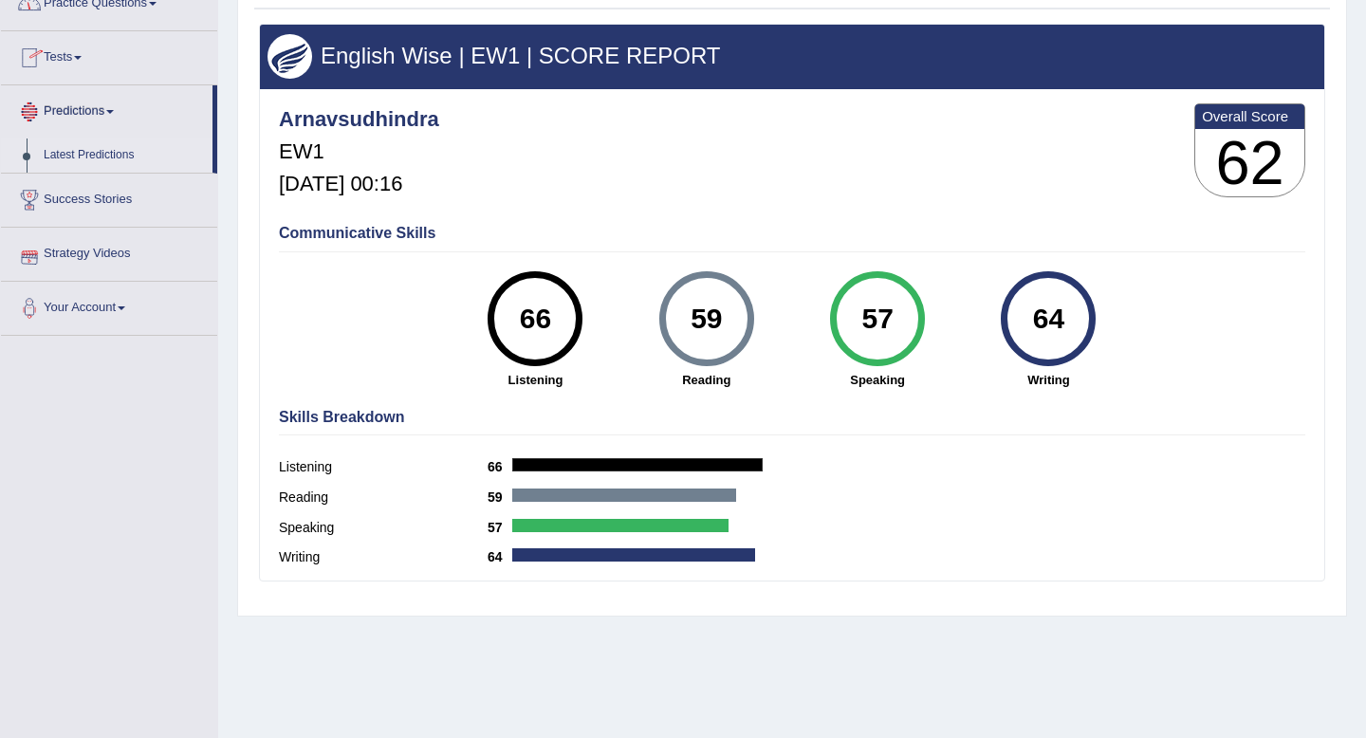
click at [93, 149] on link "Latest Predictions" at bounding box center [123, 155] width 177 height 34
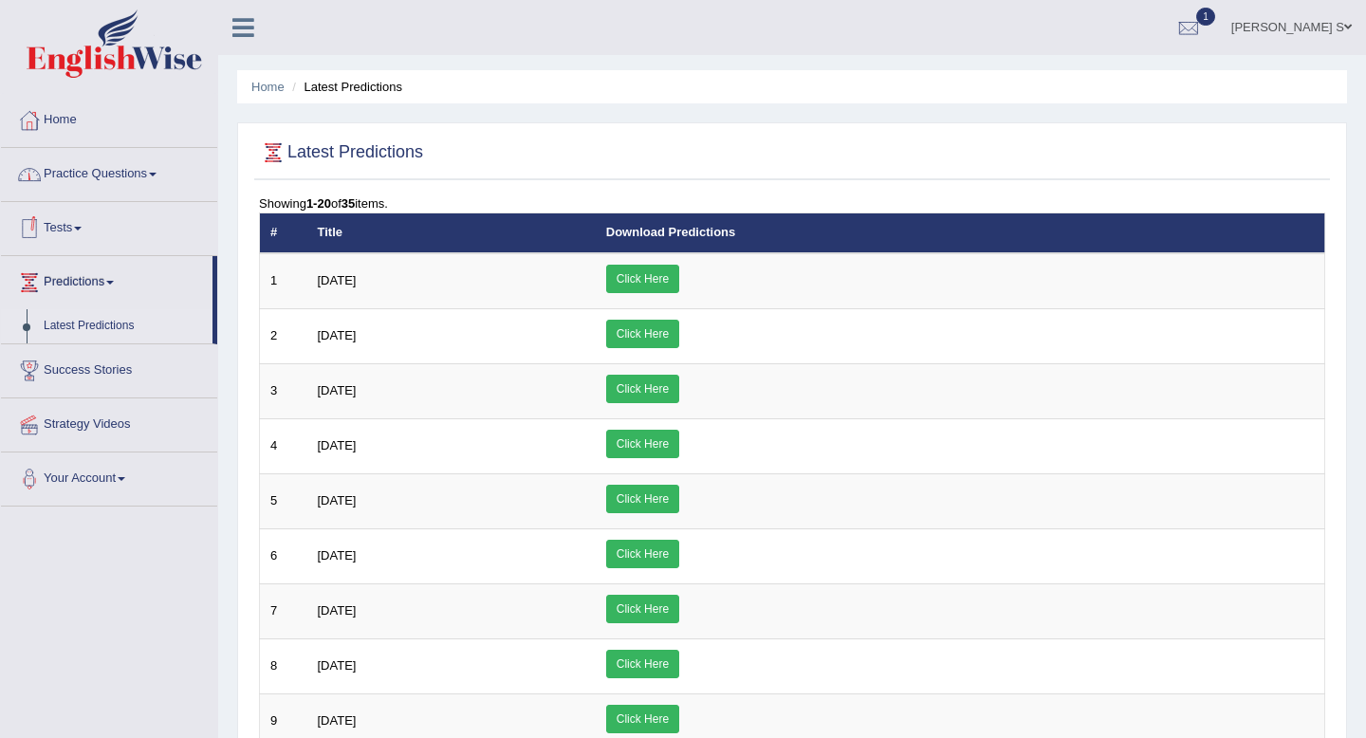
click at [83, 213] on link "Tests" at bounding box center [109, 225] width 216 height 47
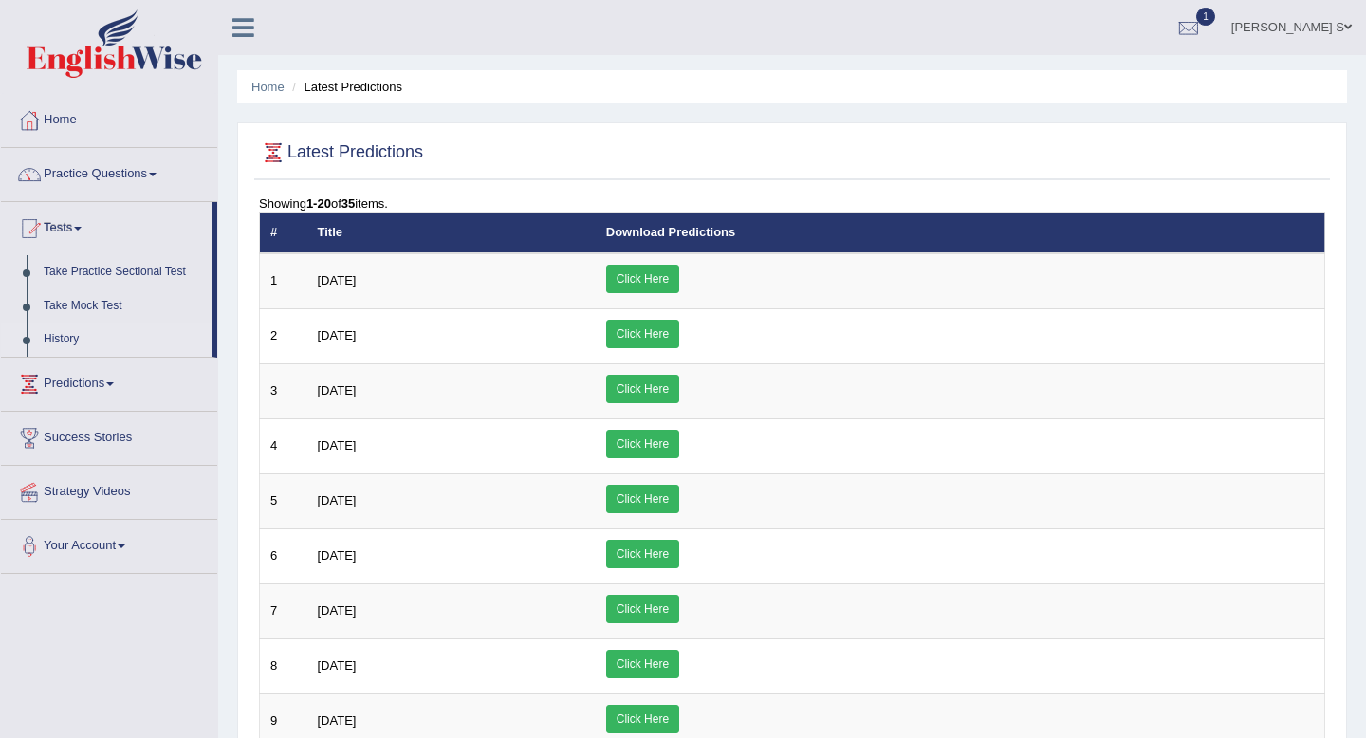
click at [74, 338] on link "History" at bounding box center [123, 339] width 177 height 34
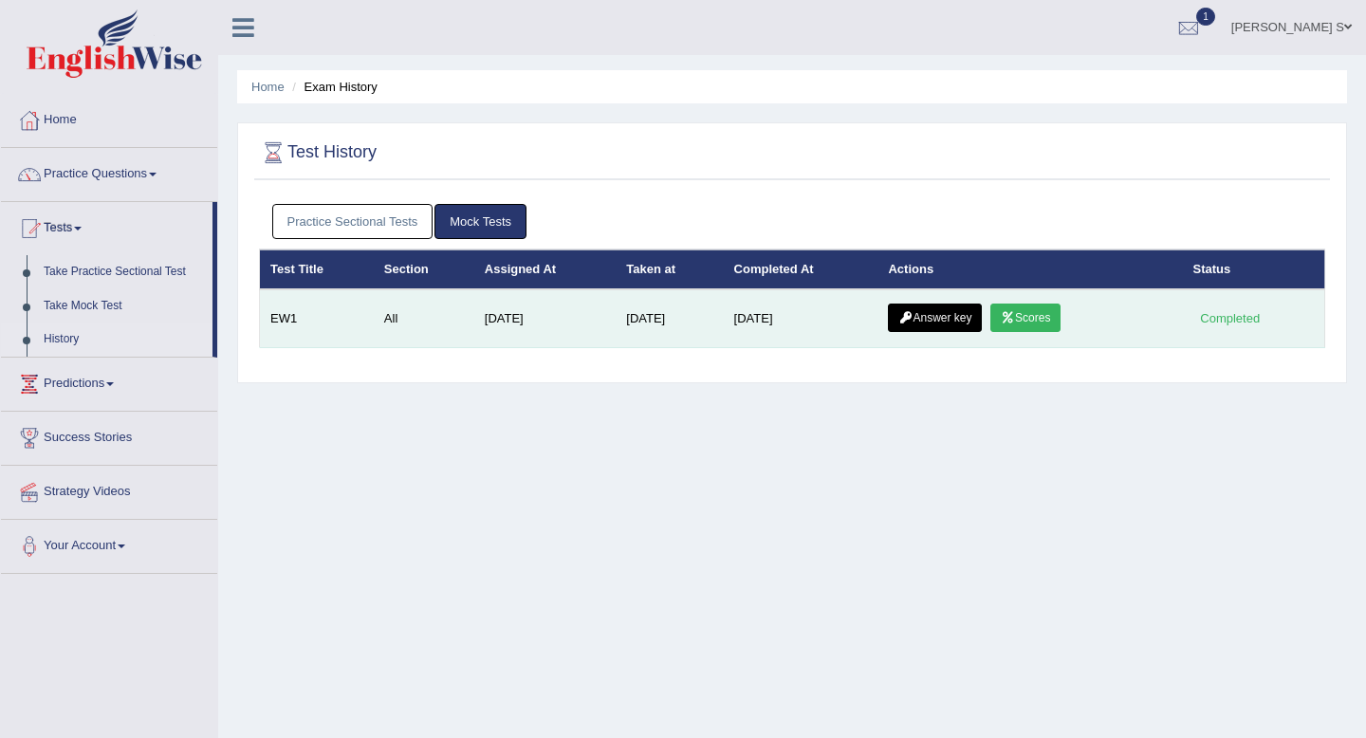
click at [923, 314] on link "Answer key" at bounding box center [935, 317] width 94 height 28
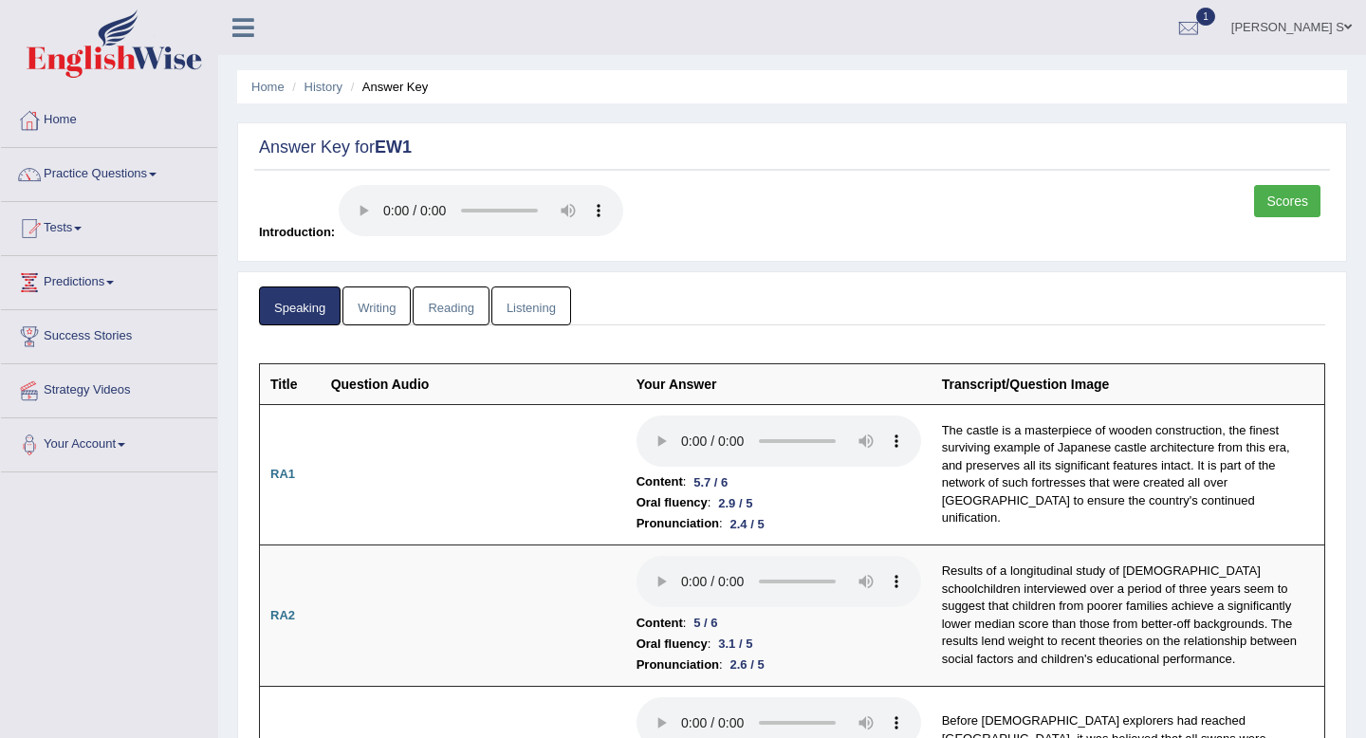
click at [865, 317] on ul "Speaking Writing [GEOGRAPHIC_DATA] Listening" at bounding box center [792, 305] width 1066 height 39
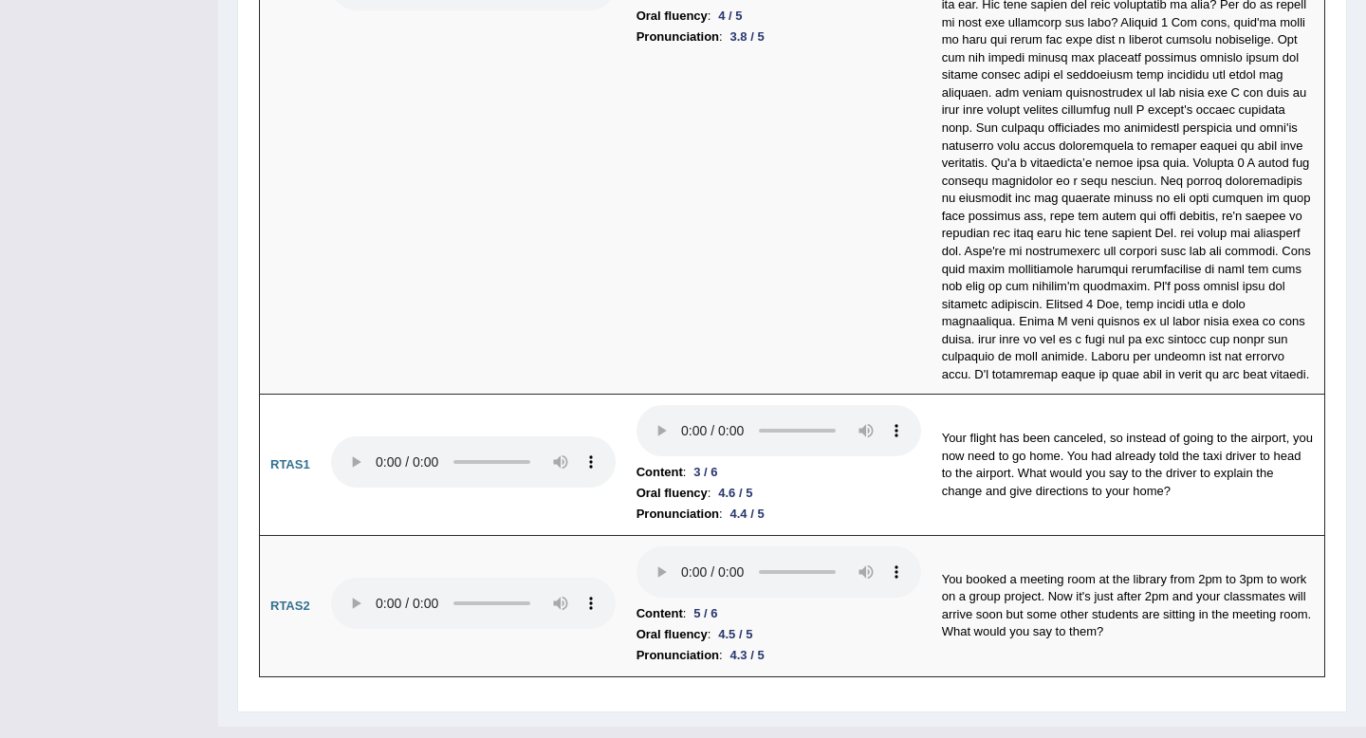
scroll to position [5855, 0]
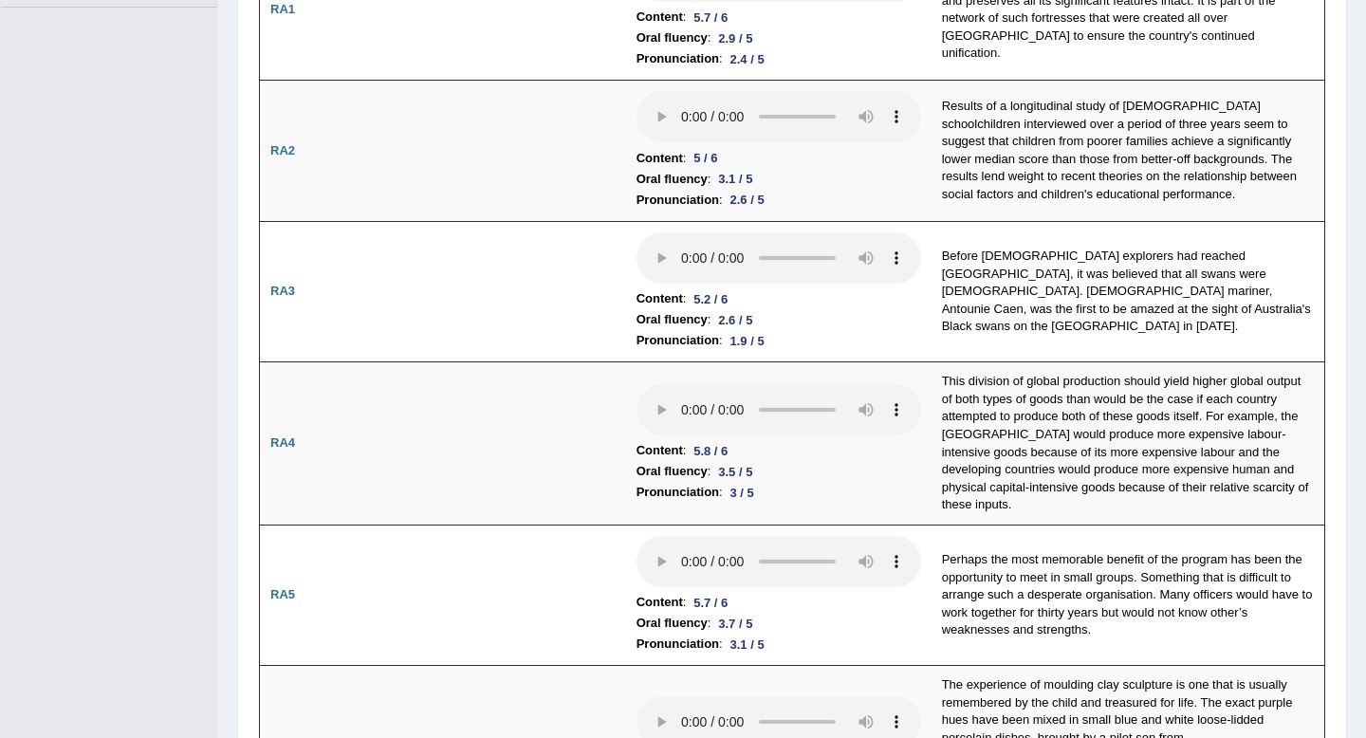
scroll to position [0, 0]
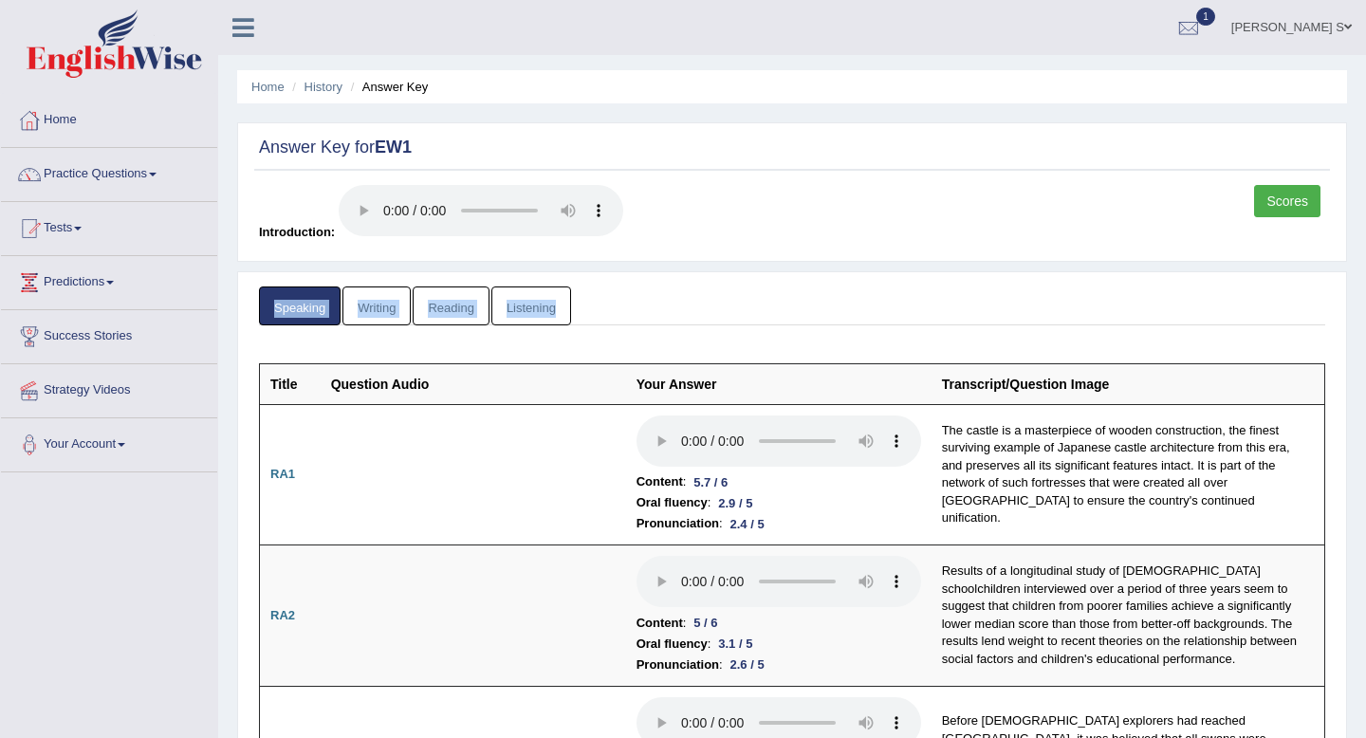
drag, startPoint x: 792, startPoint y: 658, endPoint x: 900, endPoint y: 261, distance: 411.8
click at [378, 294] on link "Writing" at bounding box center [376, 305] width 68 height 39
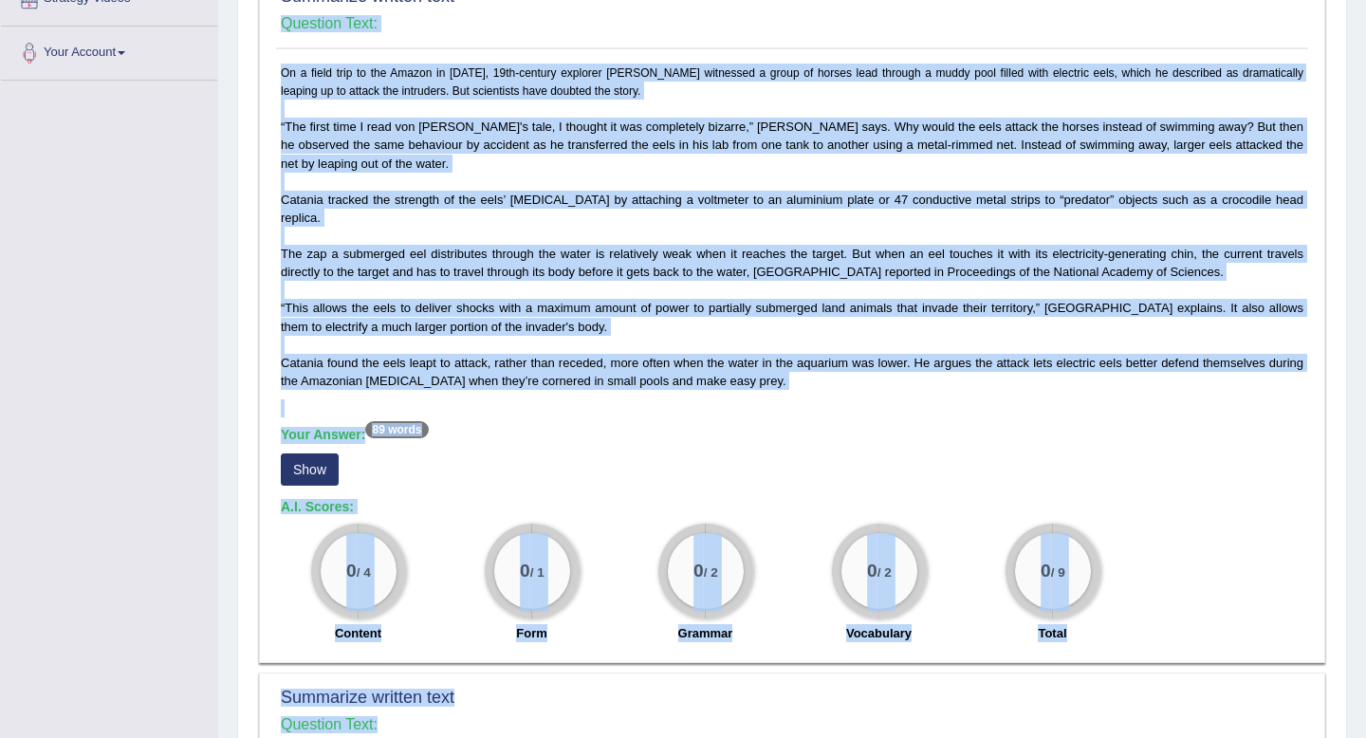
scroll to position [440, 0]
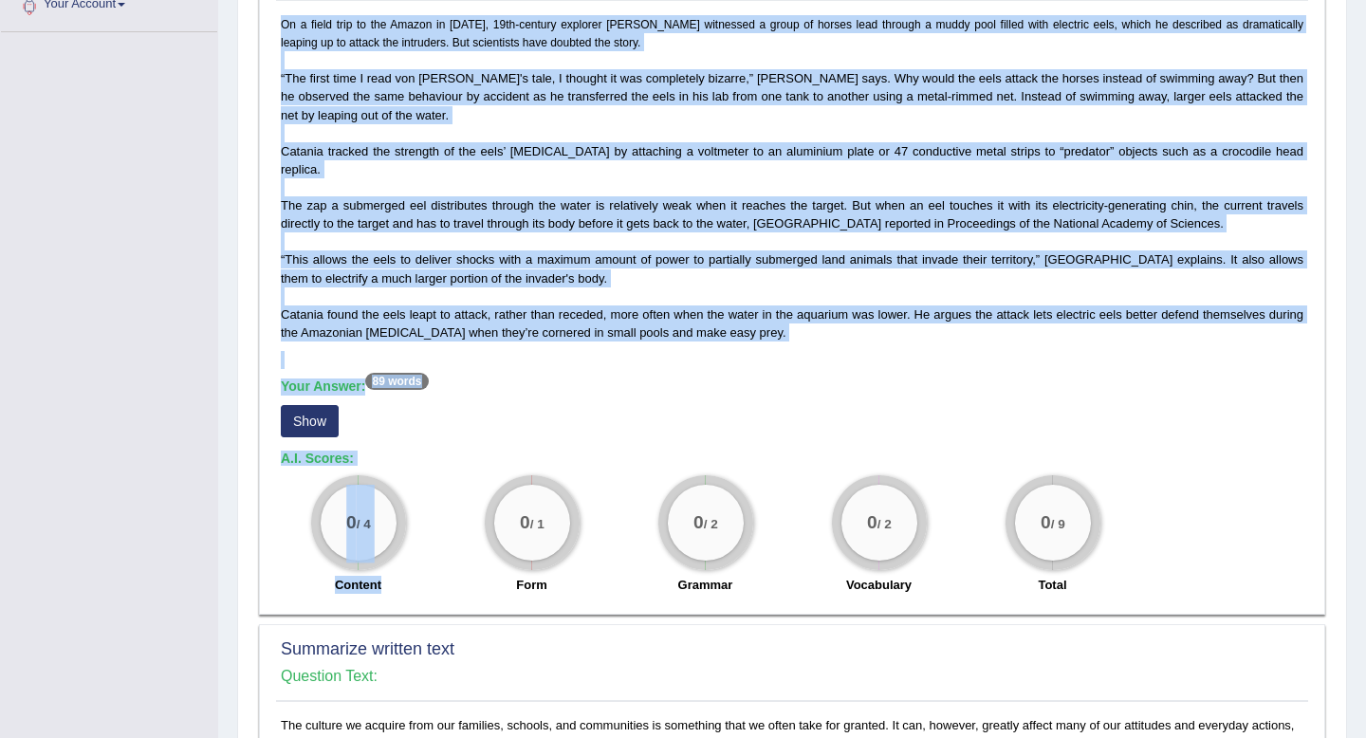
drag, startPoint x: 577, startPoint y: 394, endPoint x: 635, endPoint y: 329, distance: 87.3
click at [617, 350] on div "Summarize written text Question Text: On a field trip to the Amazon in [DATE], …" at bounding box center [792, 268] width 1066 height 691
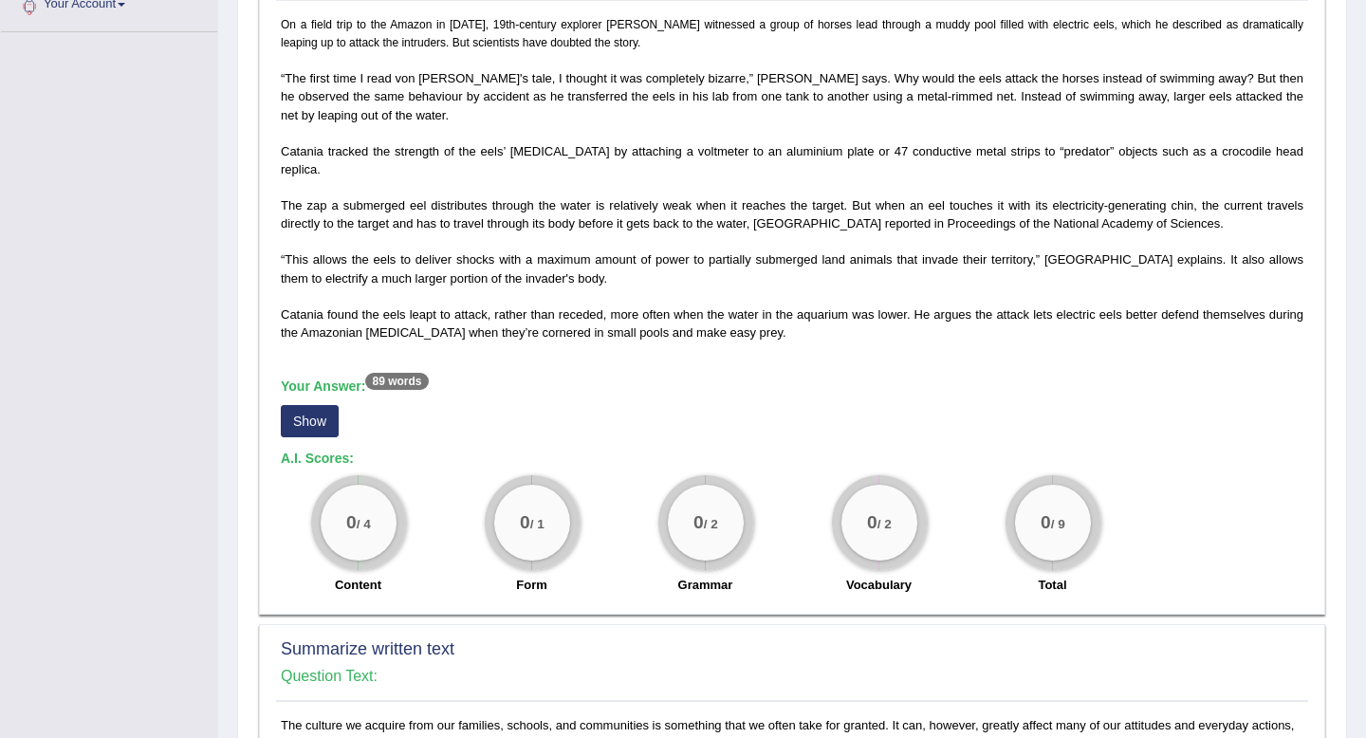
click at [635, 329] on span "Catania found the eels leapt to attack, rather than receded, more often when th…" at bounding box center [792, 323] width 1022 height 32
